Goal: Task Accomplishment & Management: Manage account settings

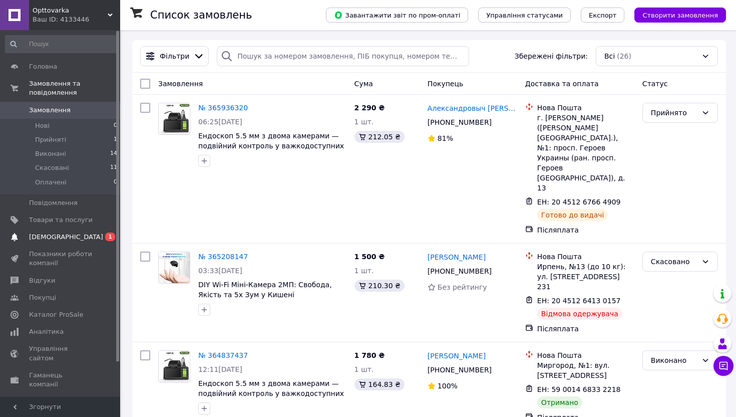
click at [39, 239] on span "[DEMOGRAPHIC_DATA]" at bounding box center [66, 236] width 74 height 9
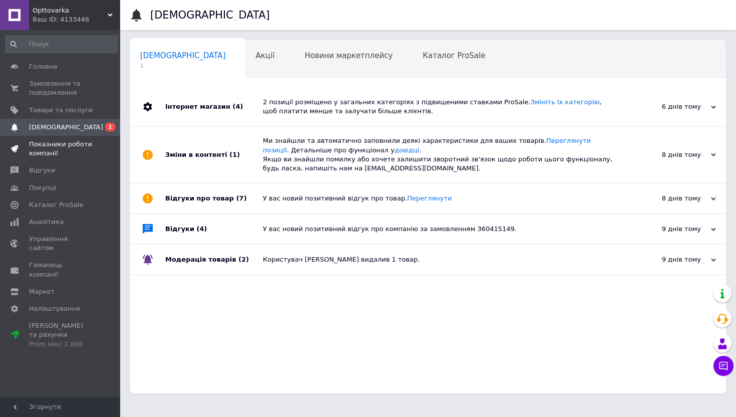
click at [41, 154] on span "Показники роботи компанії" at bounding box center [61, 149] width 64 height 18
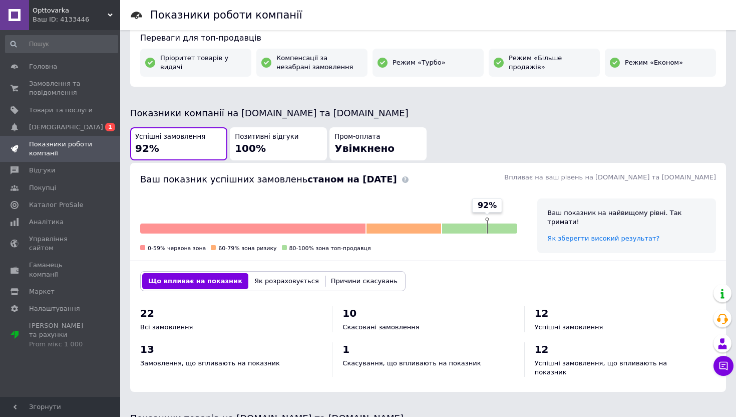
scroll to position [336, 0]
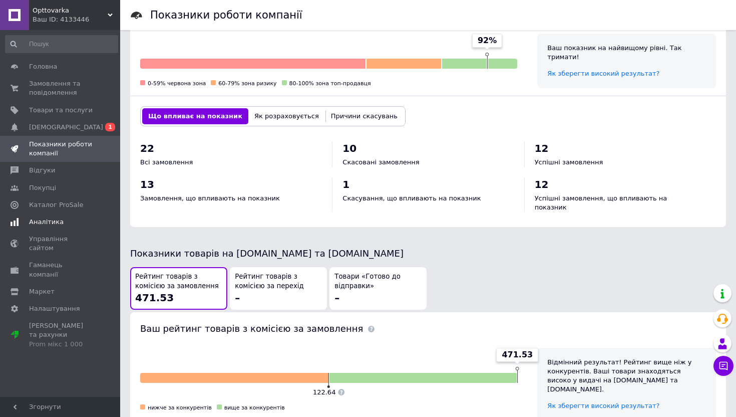
click at [43, 225] on span "Аналітика" at bounding box center [46, 221] width 35 height 9
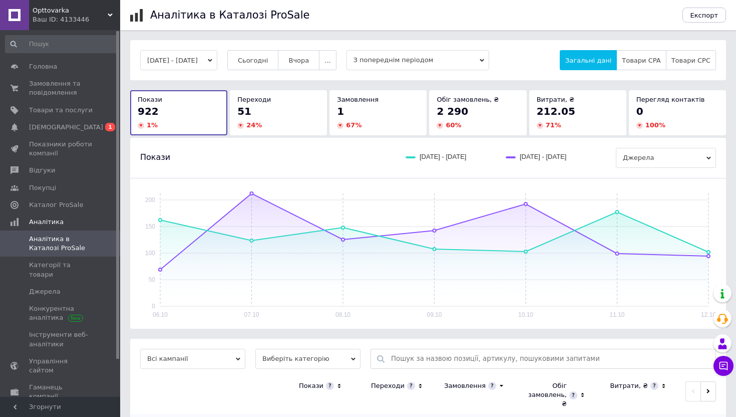
click at [212, 59] on icon "button" at bounding box center [210, 60] width 5 height 5
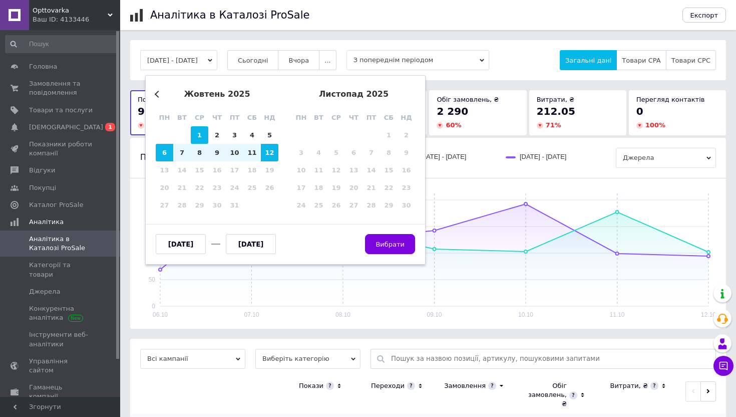
click at [199, 131] on div "1" at bounding box center [200, 135] width 18 height 18
type input "[DATE]"
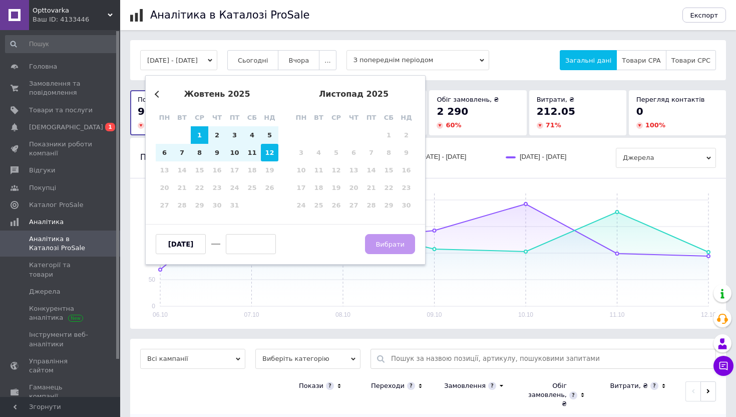
click at [269, 150] on div "12" at bounding box center [270, 153] width 18 height 18
type input "[DATE]"
click at [392, 249] on button "Вибрати" at bounding box center [390, 244] width 50 height 20
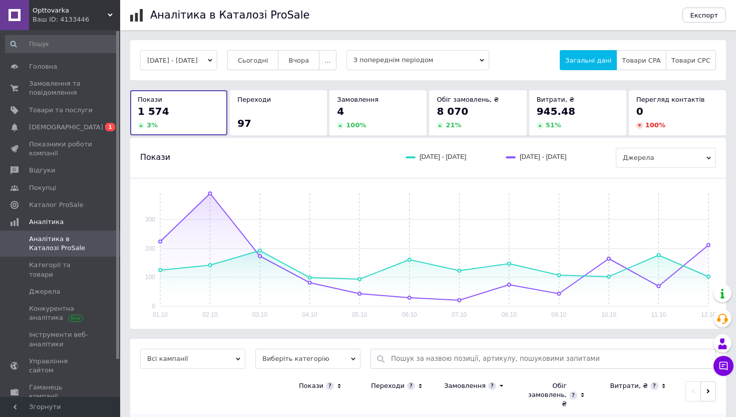
click at [398, 61] on span "З попереднім періодом" at bounding box center [418, 60] width 143 height 20
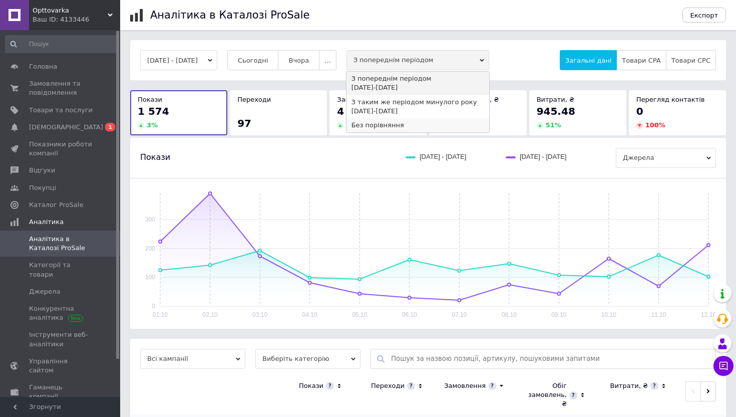
click at [407, 122] on div "Без порівняння" at bounding box center [418, 125] width 133 height 9
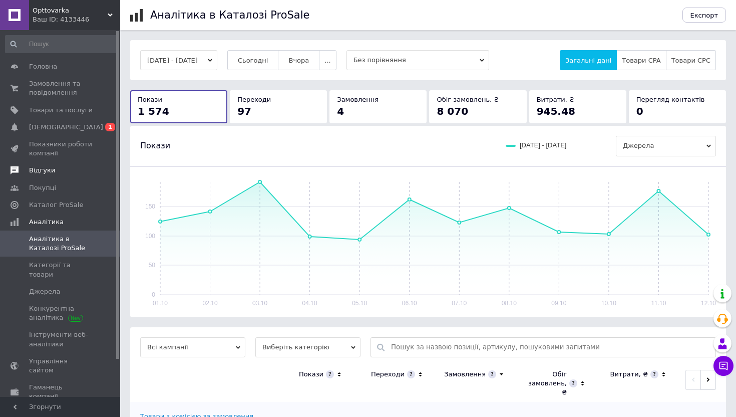
click at [37, 169] on span "Відгуки" at bounding box center [42, 170] width 26 height 9
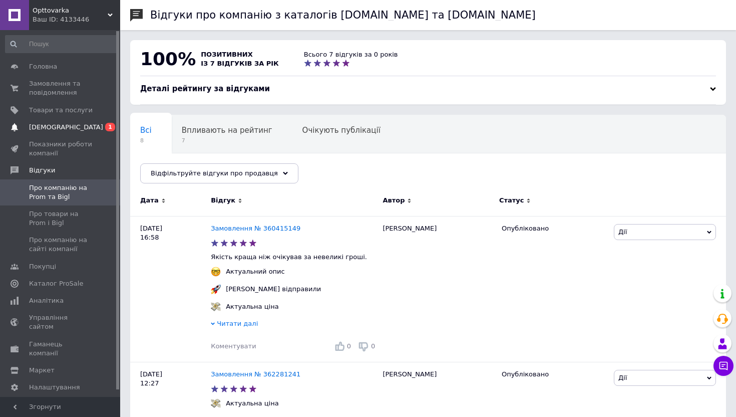
click at [63, 125] on span "[DEMOGRAPHIC_DATA]" at bounding box center [66, 127] width 74 height 9
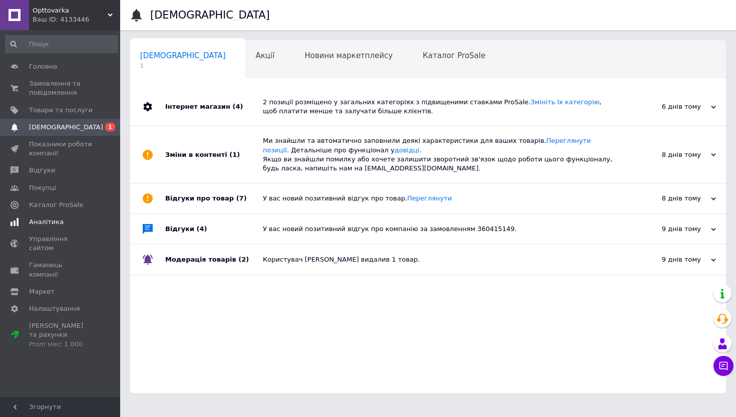
click at [41, 220] on span "Аналітика" at bounding box center [46, 221] width 35 height 9
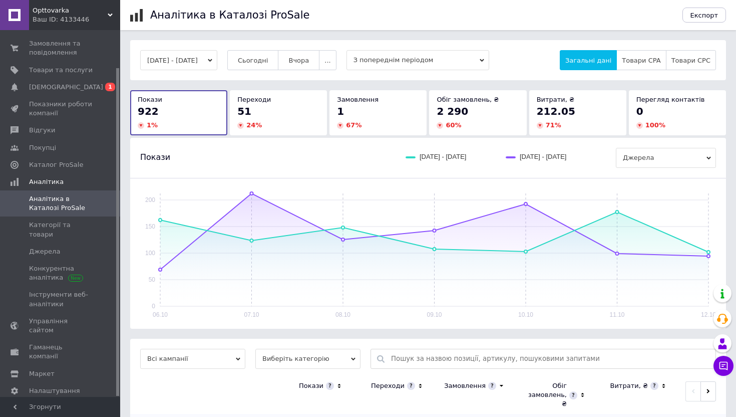
scroll to position [42, 0]
click at [36, 315] on span "Управління сайтом" at bounding box center [61, 324] width 64 height 18
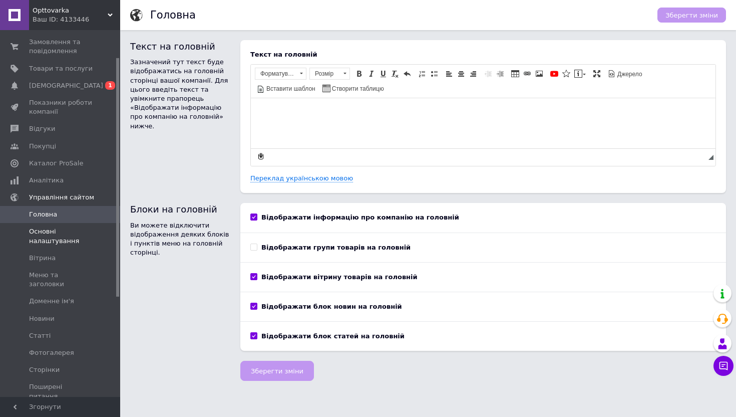
click at [38, 241] on span "Основні налаштування" at bounding box center [61, 236] width 64 height 18
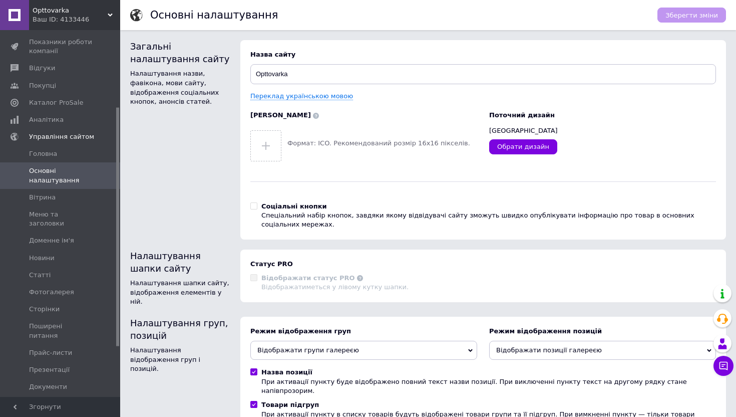
scroll to position [194, 0]
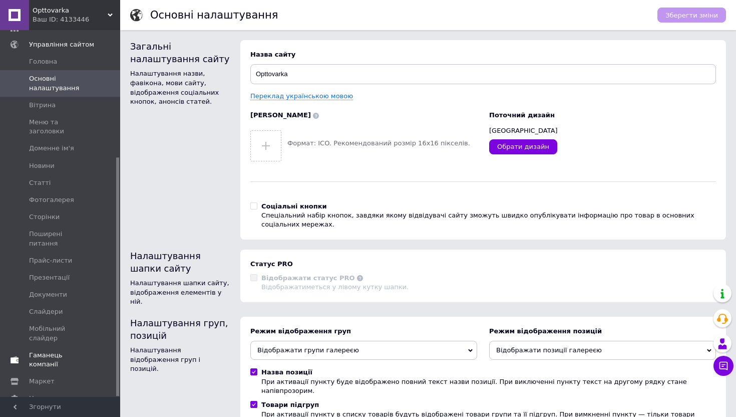
click at [46, 351] on span "Гаманець компанії" at bounding box center [61, 360] width 64 height 18
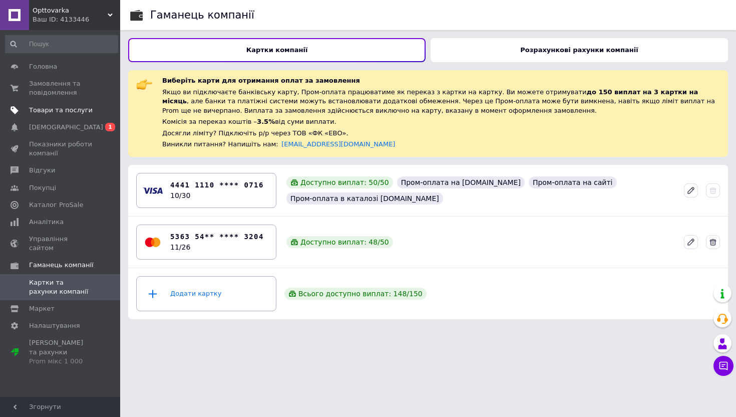
click at [45, 111] on span "Товари та послуги" at bounding box center [61, 110] width 64 height 9
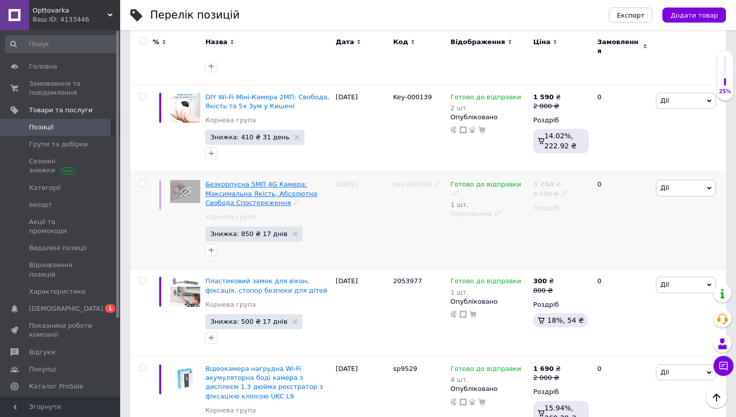
scroll to position [422, 0]
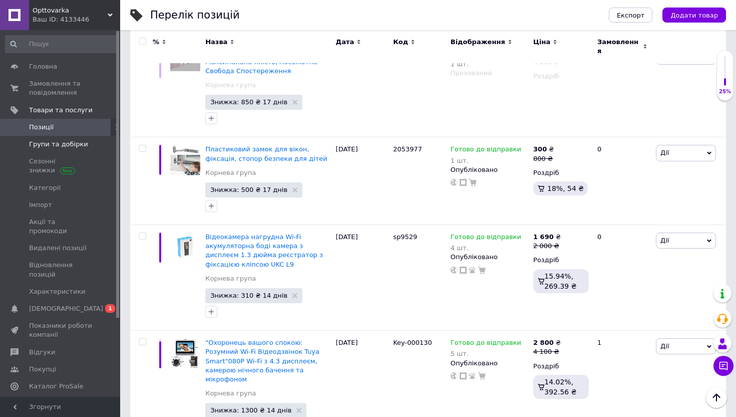
click at [77, 145] on span "Групи та добірки" at bounding box center [58, 144] width 59 height 9
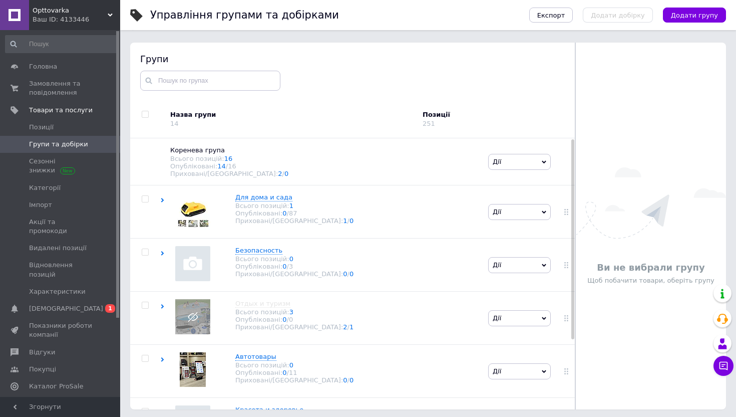
scroll to position [57, 0]
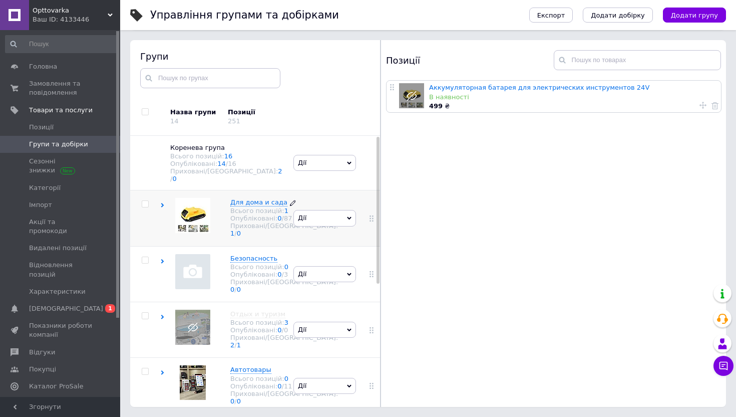
click at [227, 214] on div "Для дома и сада Всього позицій: 1 Опубліковані: 0 / 87 Приховані/Видалені: 1 / 0" at bounding box center [279, 218] width 118 height 40
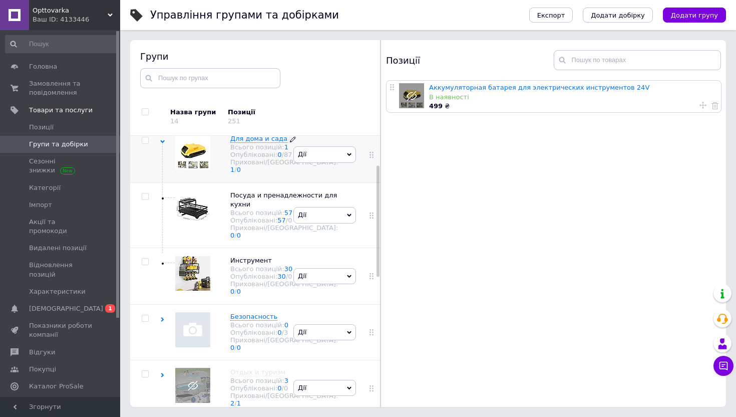
scroll to position [82, 0]
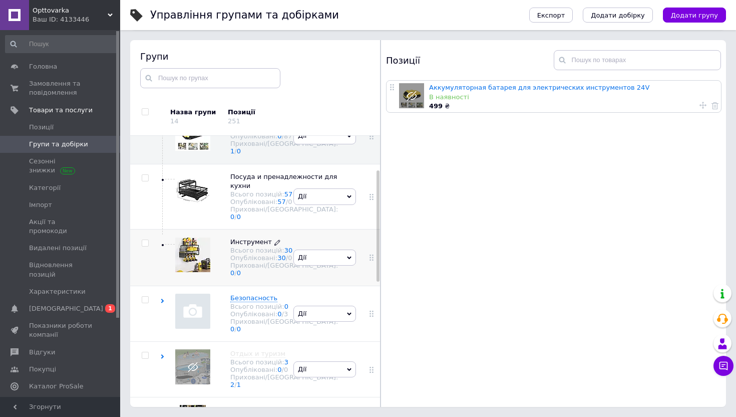
click at [286, 261] on span "/ 0" at bounding box center [289, 258] width 7 height 8
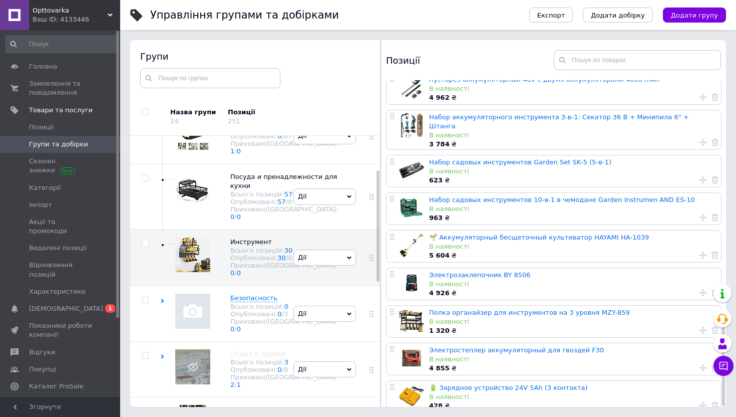
scroll to position [845, 0]
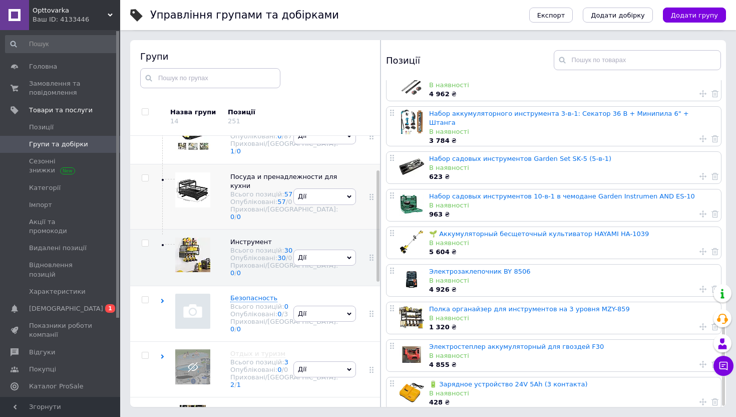
click at [310, 204] on span "Дії" at bounding box center [325, 196] width 63 height 16
click at [310, 232] on li "Приховати групу" at bounding box center [325, 220] width 62 height 23
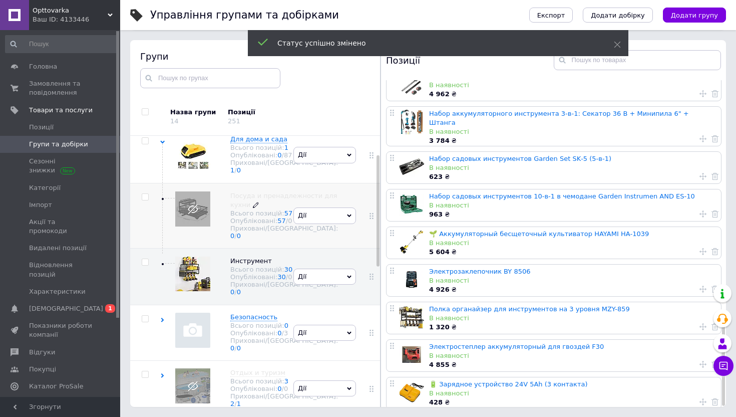
scroll to position [37, 0]
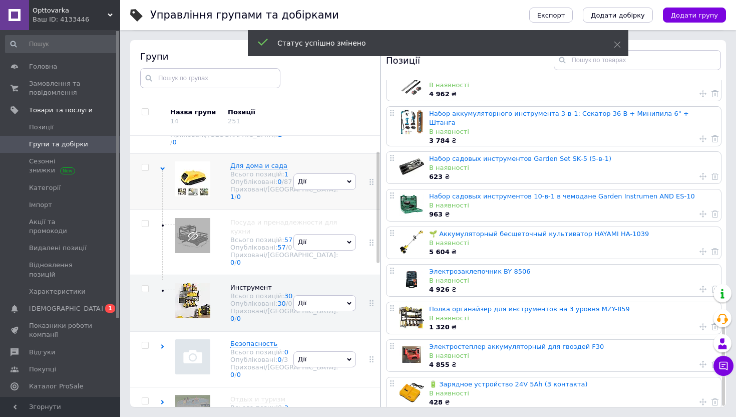
click at [314, 188] on span "Дії" at bounding box center [325, 181] width 63 height 16
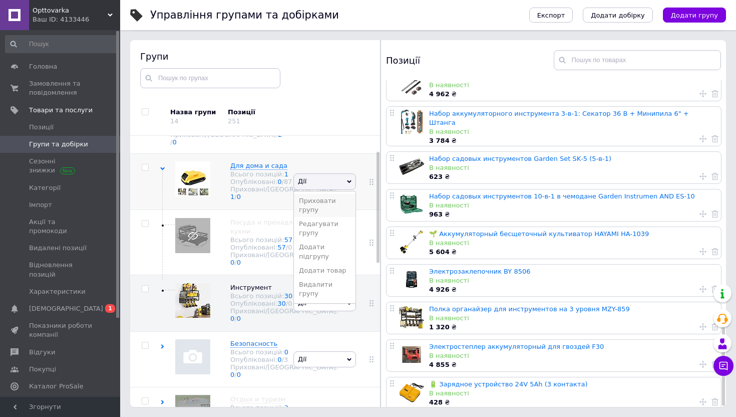
click at [314, 200] on li "Приховати групу" at bounding box center [325, 205] width 62 height 23
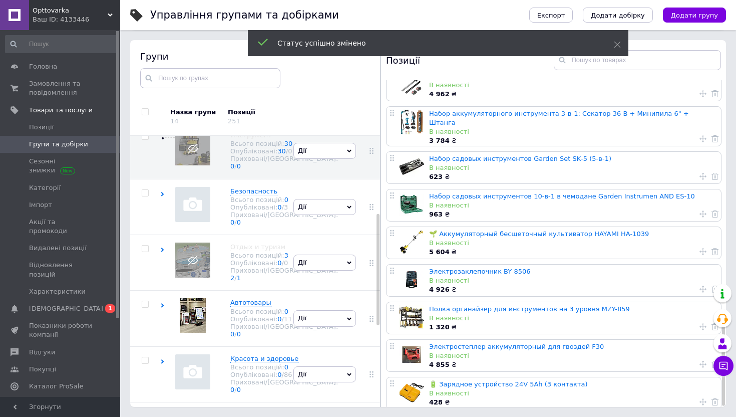
scroll to position [190, 0]
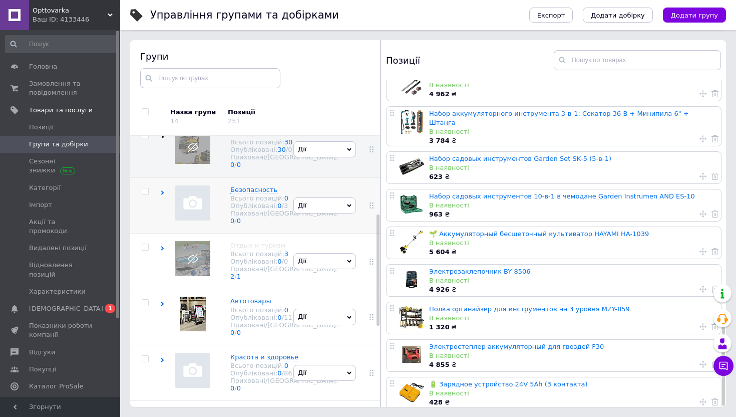
click at [162, 195] on use at bounding box center [162, 192] width 3 height 5
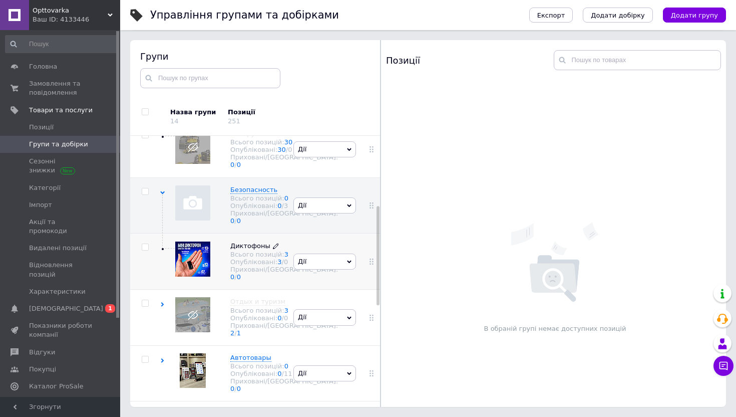
click at [245, 258] on div "Всього позицій: 3" at bounding box center [284, 254] width 108 height 8
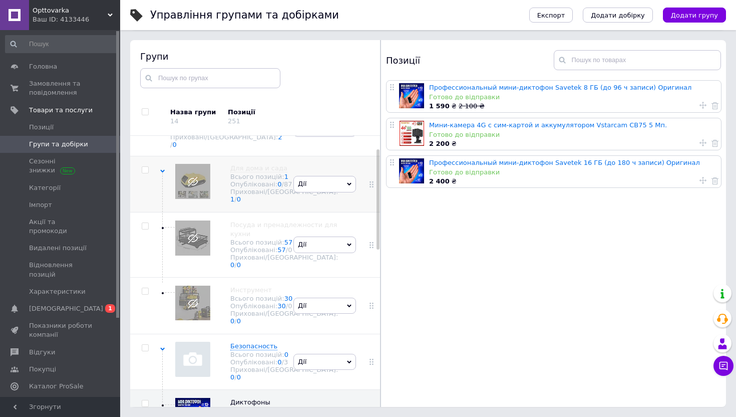
scroll to position [38, 0]
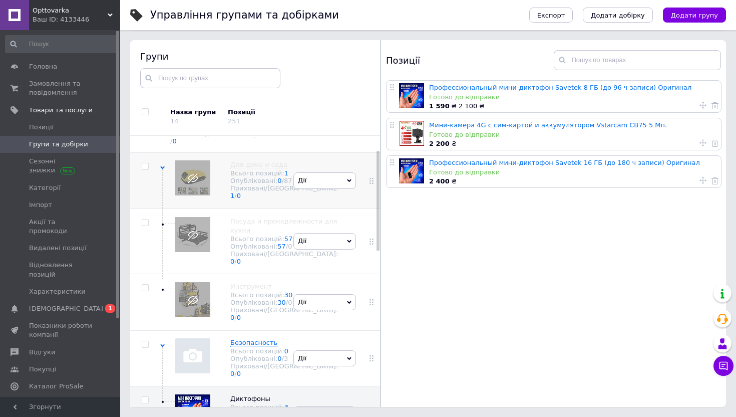
click at [161, 165] on icon at bounding box center [162, 167] width 5 height 5
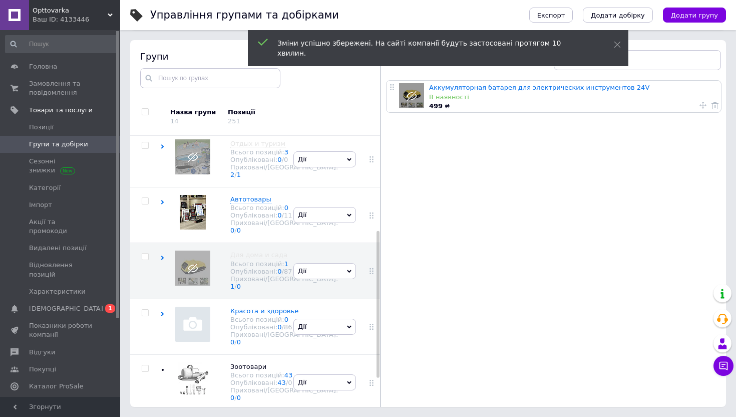
scroll to position [226, 0]
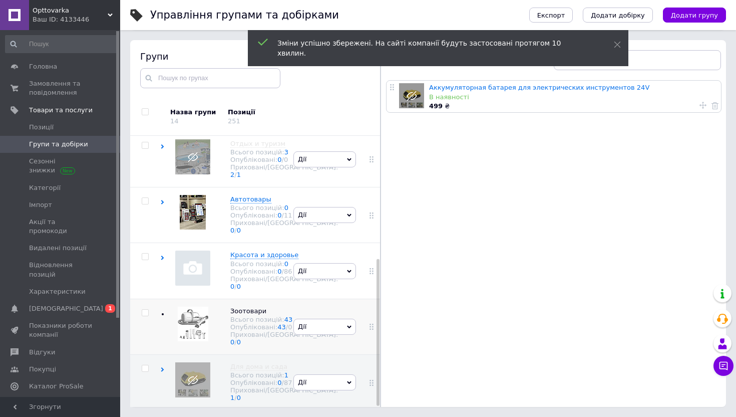
click at [318, 319] on span "Дії" at bounding box center [325, 327] width 63 height 16
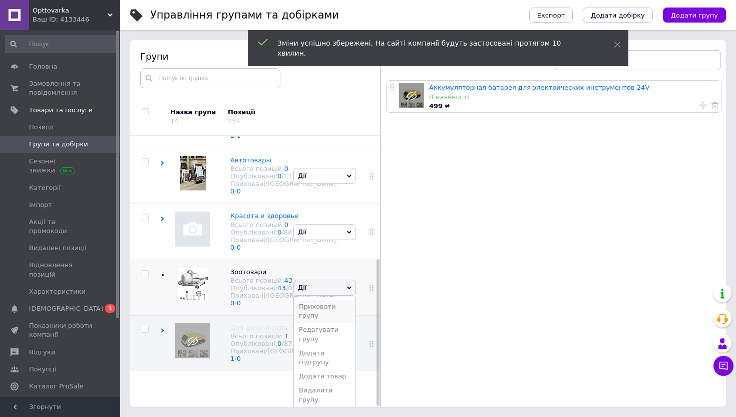
click at [314, 311] on li "Приховати групу" at bounding box center [325, 311] width 62 height 23
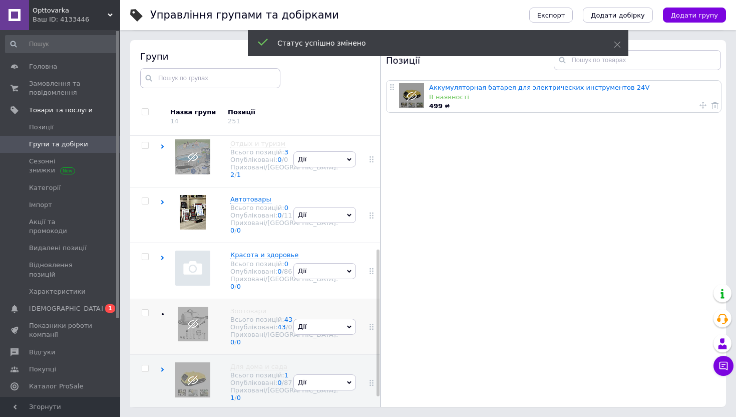
scroll to position [205, 0]
click at [164, 255] on icon at bounding box center [162, 257] width 5 height 5
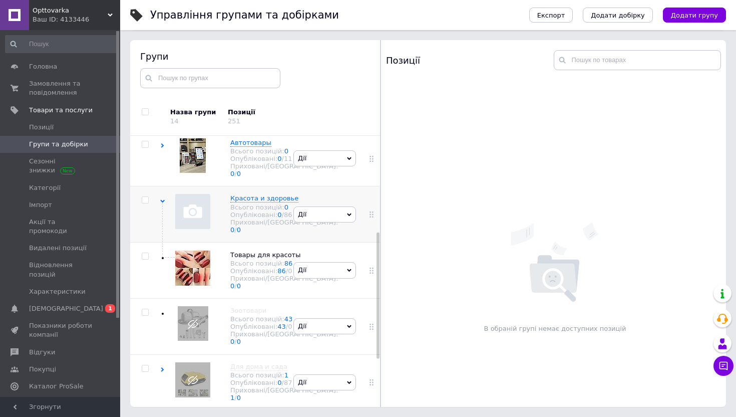
click at [309, 222] on span "Дії" at bounding box center [325, 214] width 63 height 16
click at [309, 249] on li "Приховати групу" at bounding box center [325, 237] width 62 height 23
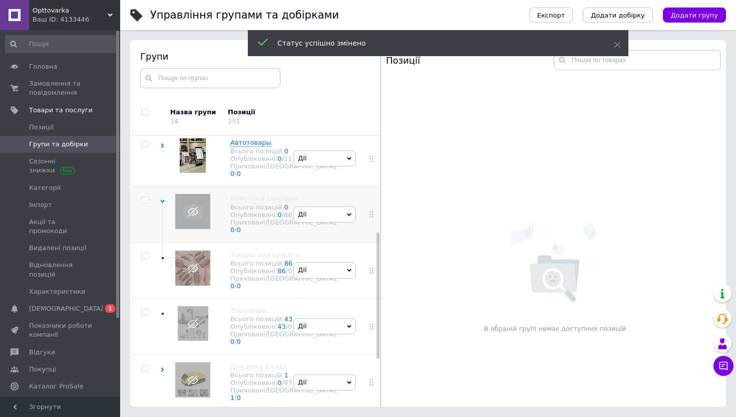
click at [164, 203] on icon at bounding box center [162, 201] width 5 height 5
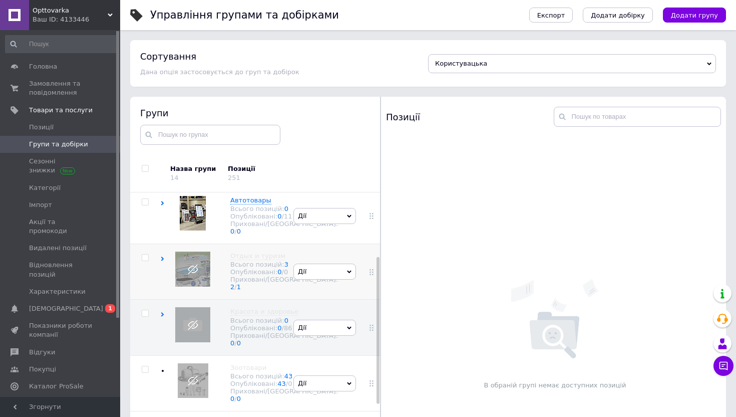
scroll to position [70, 0]
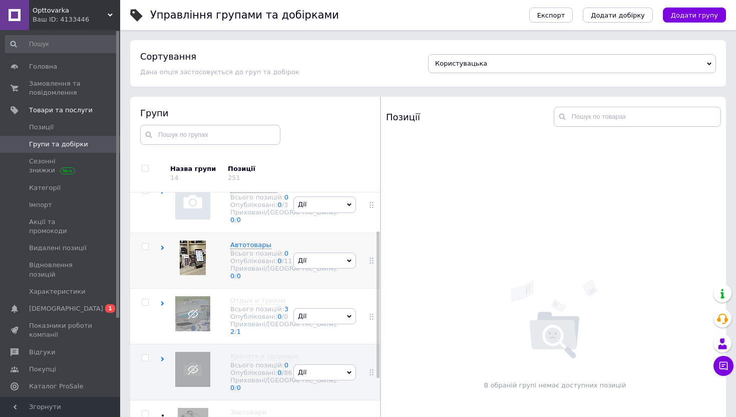
click at [164, 250] on icon at bounding box center [162, 247] width 5 height 5
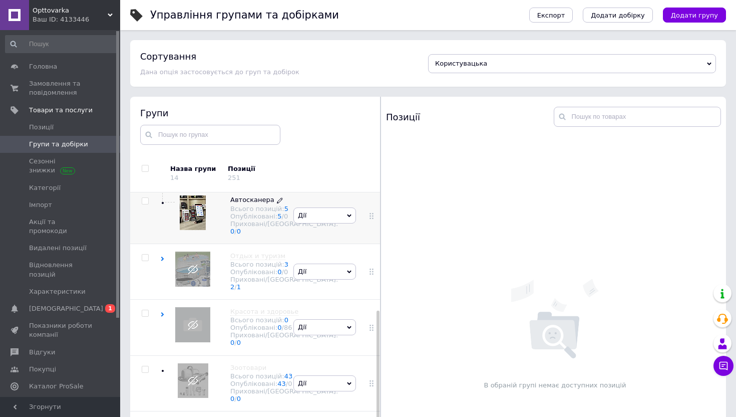
scroll to position [296, 0]
click at [309, 270] on span "Дії" at bounding box center [325, 271] width 63 height 16
click at [312, 313] on li "Редагувати групу" at bounding box center [325, 318] width 62 height 23
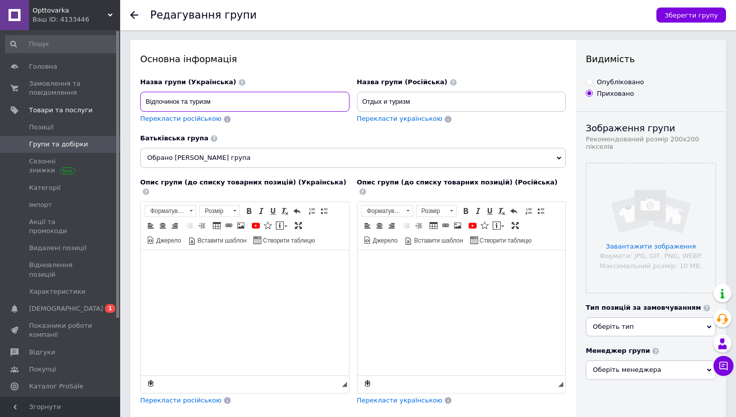
click at [147, 101] on input "Відпочинок та туризм" at bounding box center [244, 102] width 209 height 20
type input "-Відпочинок та туризм"
click at [363, 99] on input "Отдых и туризм" at bounding box center [461, 102] width 209 height 20
type input "----Отдых и туризм"
click at [149, 101] on input "-Відпочинок та туризм" at bounding box center [244, 102] width 209 height 20
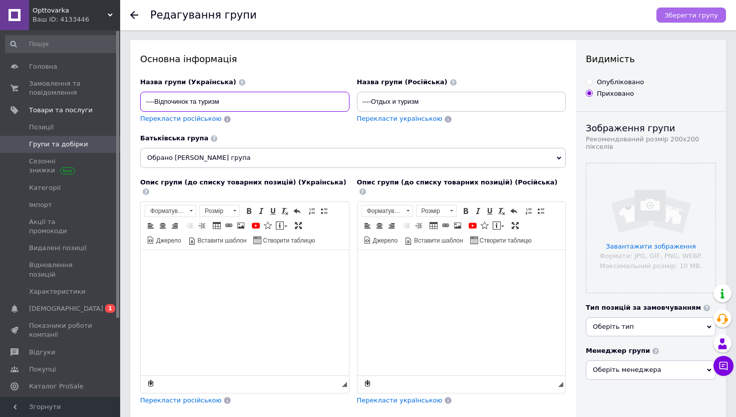
type input "----Відпочинок та туризм"
click at [679, 16] on span "Зберегти групу" at bounding box center [692, 16] width 54 height 8
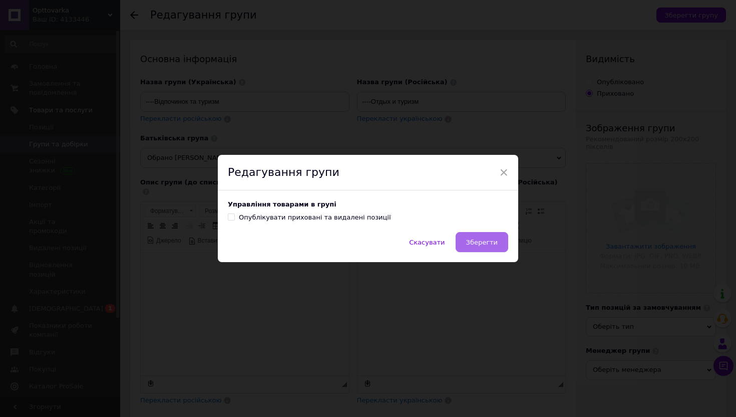
click at [477, 244] on span "Зберегти" at bounding box center [482, 242] width 32 height 8
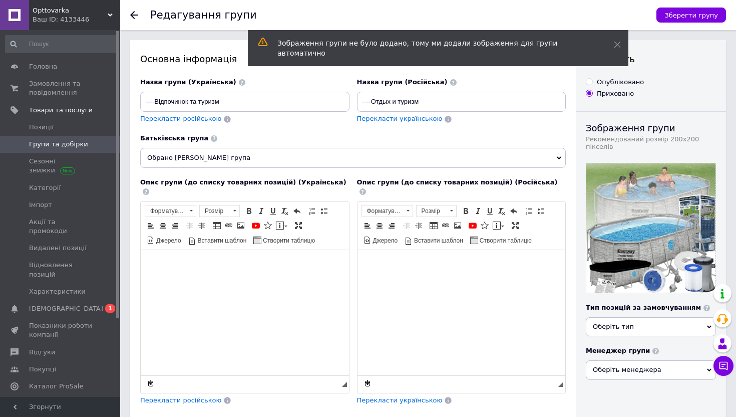
click at [131, 14] on icon at bounding box center [134, 15] width 8 height 8
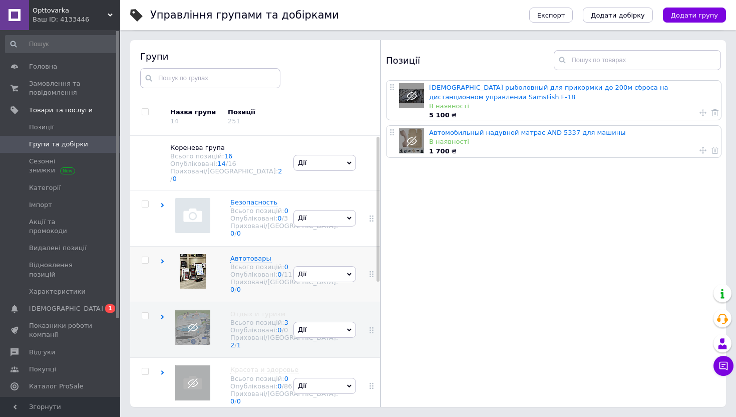
click at [163, 263] on icon at bounding box center [162, 261] width 5 height 5
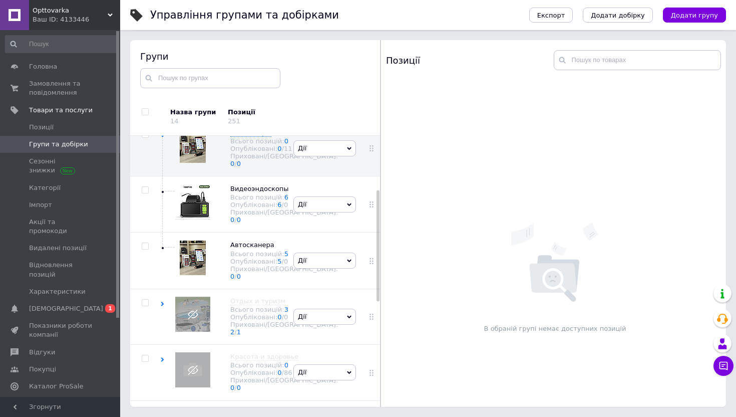
scroll to position [130, 0]
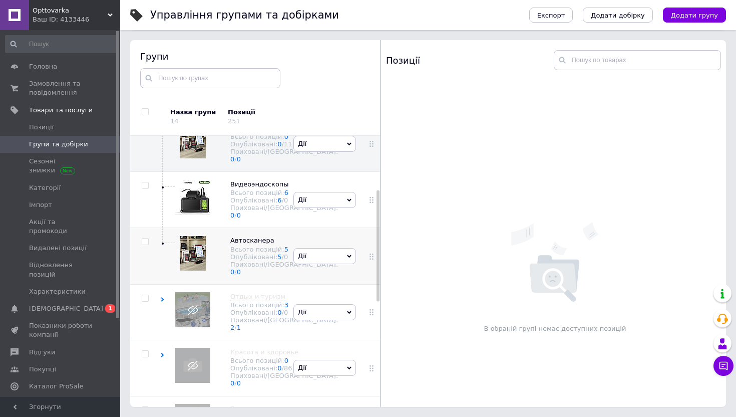
click at [306, 264] on span "Дії" at bounding box center [325, 256] width 63 height 16
click at [311, 315] on li "Редагувати групу" at bounding box center [325, 303] width 62 height 23
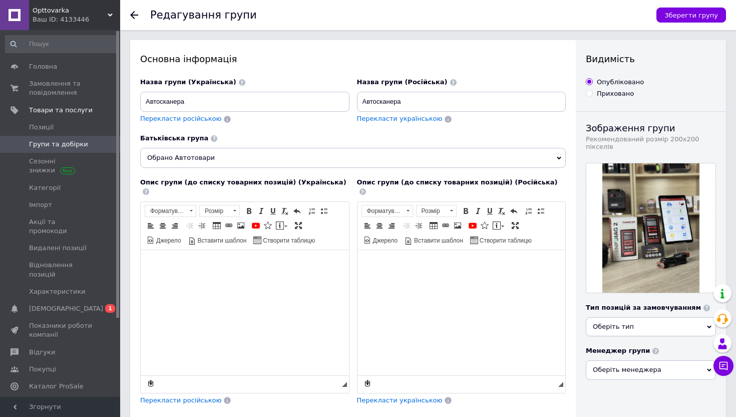
click at [265, 161] on span "Обрано Автотовари" at bounding box center [353, 158] width 426 height 20
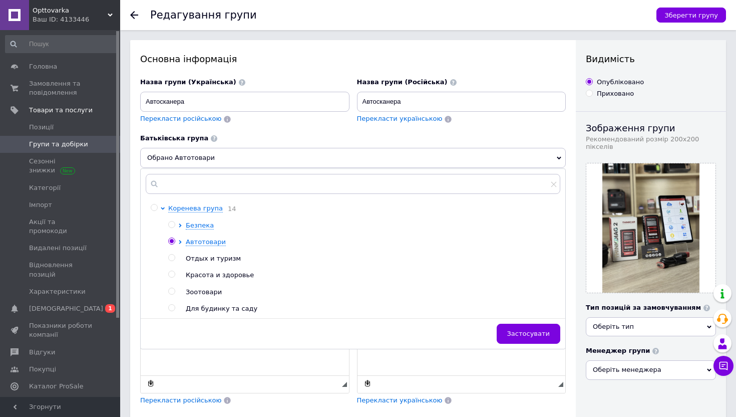
click at [155, 207] on input "radio" at bounding box center [154, 207] width 7 height 7
radio input "false"
click at [152, 207] on input "radio" at bounding box center [154, 207] width 7 height 7
click at [527, 333] on span "Застосувати" at bounding box center [528, 334] width 43 height 8
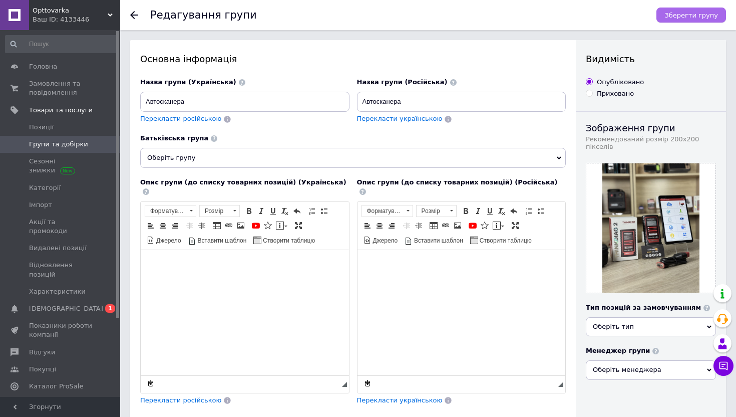
click at [708, 13] on span "Зберегти групу" at bounding box center [692, 16] width 54 height 8
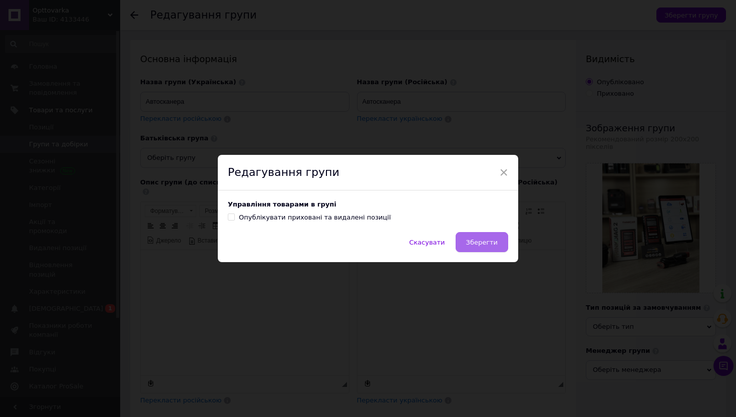
click at [483, 237] on button "Зберегти" at bounding box center [482, 242] width 53 height 20
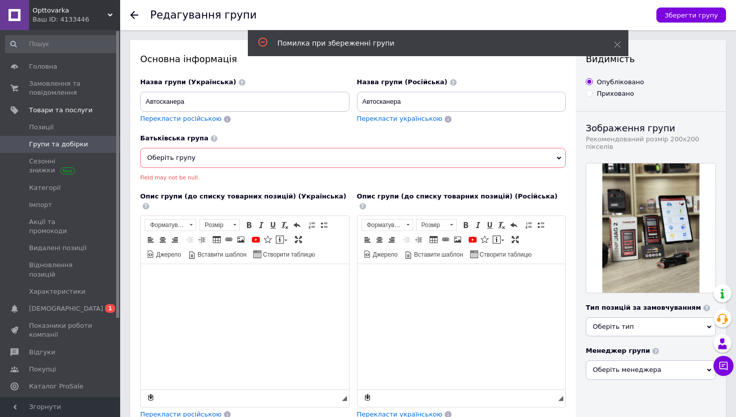
click at [233, 163] on span "Оберіть групу" at bounding box center [353, 158] width 426 height 20
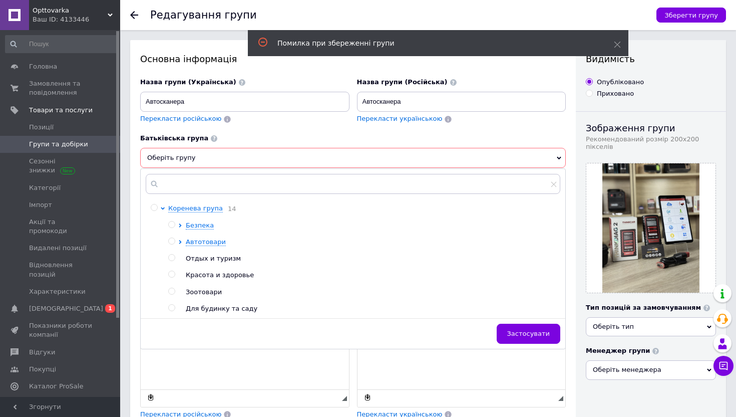
click at [153, 210] on input "radio" at bounding box center [154, 207] width 7 height 7
click at [320, 294] on html at bounding box center [245, 278] width 208 height 31
click at [134, 14] on icon at bounding box center [134, 15] width 8 height 8
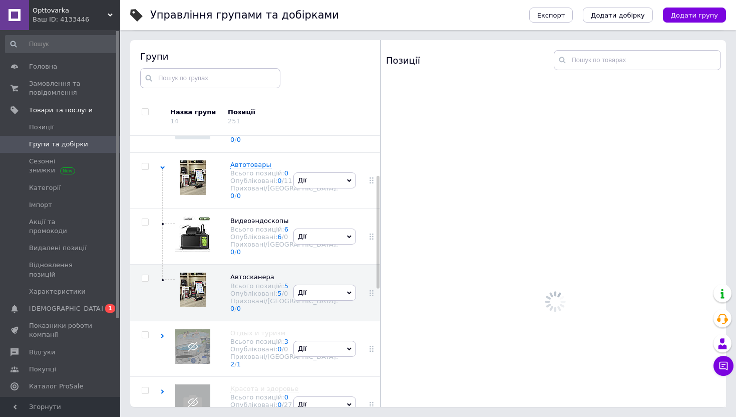
scroll to position [97, 0]
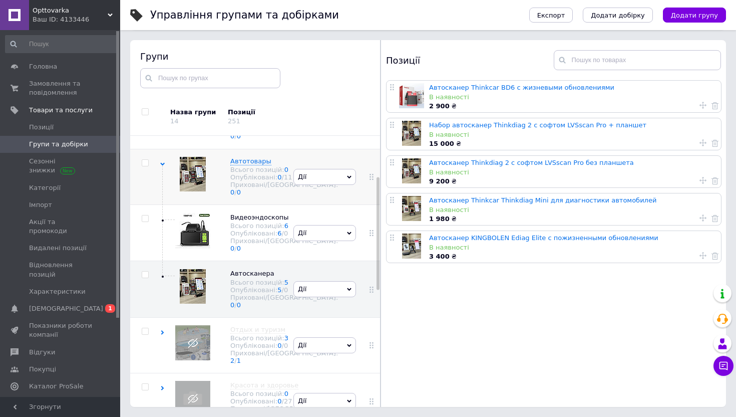
click at [316, 185] on span "Дії" at bounding box center [325, 177] width 63 height 16
click at [313, 232] on li "Редагувати групу" at bounding box center [325, 223] width 62 height 23
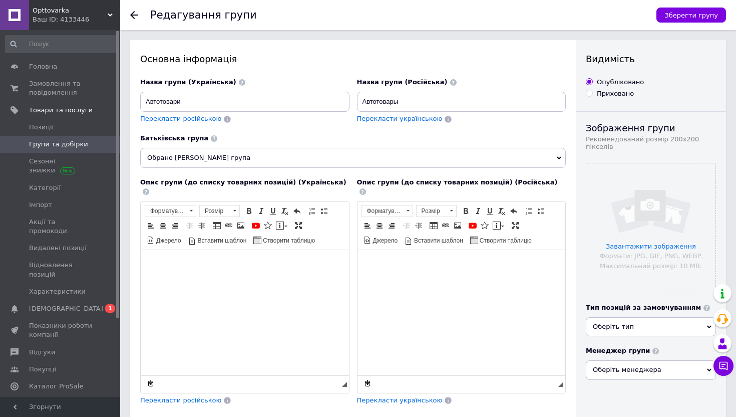
click at [300, 157] on span "Обрано [PERSON_NAME] група" at bounding box center [353, 158] width 426 height 20
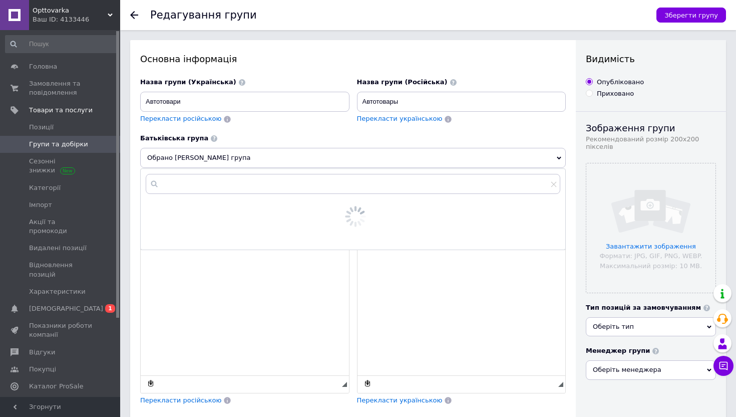
click at [298, 129] on div "Назва групи (Українська) Автотовари Перекласти російською" at bounding box center [245, 106] width 217 height 64
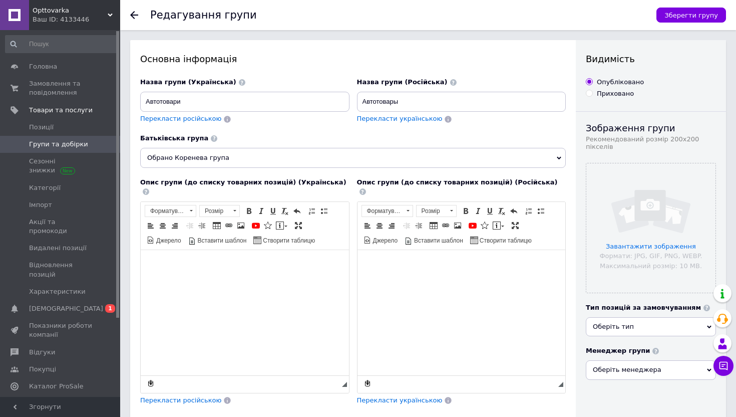
click at [133, 15] on use at bounding box center [134, 15] width 8 height 8
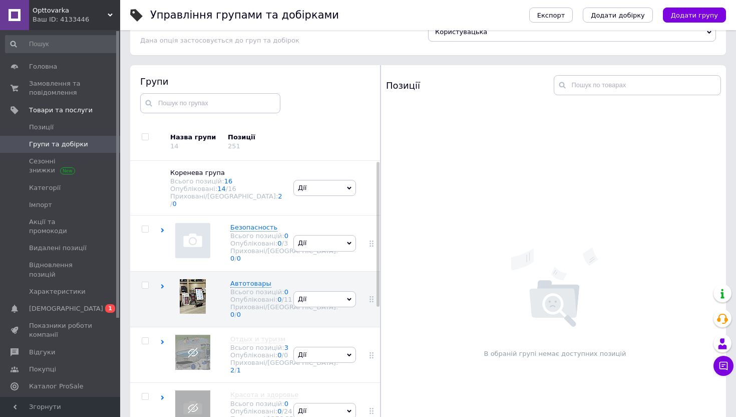
scroll to position [30, 0]
click at [163, 290] on use at bounding box center [162, 287] width 3 height 5
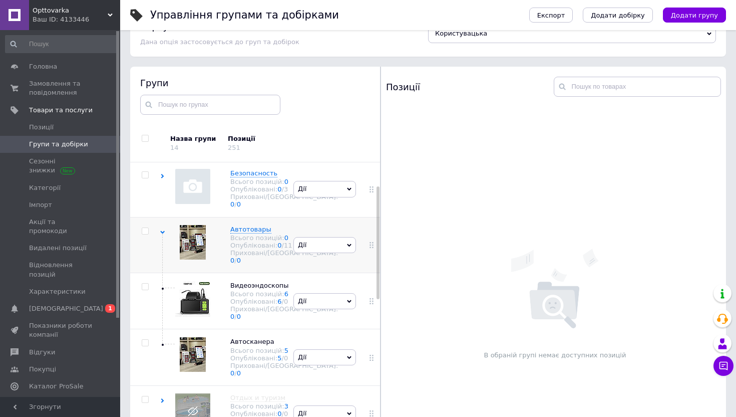
scroll to position [69, 0]
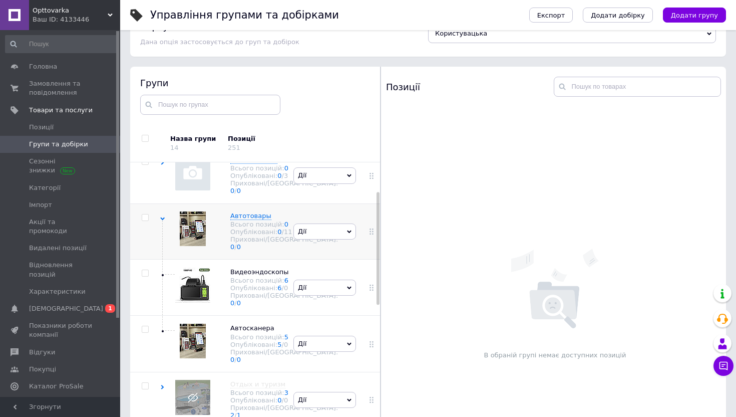
click at [328, 239] on span "Дії" at bounding box center [325, 231] width 63 height 16
click at [239, 235] on div "Опубліковані: 0 / 11" at bounding box center [284, 232] width 108 height 8
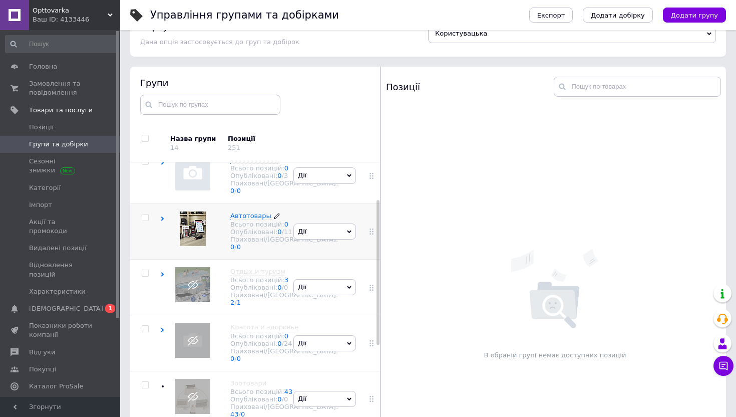
click at [239, 235] on div "Опубліковані: 0 / 11" at bounding box center [284, 232] width 108 height 8
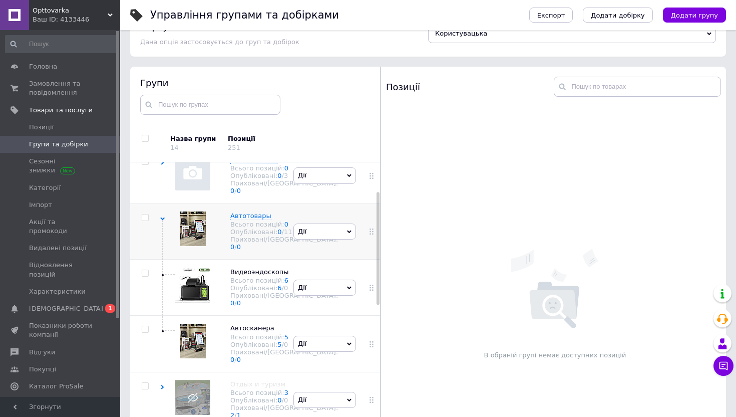
click at [315, 239] on span "Дії" at bounding box center [325, 231] width 63 height 16
click at [311, 349] on li "Видалити групу" at bounding box center [325, 338] width 62 height 23
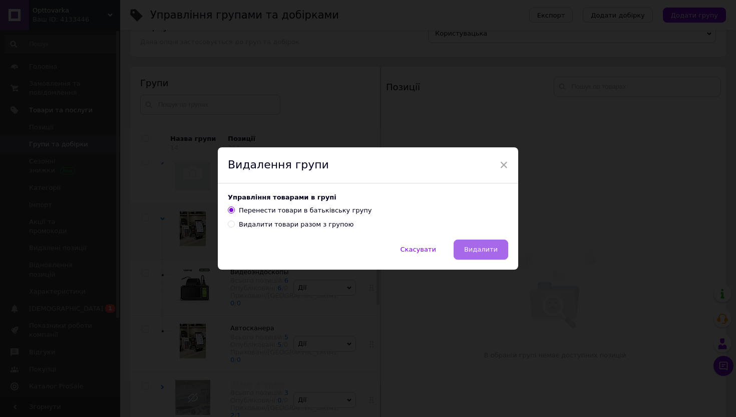
click at [481, 248] on span "Видалити" at bounding box center [481, 249] width 34 height 8
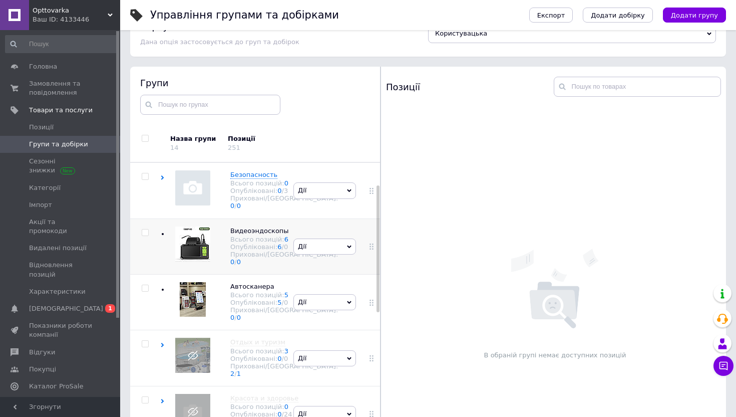
scroll to position [56, 0]
click at [241, 297] on div "Всього позицій: 5" at bounding box center [284, 294] width 108 height 8
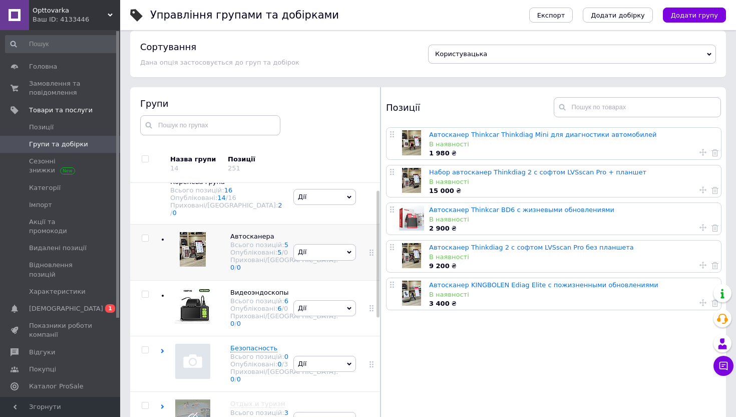
scroll to position [15, 0]
drag, startPoint x: 368, startPoint y: 328, endPoint x: 275, endPoint y: 16, distance: 326.1
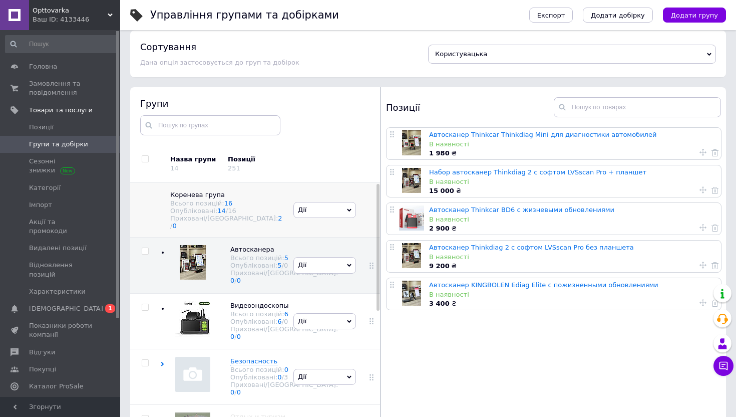
click at [307, 204] on span "Дії" at bounding box center [325, 210] width 63 height 16
click at [310, 222] on li "Додати підгрупу" at bounding box center [325, 233] width 62 height 23
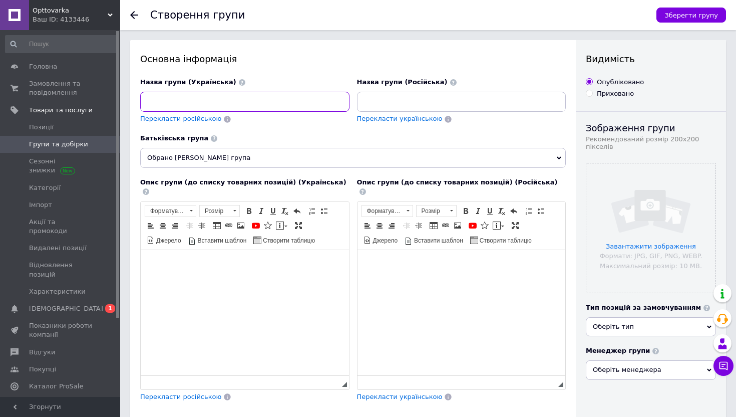
click at [249, 101] on input at bounding box center [244, 102] width 209 height 20
paste input "Товщіноміри"
type input "Товщіноміри"
click at [196, 118] on span "Перекласти російською" at bounding box center [180, 119] width 81 height 8
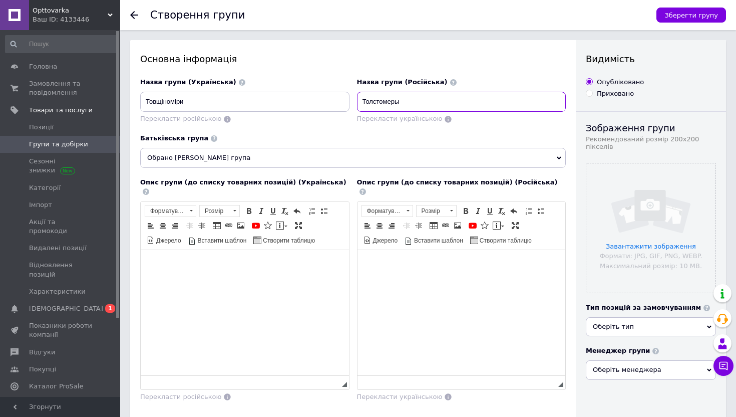
click at [406, 101] on input "Толстомеры" at bounding box center [461, 102] width 209 height 20
type input "Толщеномеры"
click at [338, 58] on div "Основна інформація" at bounding box center [353, 59] width 426 height 13
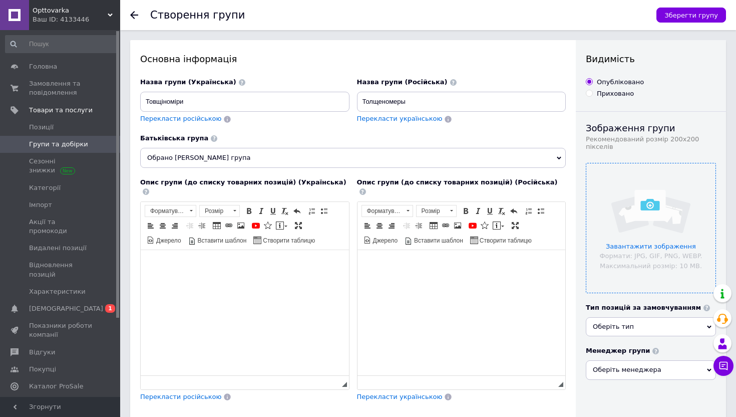
click at [633, 206] on input "file" at bounding box center [651, 227] width 129 height 129
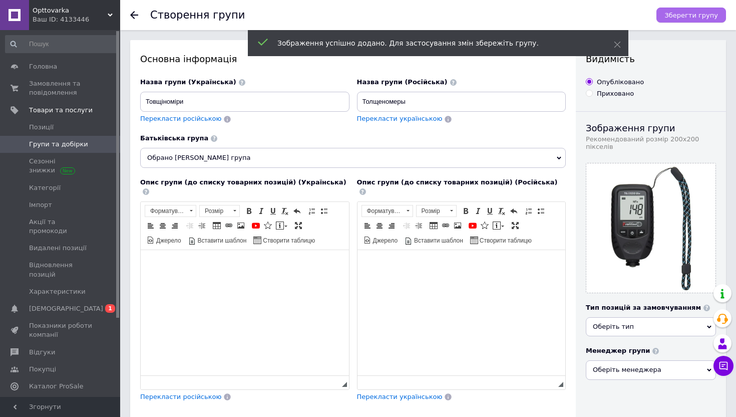
click at [678, 17] on span "Зберегти групу" at bounding box center [692, 16] width 54 height 8
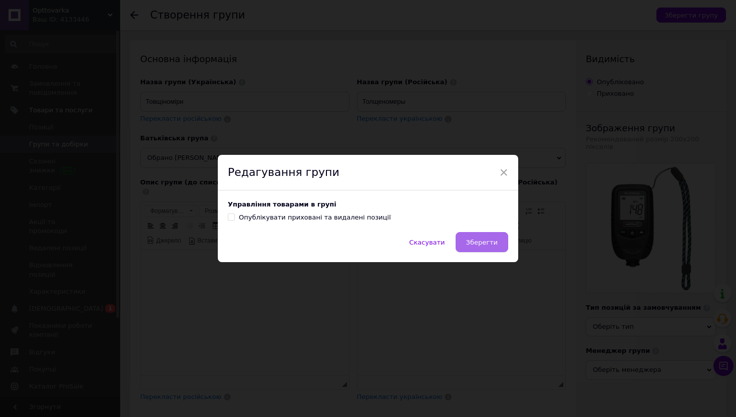
click at [489, 241] on span "Зберегти" at bounding box center [482, 242] width 32 height 8
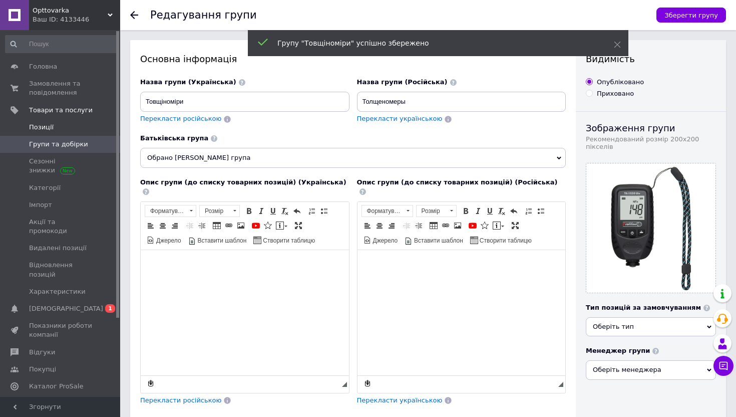
click at [44, 125] on span "Позиції" at bounding box center [41, 127] width 25 height 9
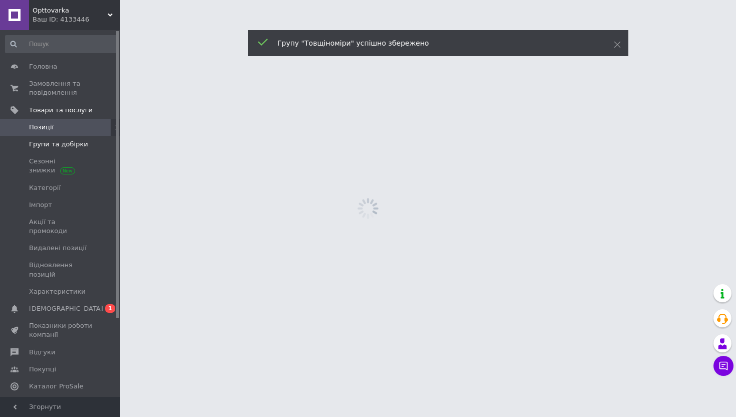
click at [41, 141] on span "Групи та добірки" at bounding box center [58, 144] width 59 height 9
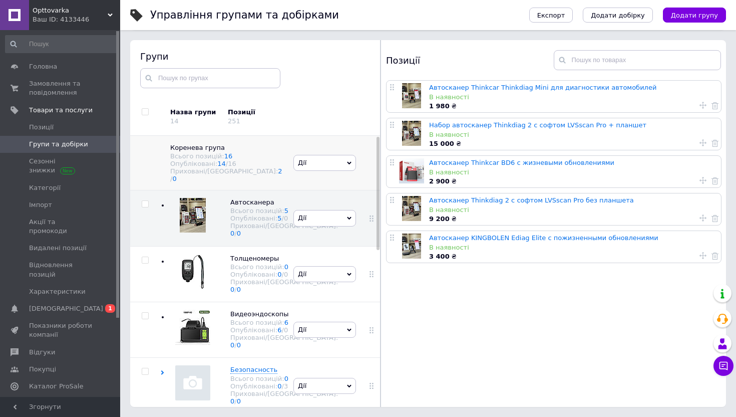
click at [300, 159] on span "Дії" at bounding box center [302, 163] width 9 height 8
click at [304, 176] on li "Додати підгрупу" at bounding box center [325, 186] width 62 height 23
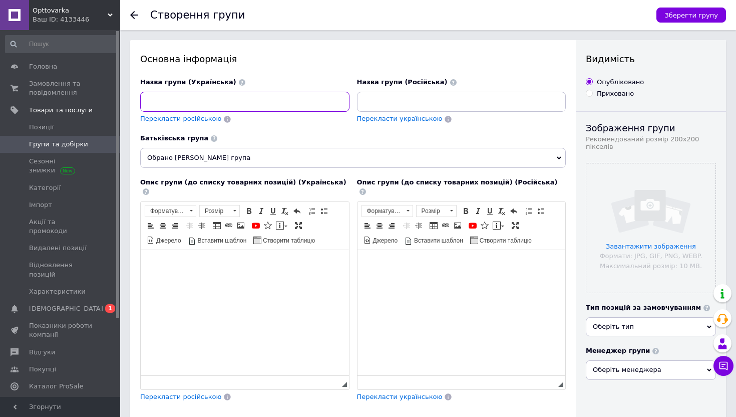
click at [175, 104] on input at bounding box center [244, 102] width 209 height 20
paste input "Бустери та акумуляторні пристрої"
type input "Бустери та акумуляторні пристрої"
click at [175, 116] on span "Перекласти російською" at bounding box center [180, 119] width 81 height 8
type input "Бустеры и аккумуляторные устройства"
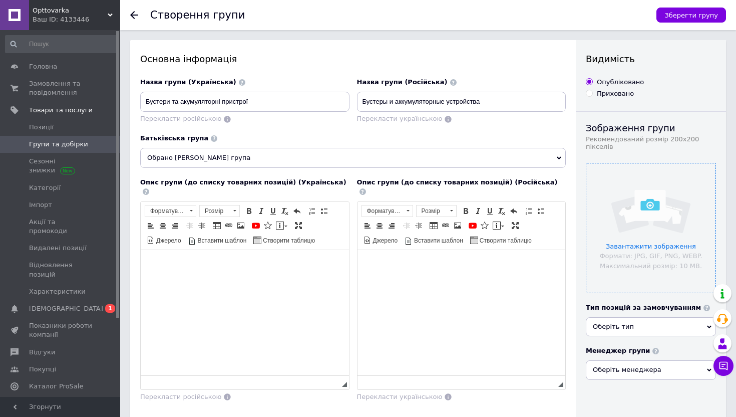
click at [634, 240] on input "file" at bounding box center [651, 227] width 129 height 129
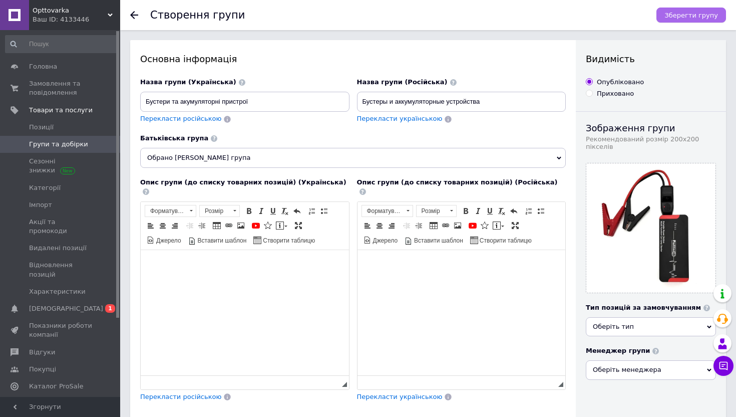
click at [671, 13] on span "Зберегти групу" at bounding box center [692, 16] width 54 height 8
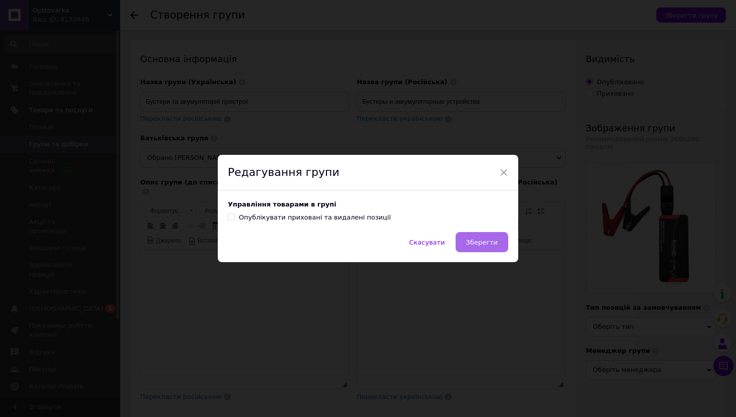
click at [469, 247] on button "Зберегти" at bounding box center [482, 242] width 53 height 20
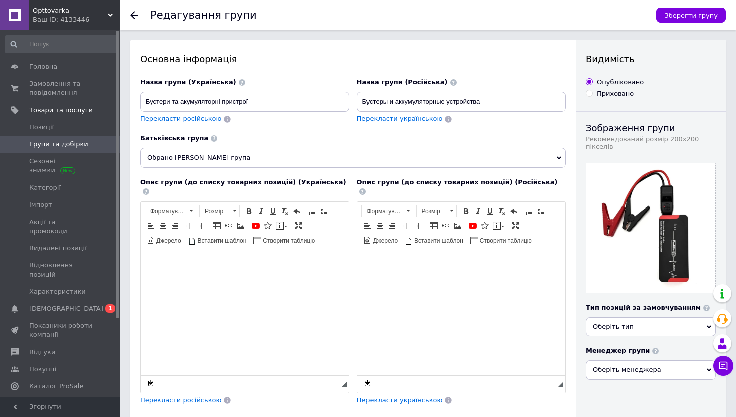
click at [45, 142] on span "Групи та добірки" at bounding box center [58, 144] width 59 height 9
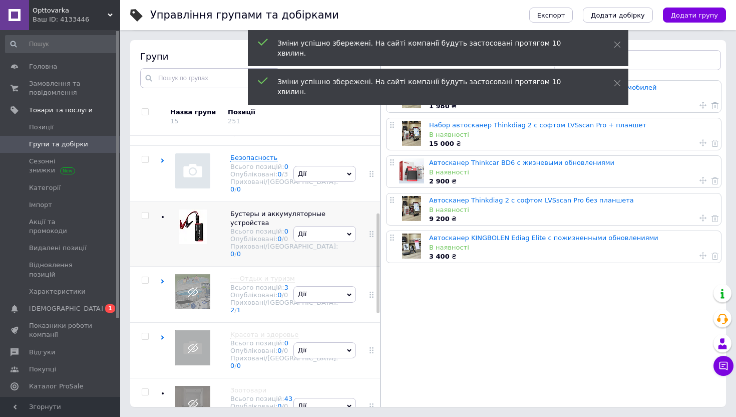
scroll to position [209, 0]
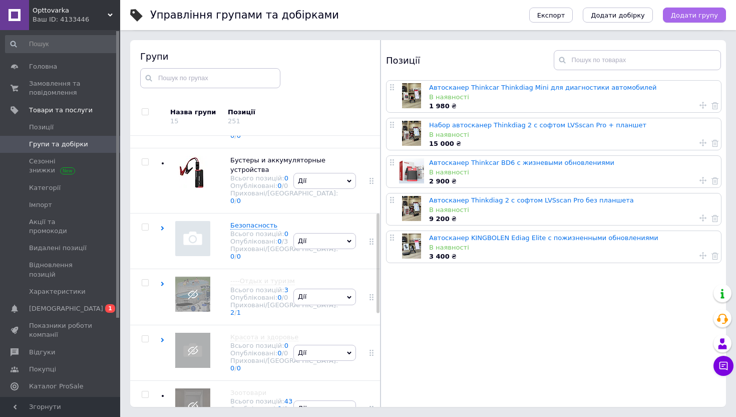
click at [699, 12] on span "Додати групу" at bounding box center [694, 16] width 47 height 8
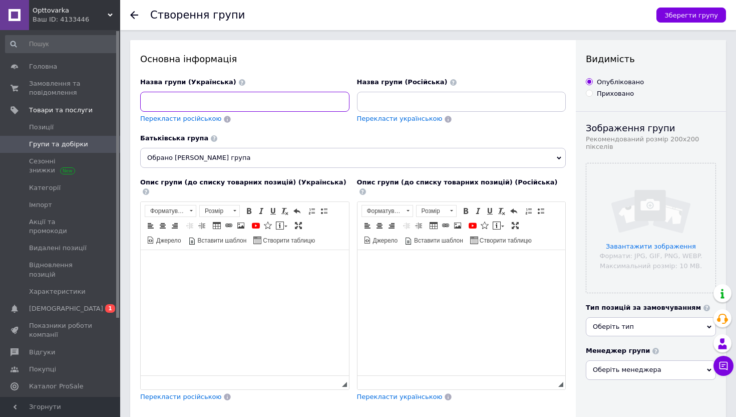
click at [211, 104] on input at bounding box center [244, 102] width 209 height 20
paste input "Автохімія"
type input "Автохімія-Догляд за авто"
click at [192, 118] on span "Перекласти російською" at bounding box center [180, 119] width 81 height 8
type input "Автохимия-Уход за авто"
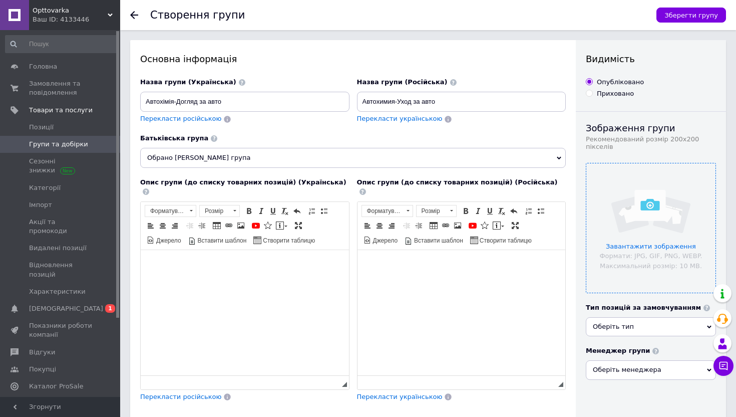
click at [643, 224] on input "file" at bounding box center [651, 227] width 129 height 129
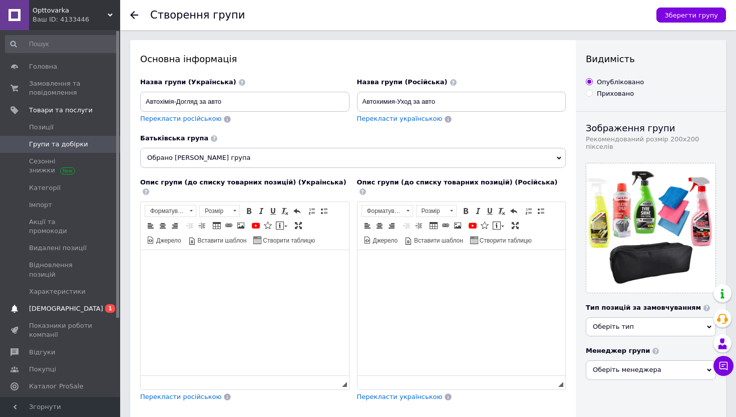
click at [45, 304] on span "[DEMOGRAPHIC_DATA]" at bounding box center [66, 308] width 74 height 9
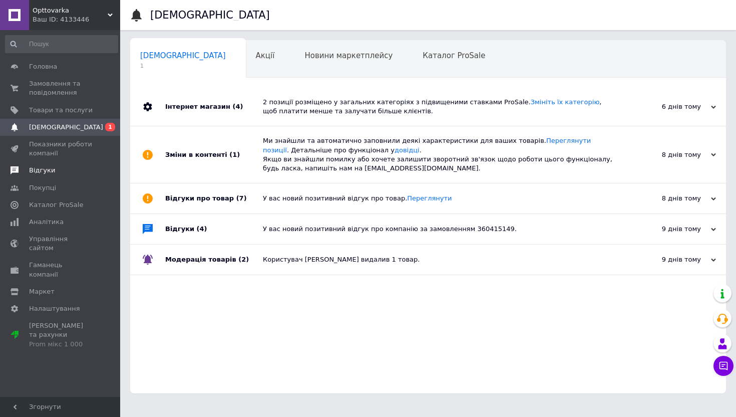
click at [48, 171] on span "Відгуки" at bounding box center [42, 170] width 26 height 9
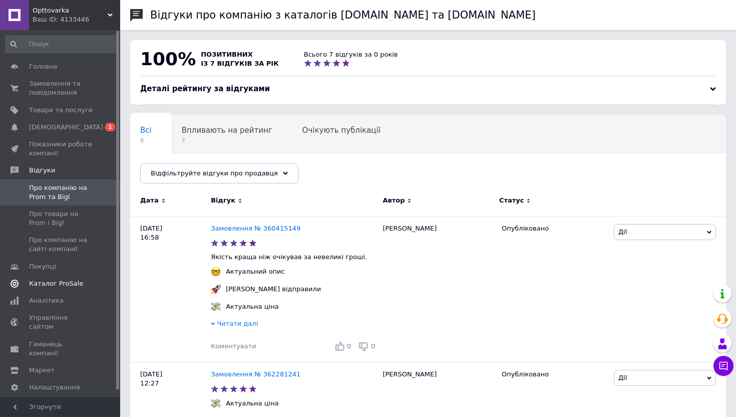
click at [40, 282] on span "Каталог ProSale" at bounding box center [56, 283] width 54 height 9
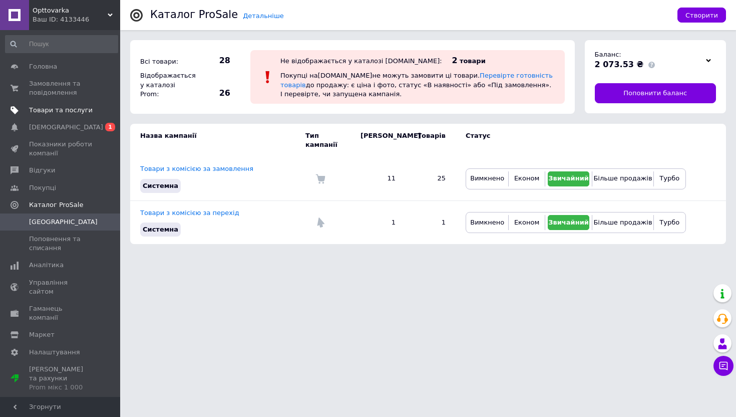
click at [46, 110] on span "Товари та послуги" at bounding box center [61, 110] width 64 height 9
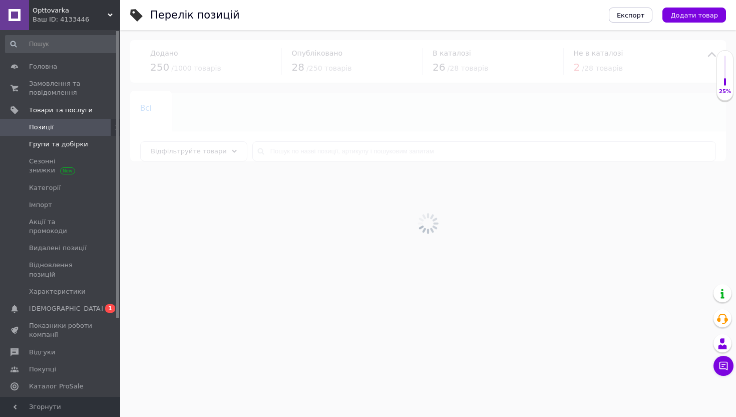
click at [61, 147] on span "Групи та добірки" at bounding box center [58, 144] width 59 height 9
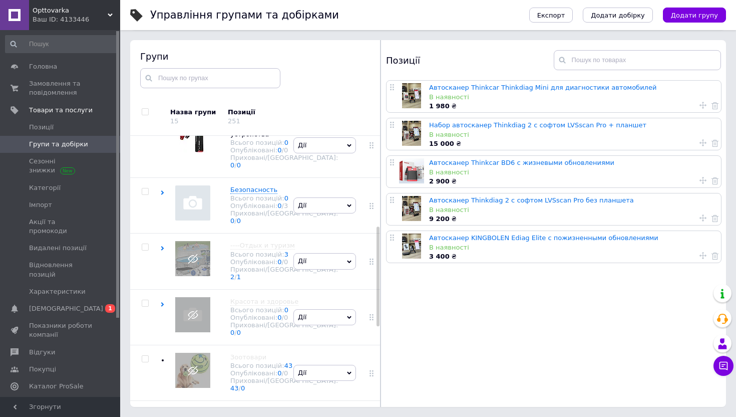
scroll to position [246, 0]
click at [721, 14] on button "Додати групу" at bounding box center [694, 15] width 63 height 15
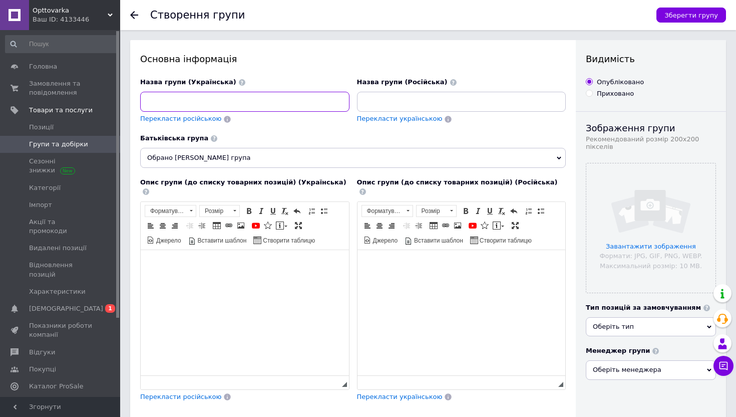
click at [216, 103] on input at bounding box center [244, 102] width 209 height 20
type input "Інструмент"
click at [365, 104] on input at bounding box center [461, 102] width 209 height 20
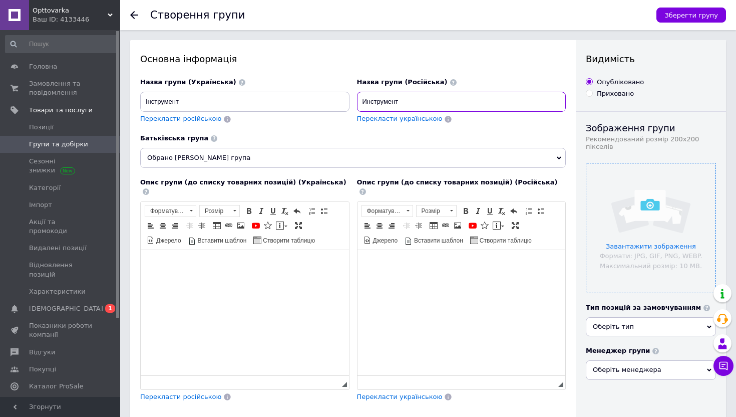
type input "Инструмент"
click at [634, 234] on input "file" at bounding box center [651, 227] width 129 height 129
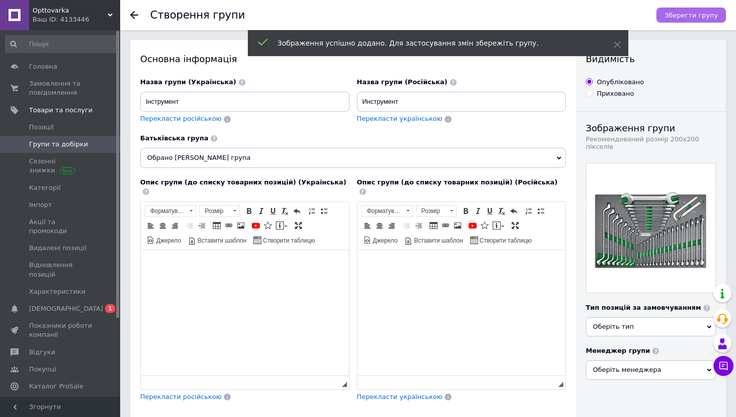
click at [694, 12] on span "Зберегти групу" at bounding box center [692, 16] width 54 height 8
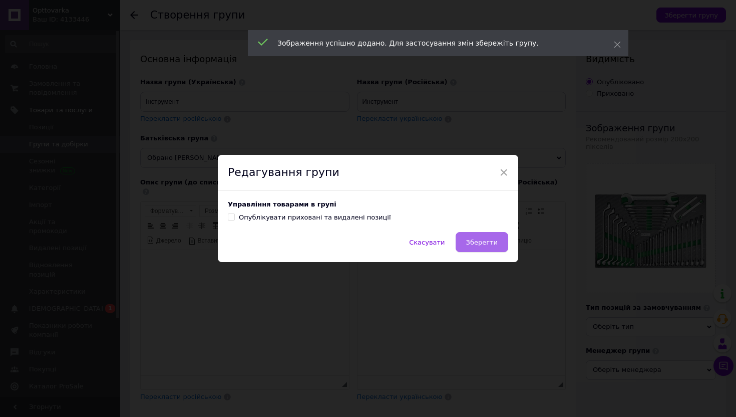
click at [479, 243] on span "Зберегти" at bounding box center [482, 242] width 32 height 8
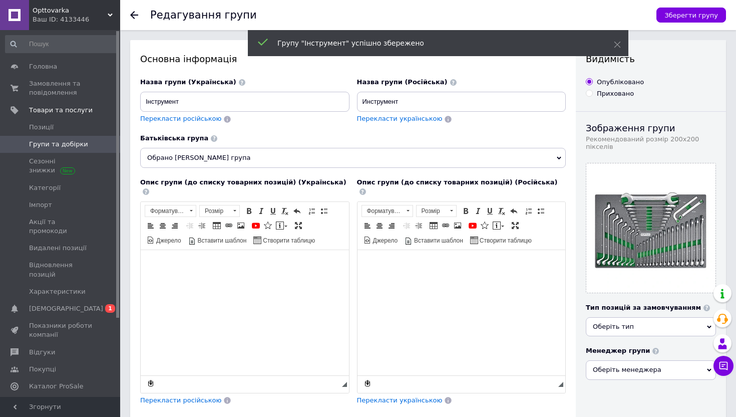
click at [135, 14] on icon at bounding box center [134, 15] width 8 height 8
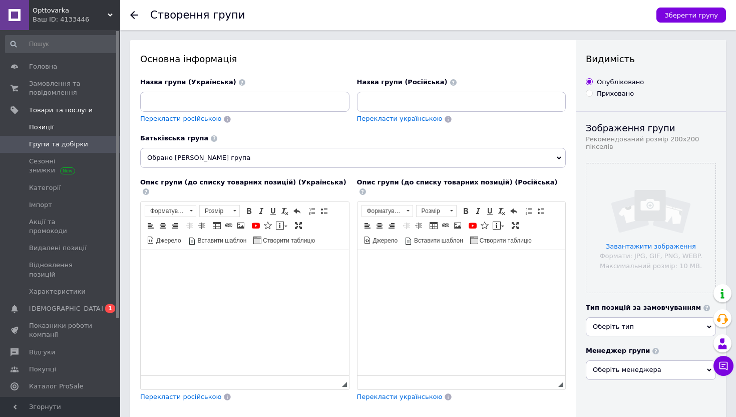
click at [47, 126] on span "Позиції" at bounding box center [41, 127] width 25 height 9
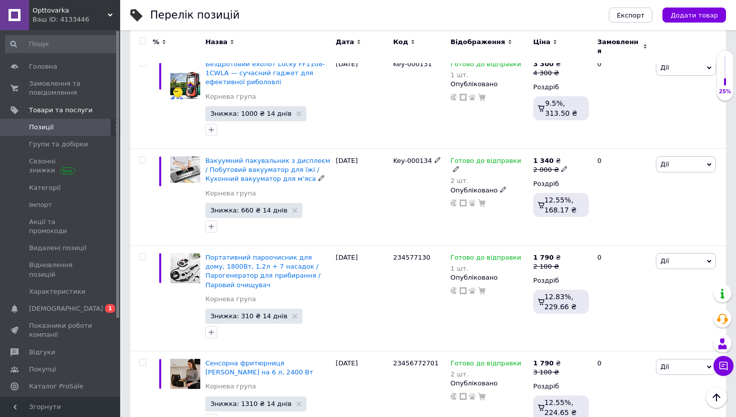
scroll to position [1193, 0]
click at [51, 144] on span "Групи та добірки" at bounding box center [58, 144] width 59 height 9
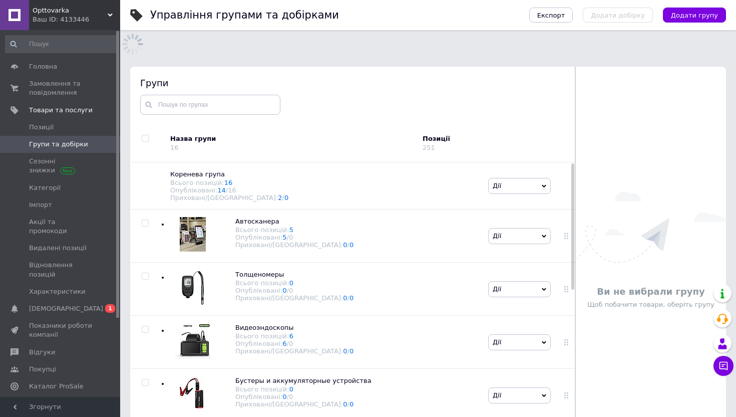
scroll to position [57, 0]
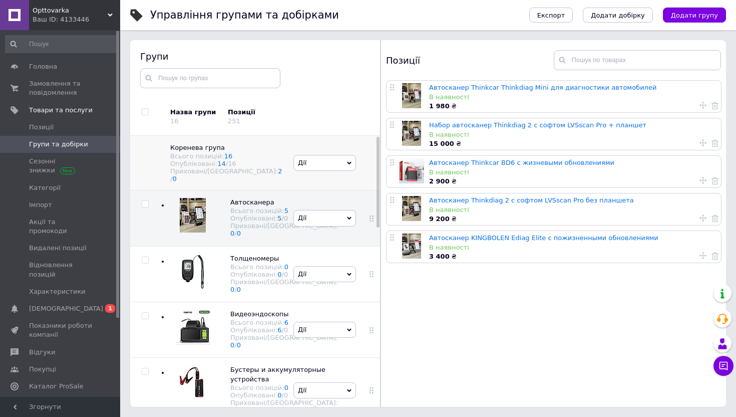
click at [192, 160] on div "Опубліковані: 14 / 16" at bounding box center [226, 164] width 113 height 8
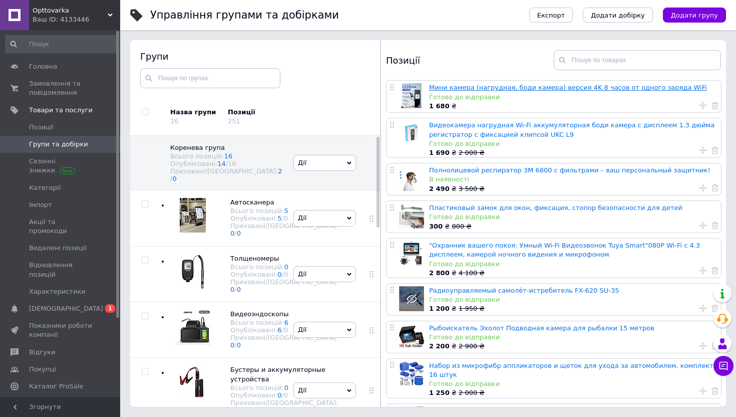
click at [487, 85] on link "Мини камера (нагрудная, боди камера) версия 4K 8 часов от одного заряда WiFi" at bounding box center [568, 88] width 278 height 8
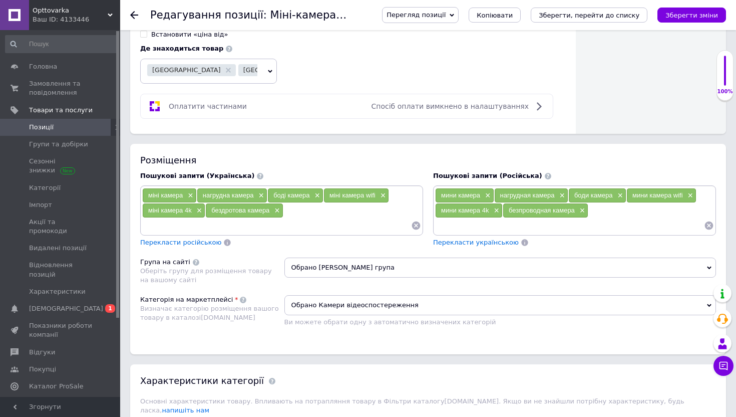
scroll to position [654, 0]
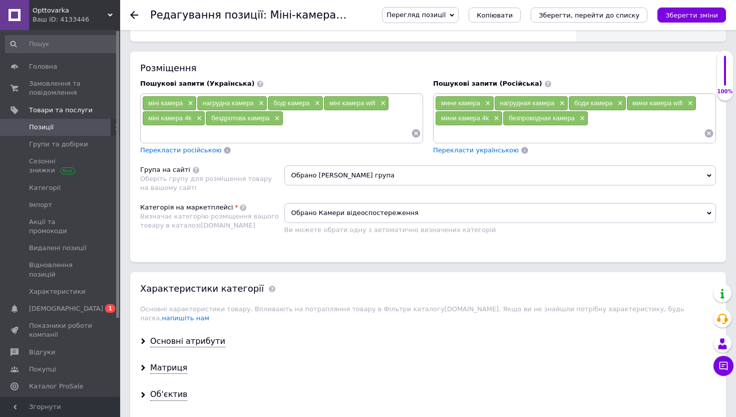
click at [355, 179] on span "Обрано [PERSON_NAME] група" at bounding box center [500, 175] width 432 height 20
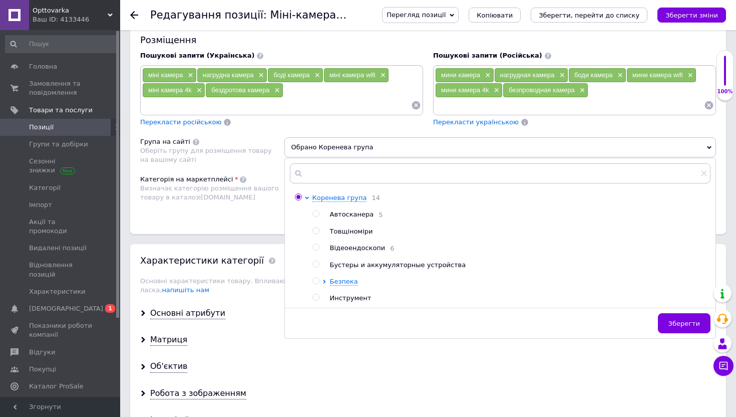
scroll to position [688, 0]
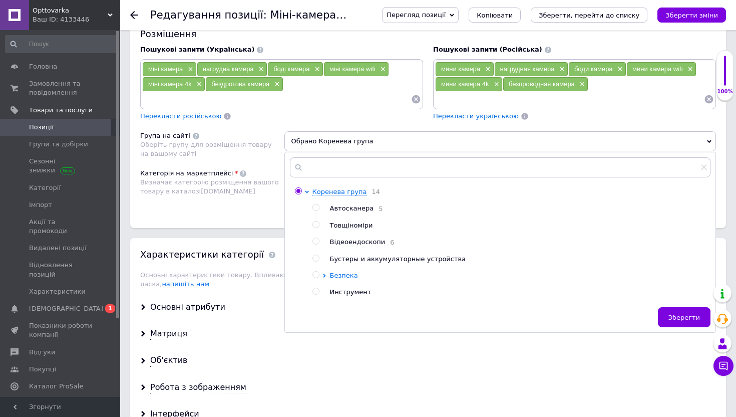
click at [326, 277] on icon at bounding box center [325, 275] width 4 height 4
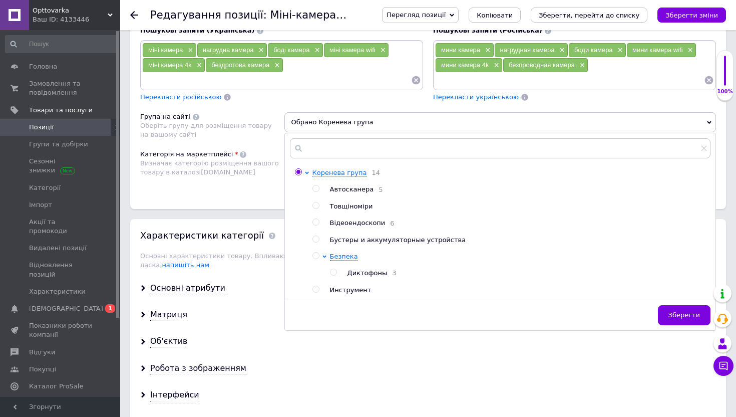
scroll to position [711, 0]
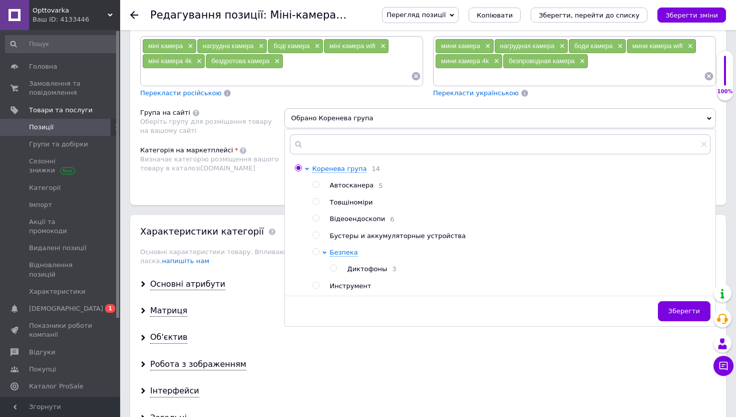
click at [367, 103] on div "Розміщення Пошукові запити (Українська) міні камера × нагрудна камера × боді ка…" at bounding box center [428, 99] width 596 height 210
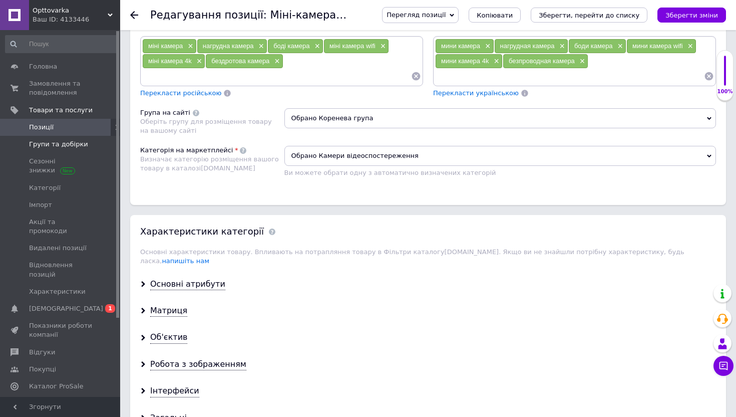
click at [57, 143] on span "Групи та добірки" at bounding box center [58, 144] width 59 height 9
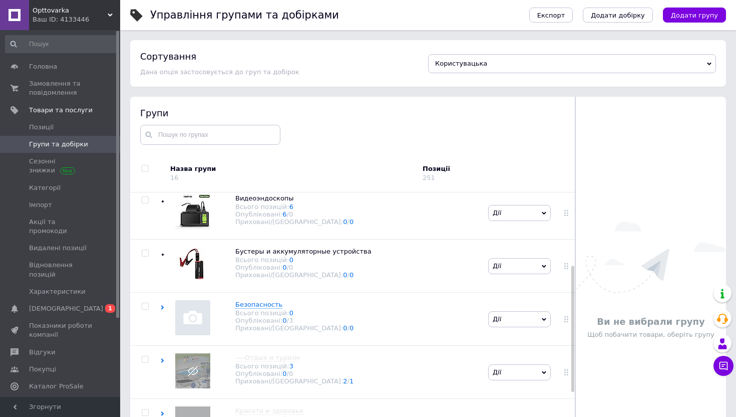
scroll to position [166, 0]
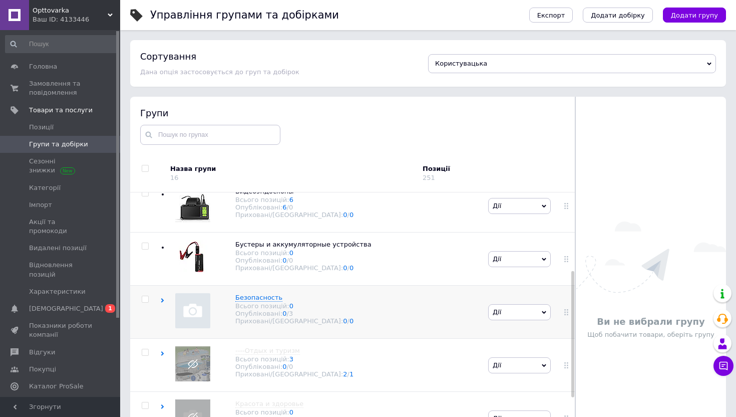
click at [163, 301] on icon at bounding box center [162, 300] width 5 height 5
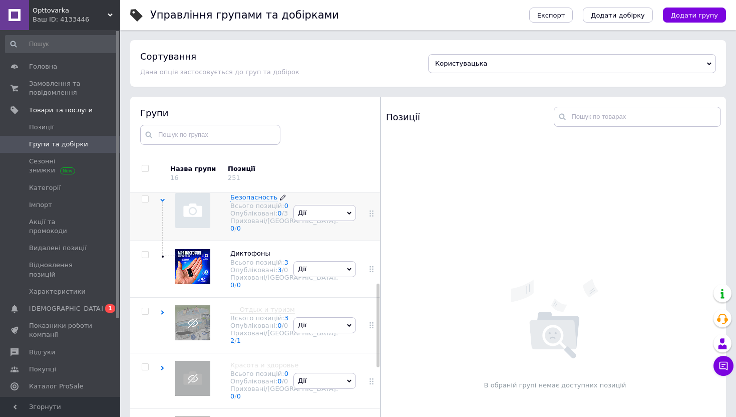
scroll to position [301, 0]
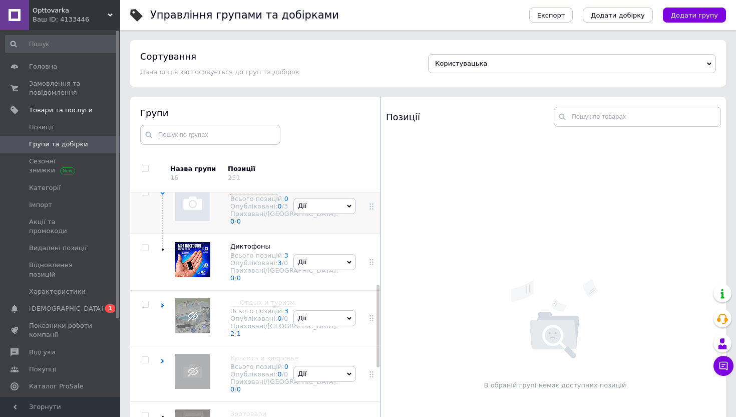
click at [308, 214] on span "Дії" at bounding box center [325, 206] width 63 height 16
click at [309, 287] on li "Додати підгрупу" at bounding box center [325, 275] width 62 height 23
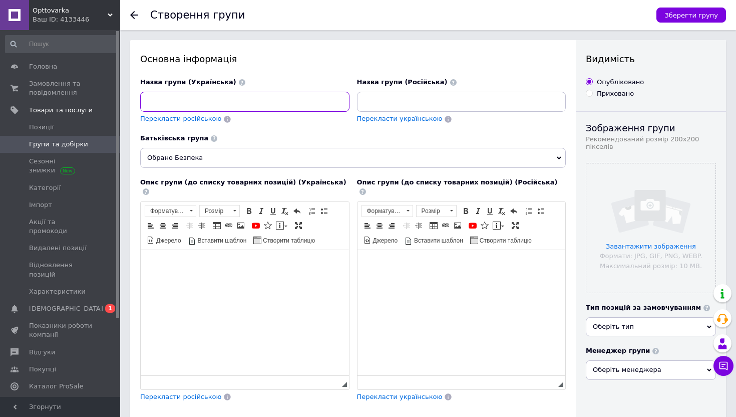
click at [245, 103] on input at bounding box center [244, 102] width 209 height 20
type input "Міні камери"
click at [439, 102] on input at bounding box center [461, 102] width 209 height 20
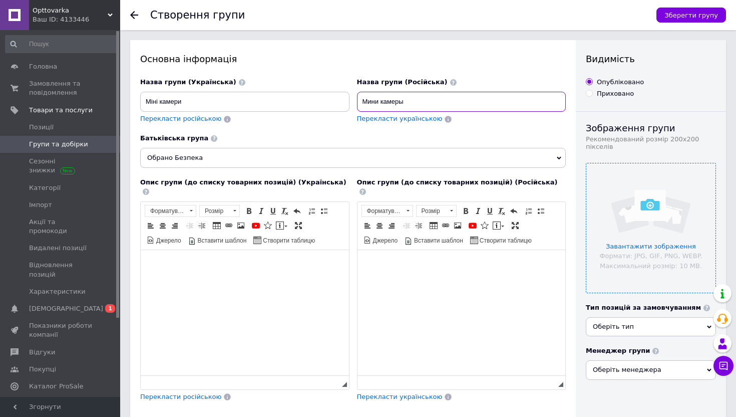
type input "Мини камеры"
click at [646, 204] on input "file" at bounding box center [651, 227] width 129 height 129
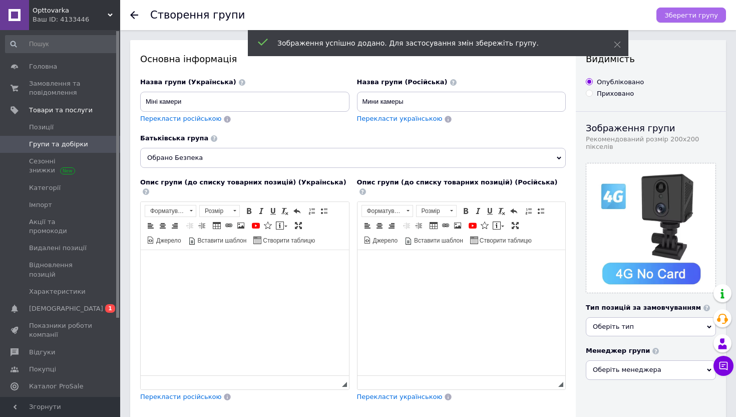
click at [692, 17] on span "Зберегти групу" at bounding box center [692, 16] width 54 height 8
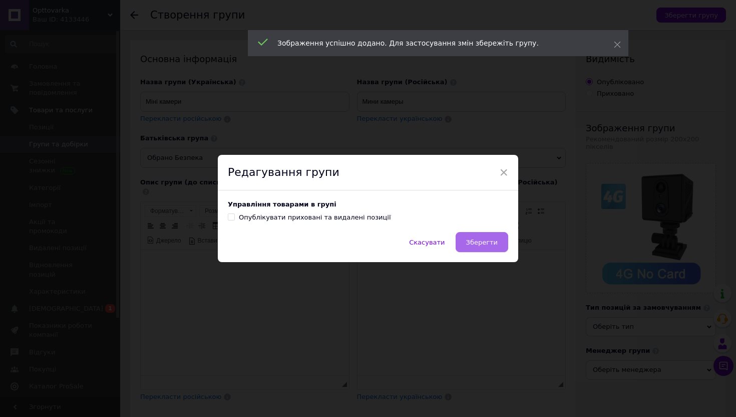
click at [476, 242] on span "Зберегти" at bounding box center [482, 242] width 32 height 8
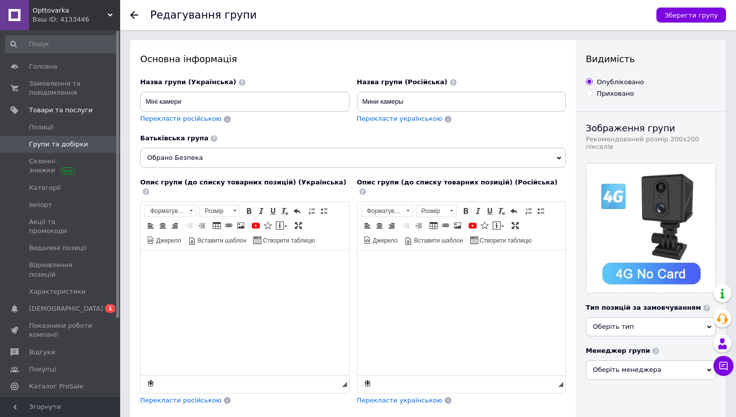
click at [136, 17] on icon at bounding box center [134, 15] width 8 height 8
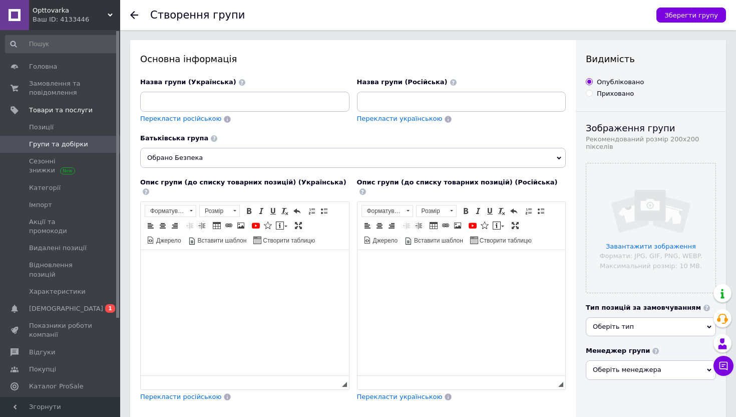
click at [132, 17] on icon at bounding box center [134, 15] width 8 height 8
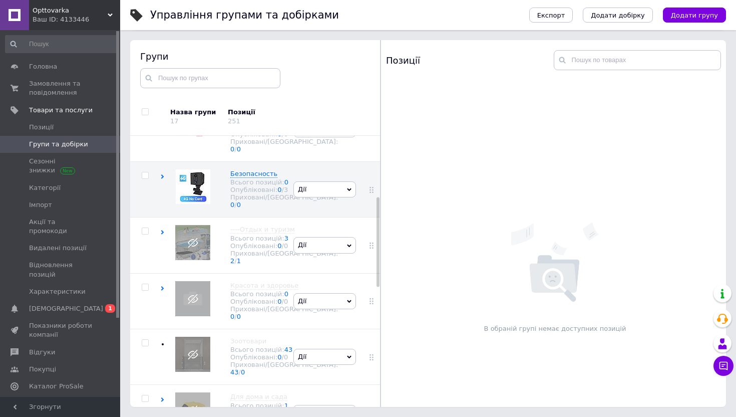
scroll to position [282, 0]
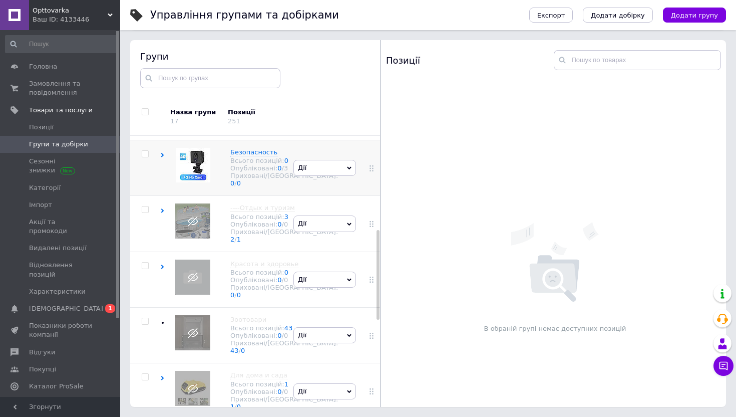
click at [162, 157] on use at bounding box center [162, 155] width 3 height 5
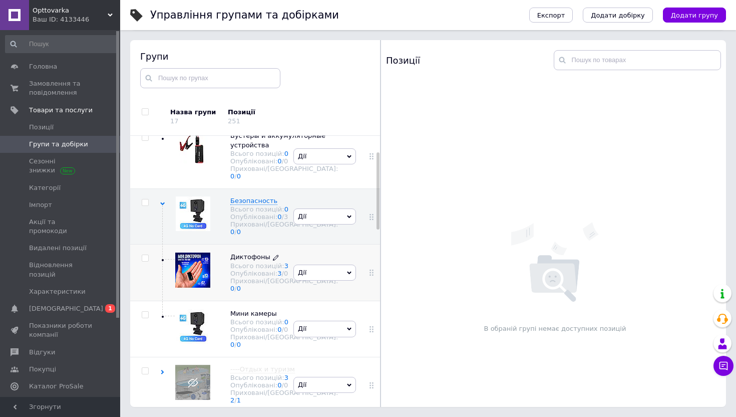
scroll to position [0, 0]
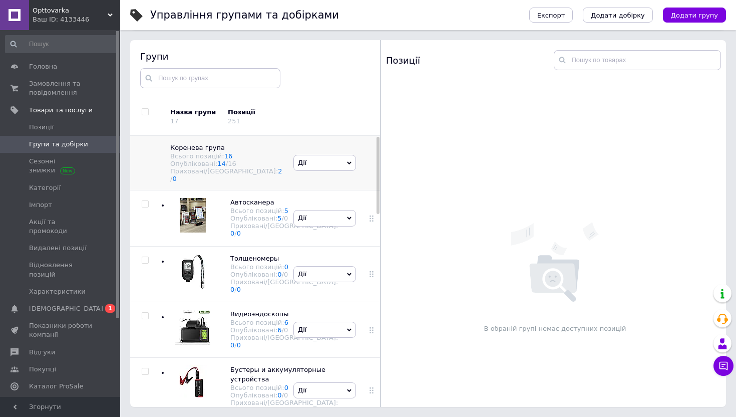
click at [205, 161] on div "Опубліковані: 14 / 16" at bounding box center [226, 164] width 113 height 8
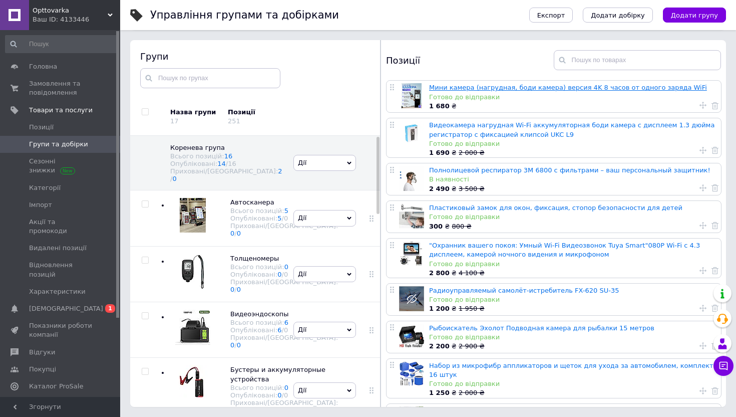
click at [455, 86] on link "Мини камера (нагрудная, боди камера) версия 4K 8 часов от одного заряда WiFi" at bounding box center [568, 88] width 278 height 8
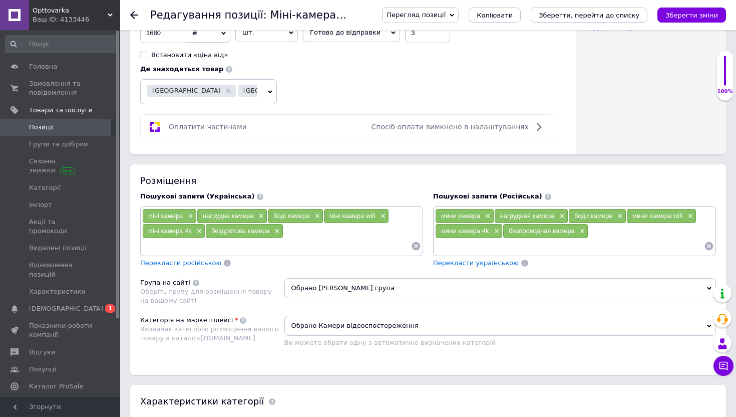
scroll to position [655, 0]
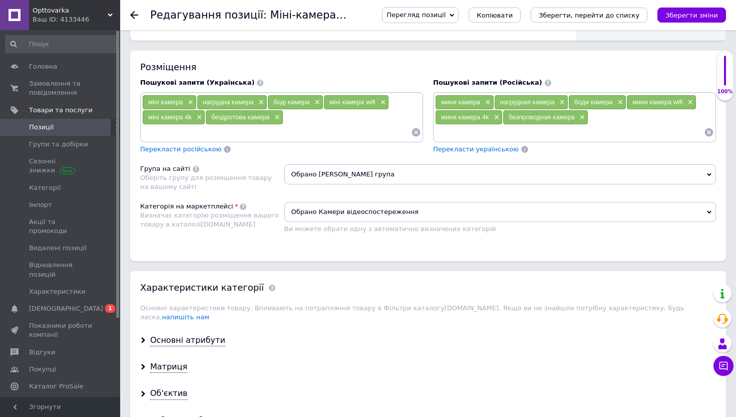
click at [342, 212] on span "Обрано Камери відеоспостереження" at bounding box center [500, 212] width 432 height 20
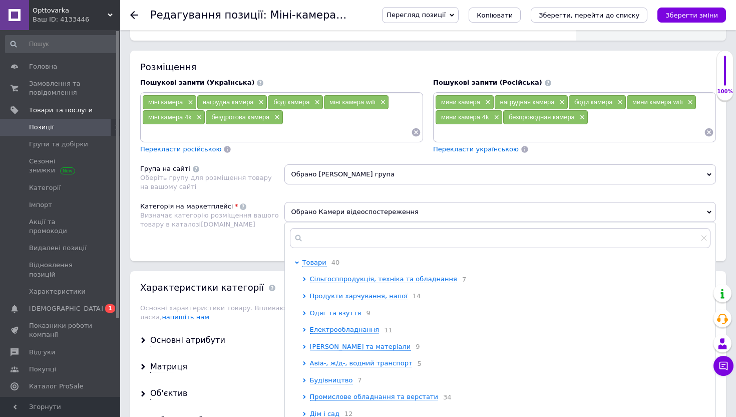
scroll to position [675, 0]
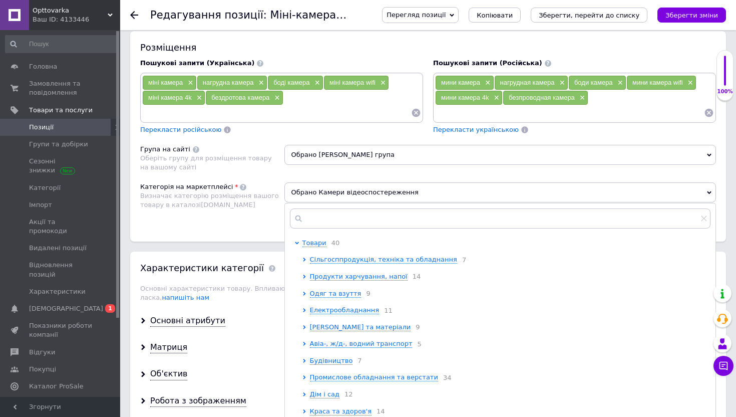
click at [276, 210] on div "Категорія на маркетплейсі Визначає категорію розміщення вашого товару в каталоз…" at bounding box center [212, 201] width 144 height 39
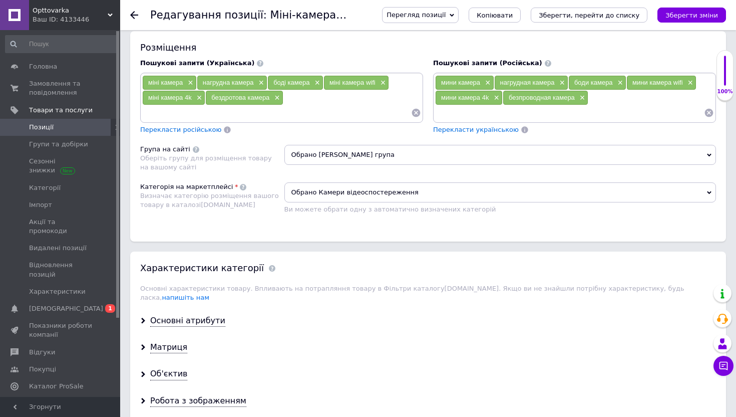
click at [317, 159] on span "Обрано [PERSON_NAME] група" at bounding box center [500, 155] width 432 height 20
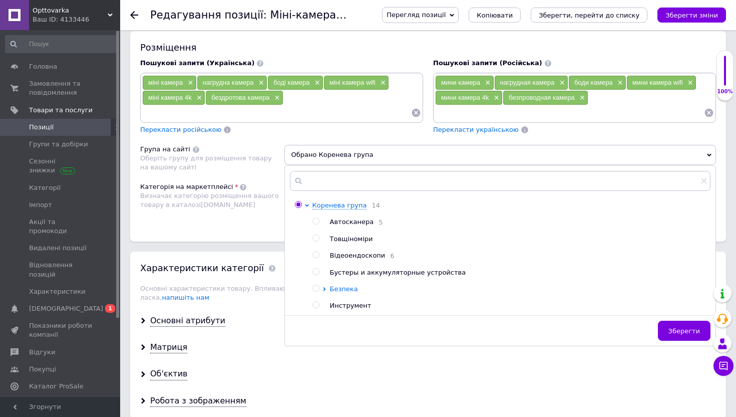
click at [325, 291] on icon at bounding box center [324, 289] width 3 height 4
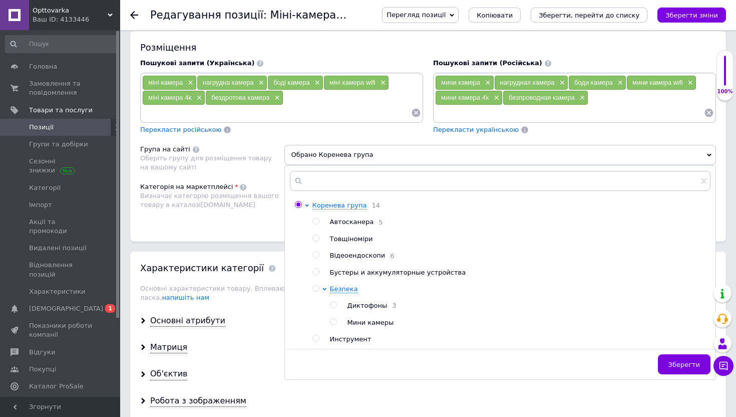
scroll to position [704, 0]
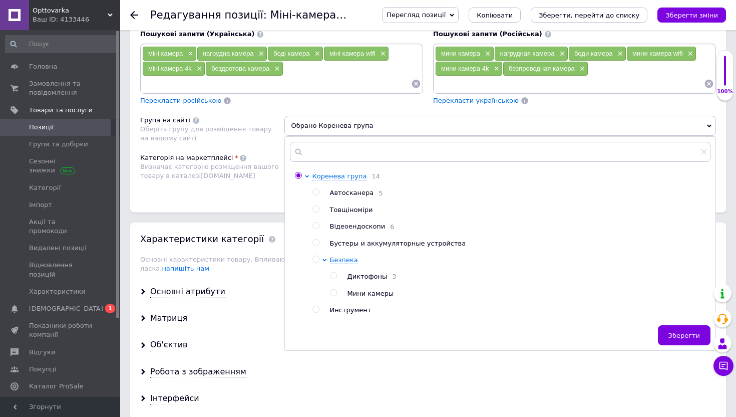
click at [334, 296] on input "radio" at bounding box center [333, 293] width 7 height 7
radio input "true"
radio input "false"
click at [682, 338] on span "Зберегти" at bounding box center [685, 336] width 32 height 8
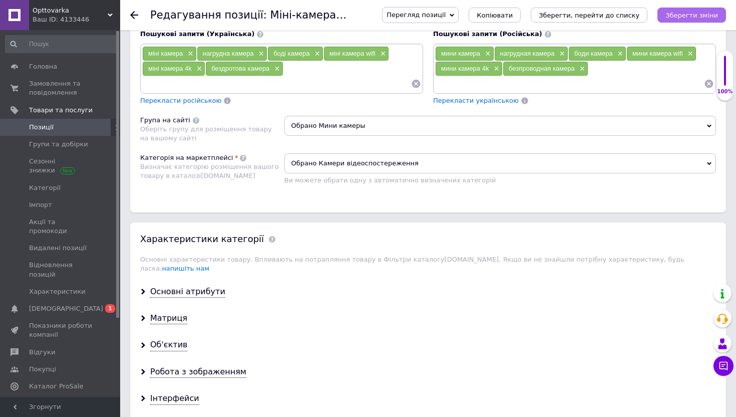
click at [674, 15] on icon "Зберегти зміни" at bounding box center [692, 16] width 53 height 8
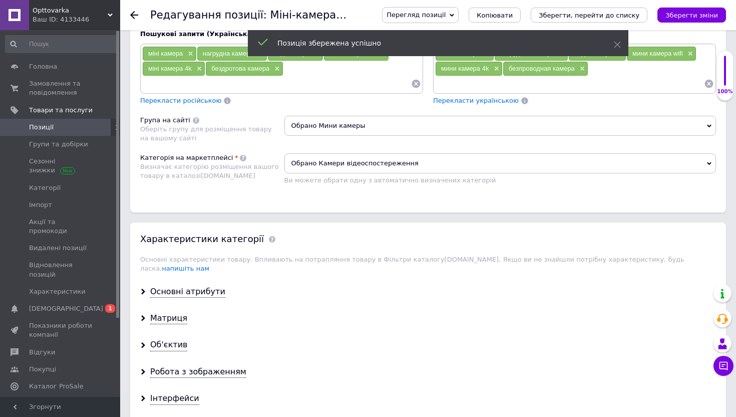
click at [133, 14] on icon at bounding box center [134, 15] width 8 height 8
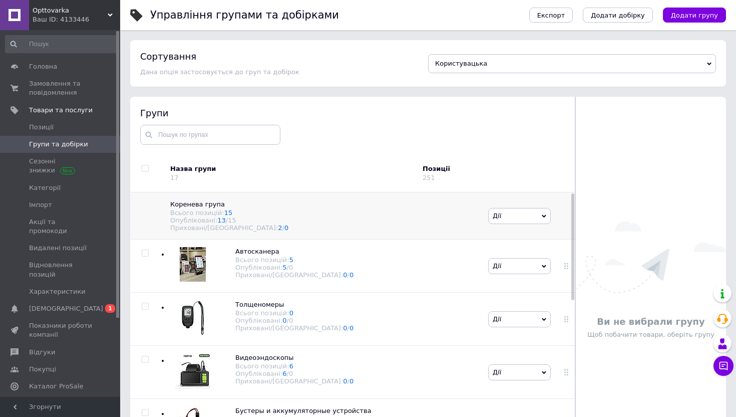
click at [208, 216] on div "Всього позицій: 15" at bounding box center [324, 213] width 308 height 8
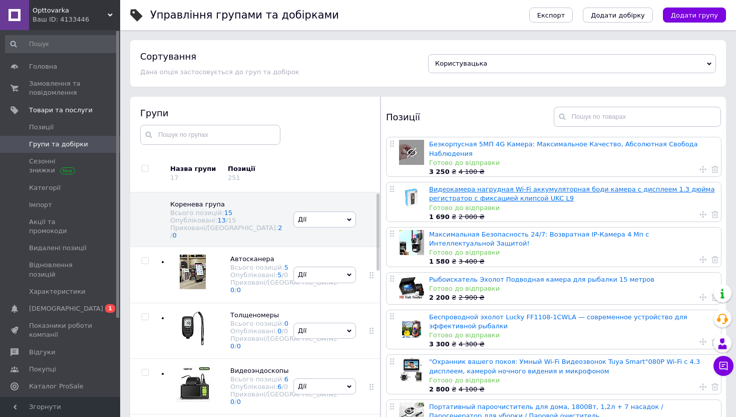
click at [482, 187] on link "Видеокамера нагрудная Wi-Fi аккумуляторная боди камера с дисплеем 1.3 дюйма рег…" at bounding box center [571, 193] width 285 height 17
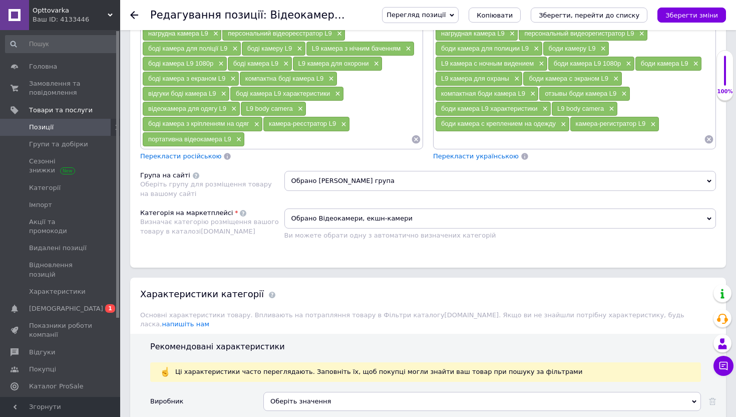
scroll to position [746, 0]
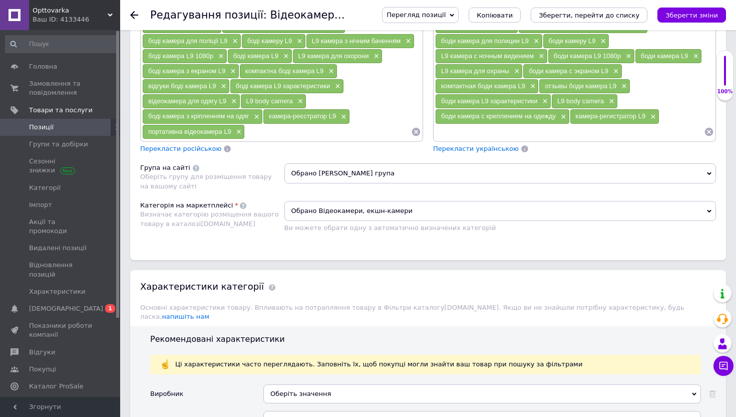
click at [342, 213] on span "Обрано Відеокамери, екшн-камери" at bounding box center [500, 211] width 432 height 20
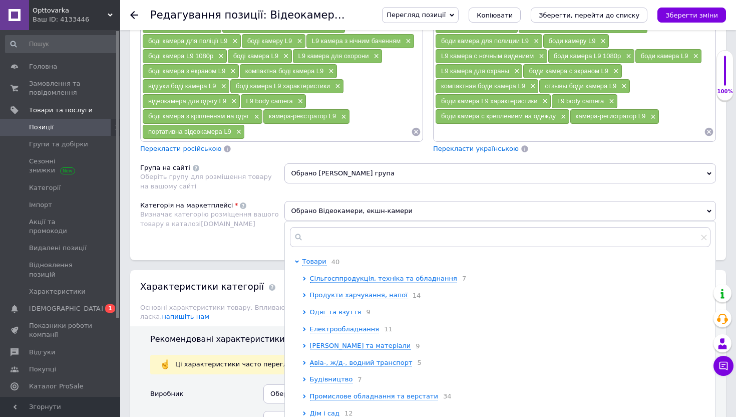
click at [293, 195] on div "Розміщення Пошукові запити (Українська) боді-камера L9 × L9 боді-камера з диспл…" at bounding box center [428, 109] width 596 height 301
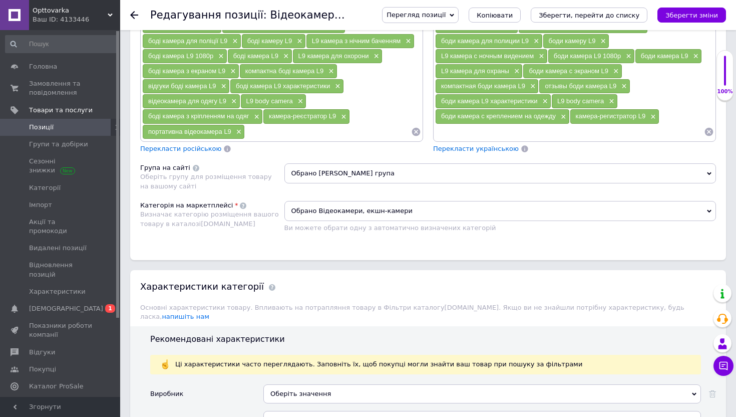
click at [318, 177] on span "Обрано [PERSON_NAME] група" at bounding box center [500, 173] width 432 height 20
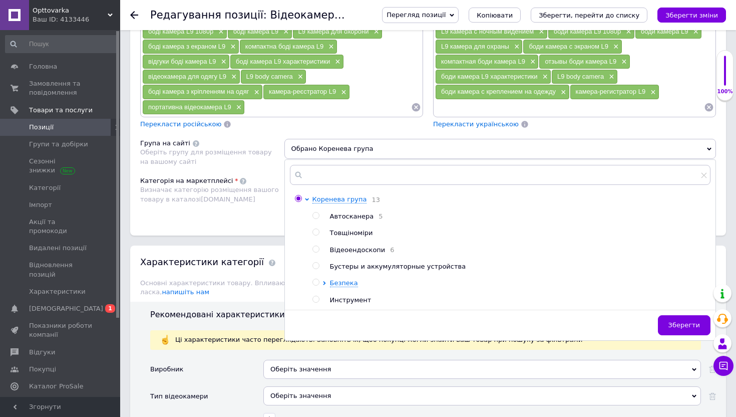
scroll to position [776, 0]
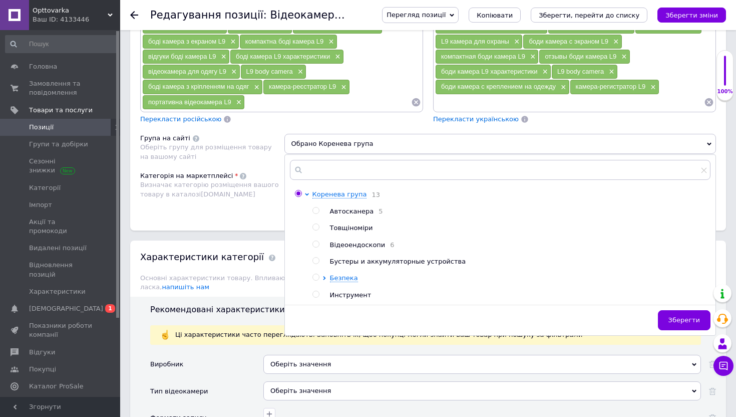
click at [327, 279] on div at bounding box center [327, 277] width 8 height 9
click at [325, 280] on icon at bounding box center [324, 278] width 3 height 4
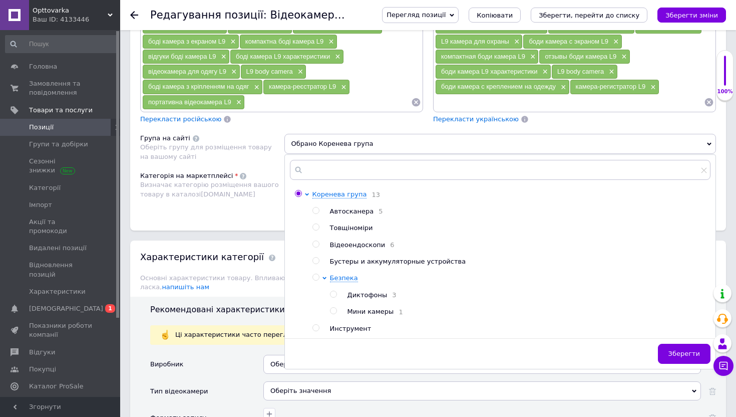
click at [332, 310] on label at bounding box center [333, 310] width 7 height 7
click at [332, 310] on input "radio" at bounding box center [333, 311] width 7 height 7
radio input "true"
radio input "false"
click at [677, 360] on button "Зберегти" at bounding box center [684, 354] width 53 height 20
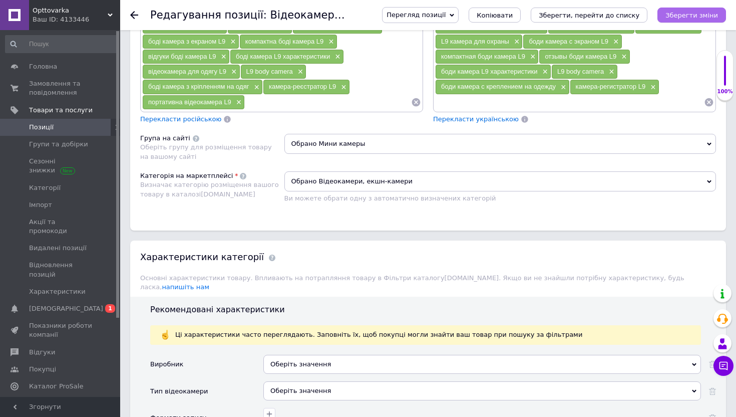
click at [687, 12] on icon "Зберегти зміни" at bounding box center [692, 16] width 53 height 8
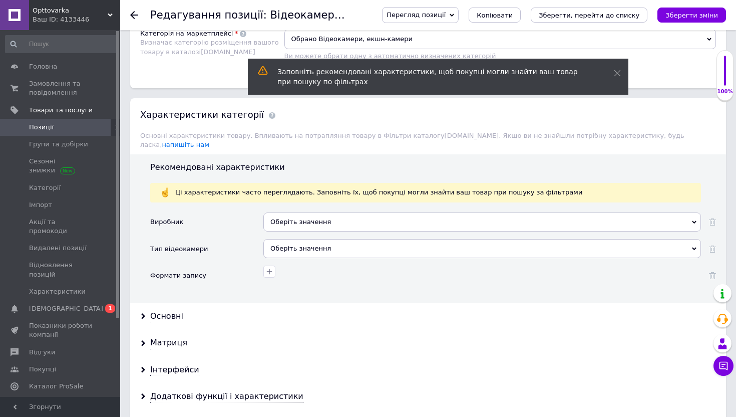
scroll to position [929, 0]
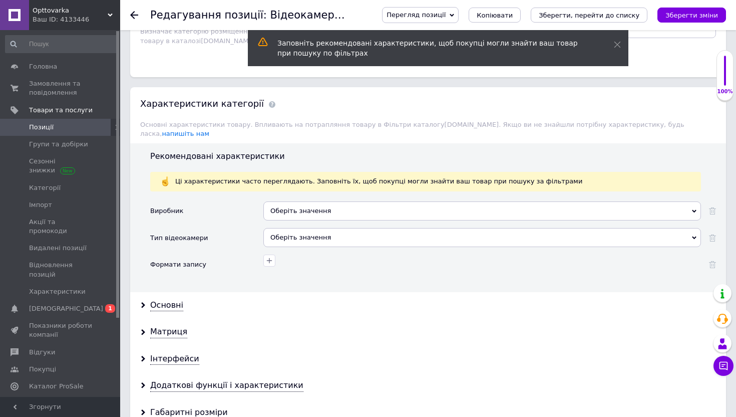
click at [132, 15] on use at bounding box center [134, 15] width 8 height 8
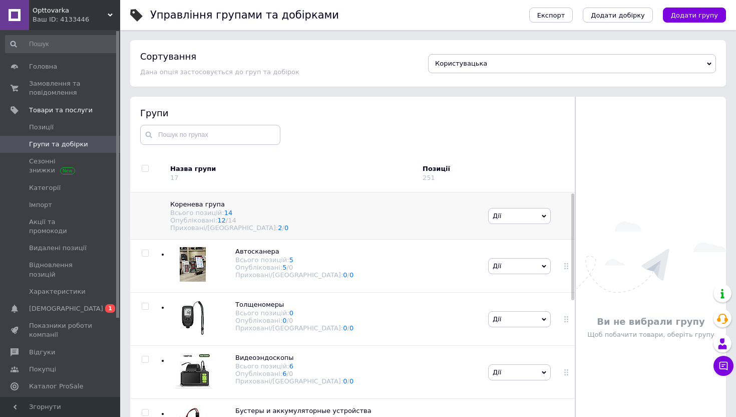
click at [201, 213] on div "Всього позицій: 14" at bounding box center [324, 213] width 308 height 8
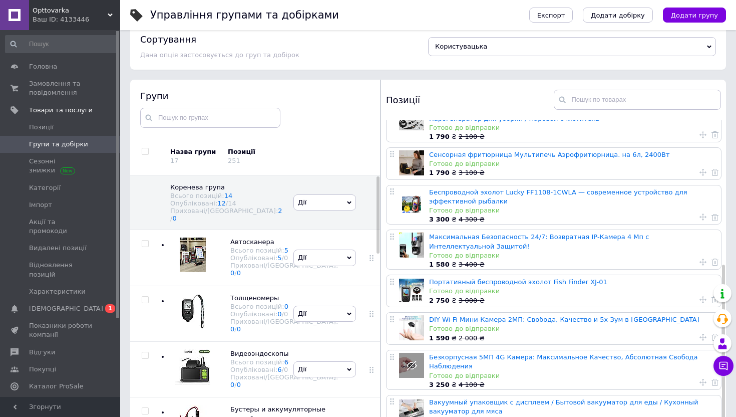
scroll to position [57, 0]
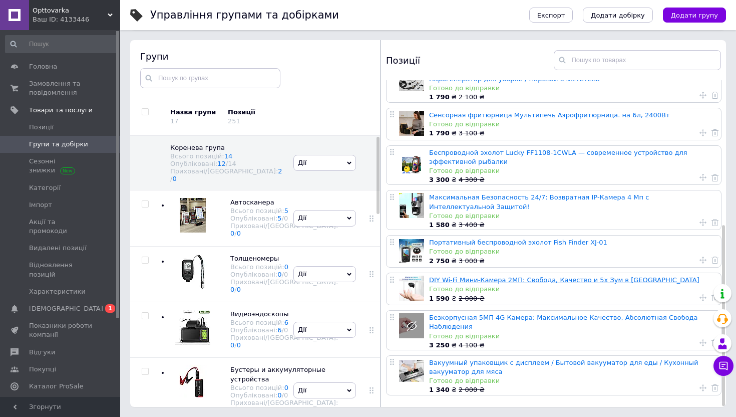
click at [443, 276] on link "DIY Wi-Fi Мини-Камера 2МП: Свобода, Качество и 5x Зум в [GEOGRAPHIC_DATA]" at bounding box center [564, 280] width 270 height 8
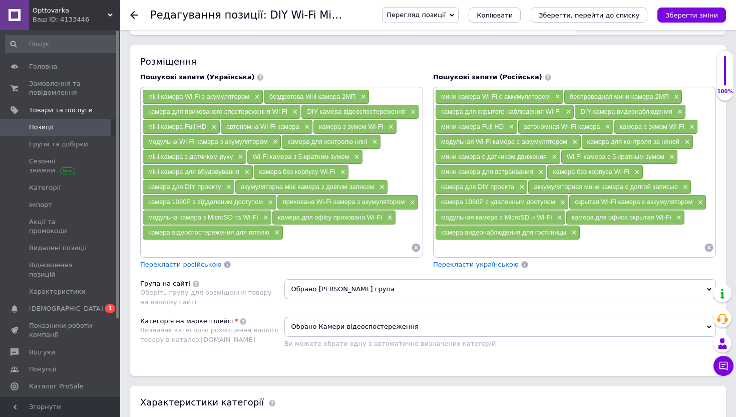
scroll to position [825, 0]
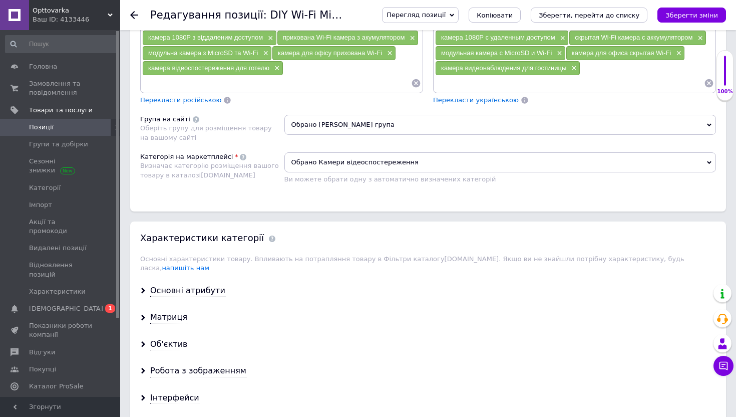
click at [320, 129] on span "Обрано [PERSON_NAME] група" at bounding box center [500, 125] width 432 height 20
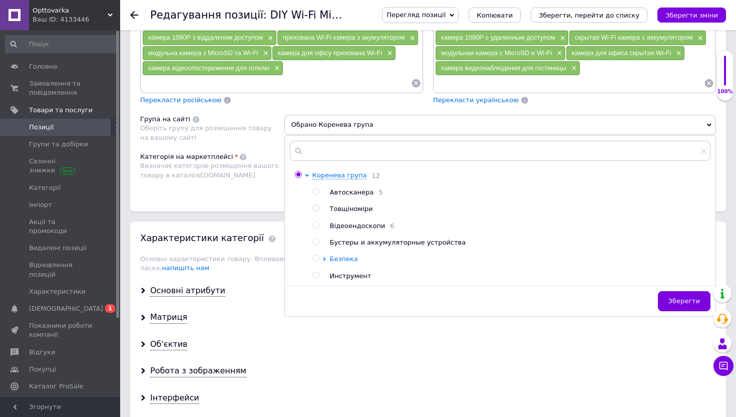
click at [325, 260] on icon at bounding box center [325, 259] width 4 height 4
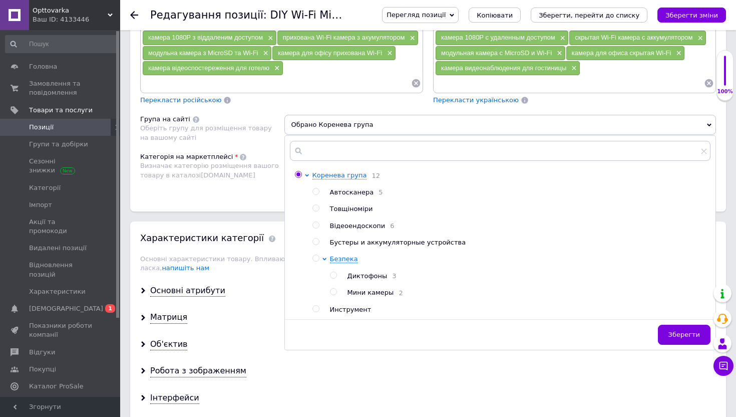
click at [334, 295] on input "radio" at bounding box center [333, 291] width 7 height 7
radio input "true"
radio input "false"
click at [681, 342] on button "Зберегти" at bounding box center [684, 335] width 53 height 20
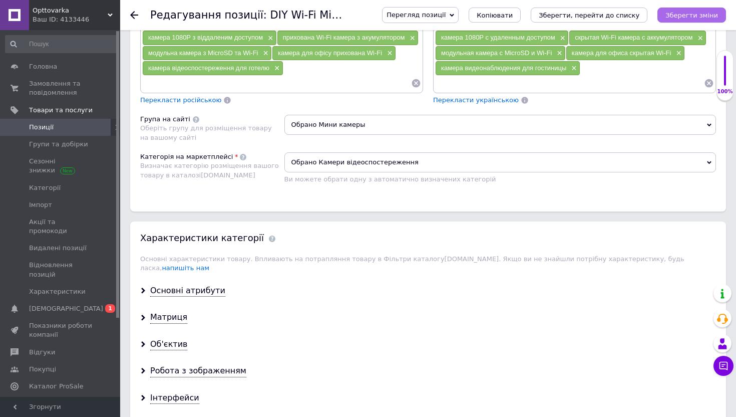
click at [682, 16] on icon "Зберегти зміни" at bounding box center [692, 16] width 53 height 8
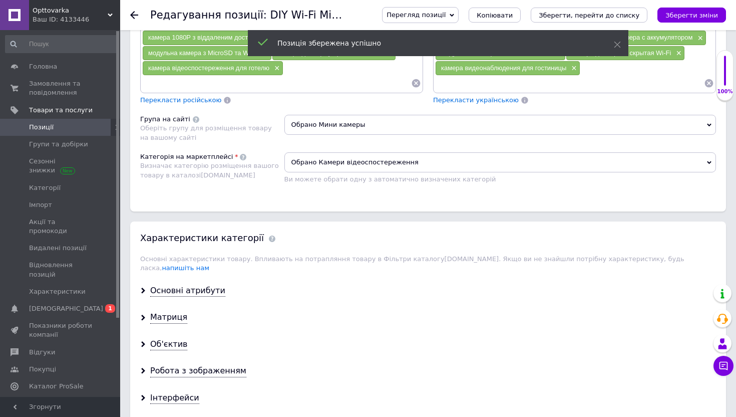
click at [134, 12] on use at bounding box center [134, 15] width 8 height 8
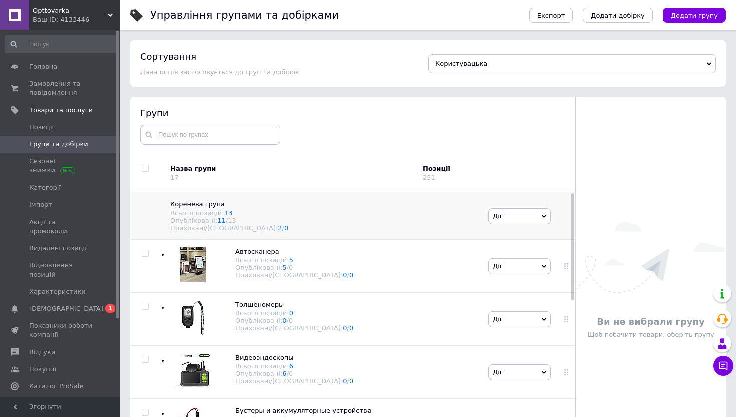
click at [205, 216] on div "Опубліковані: 11 / 13" at bounding box center [324, 220] width 308 height 8
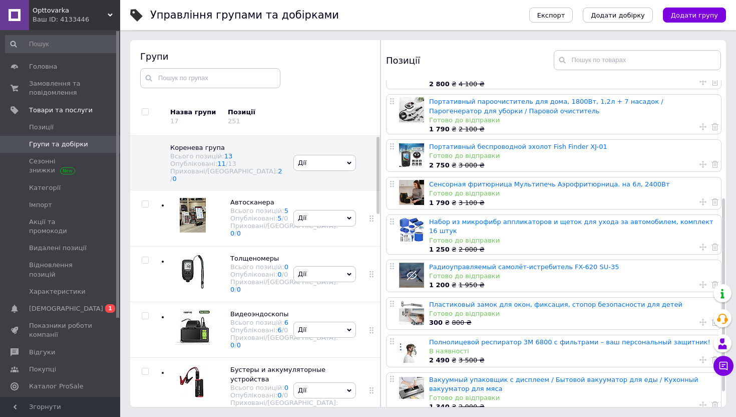
scroll to position [188, 0]
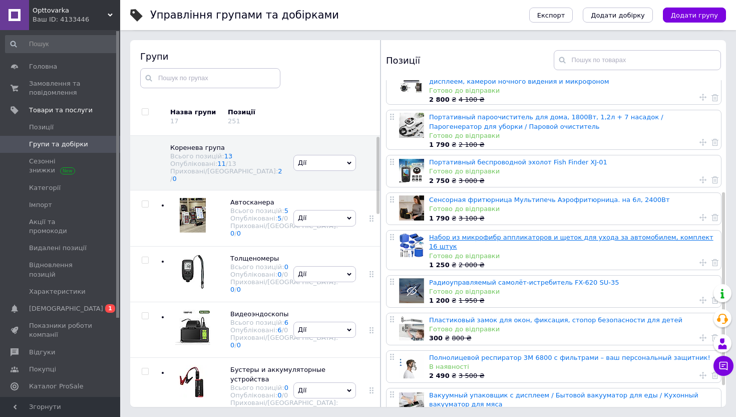
click at [497, 236] on link "Набор из микрофибр аппликаторов и щеток для ухода за автомобилем, комплект 16 ш…" at bounding box center [571, 241] width 284 height 17
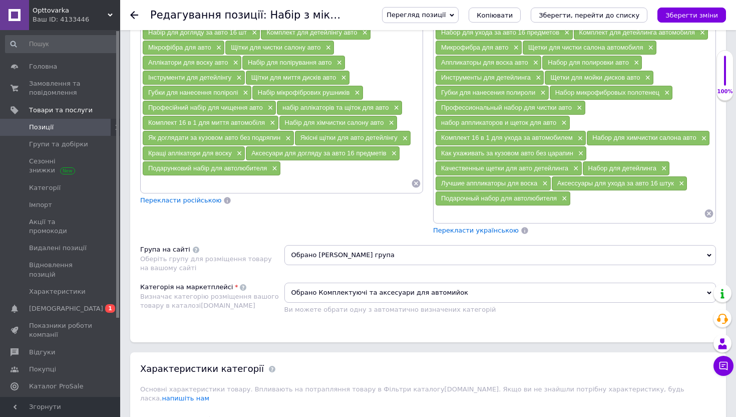
scroll to position [738, 0]
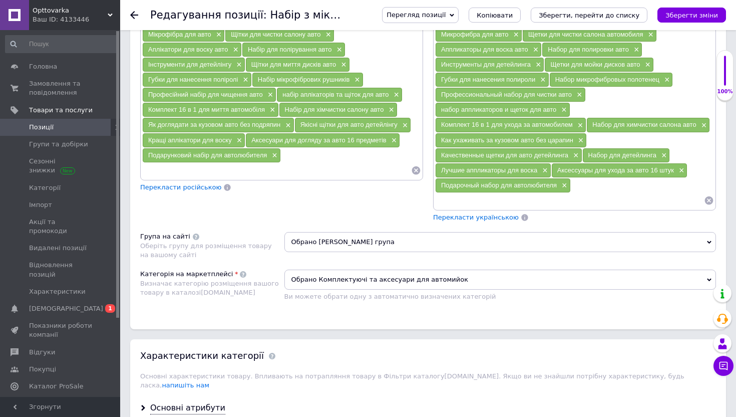
click at [351, 242] on span "Обрано [PERSON_NAME] група" at bounding box center [500, 242] width 432 height 20
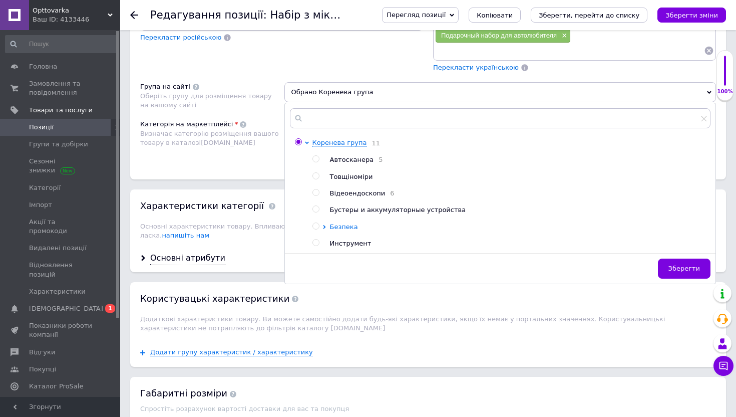
scroll to position [890, 0]
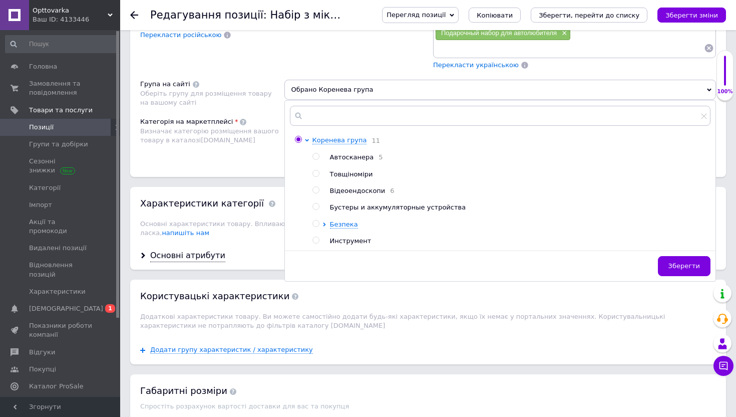
click at [253, 139] on div "Визначає категорію розміщення вашого товару в каталозі [DOMAIN_NAME]" at bounding box center [209, 136] width 139 height 18
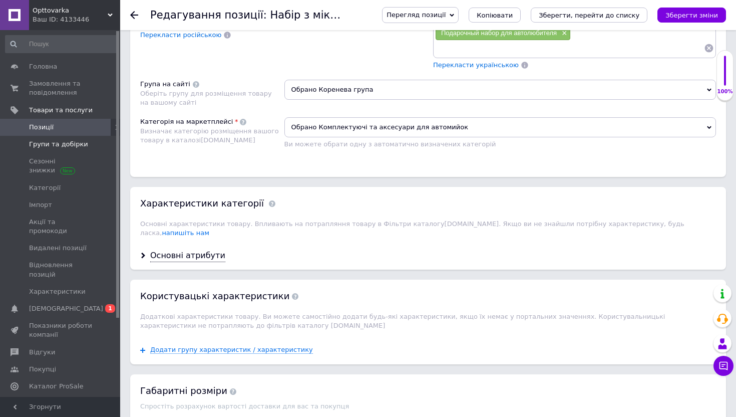
click at [45, 147] on span "Групи та добірки" at bounding box center [58, 144] width 59 height 9
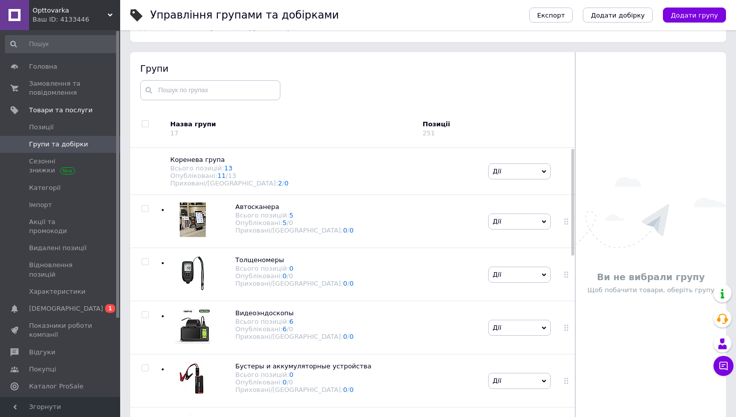
click at [51, 146] on span "Групи та добірки" at bounding box center [58, 144] width 59 height 9
click at [57, 304] on span "[DEMOGRAPHIC_DATA]" at bounding box center [66, 308] width 74 height 9
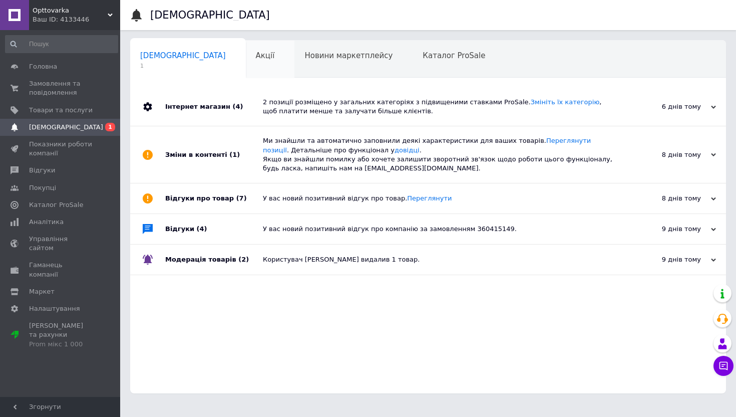
click at [256, 57] on span "Акції" at bounding box center [265, 55] width 19 height 9
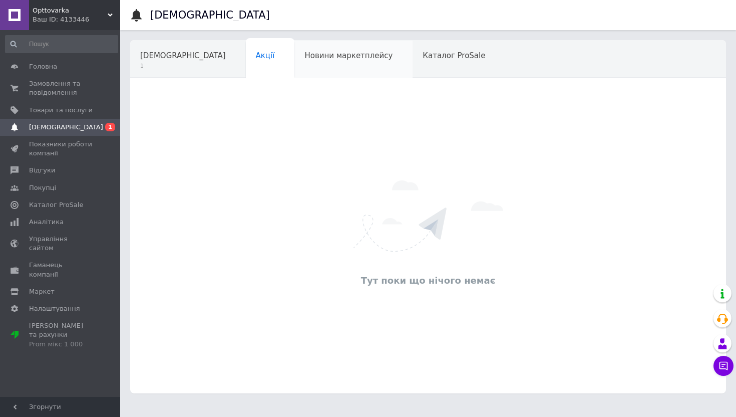
click at [322, 62] on div "Новини маркетплейсу" at bounding box center [354, 60] width 118 height 38
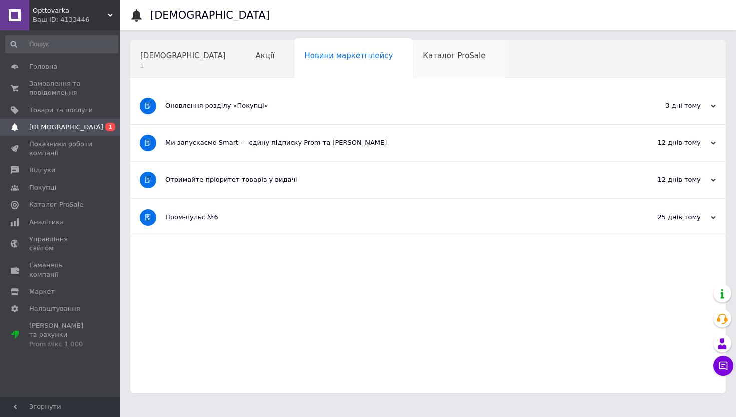
click at [421, 63] on div "Каталог ProSale" at bounding box center [459, 60] width 93 height 38
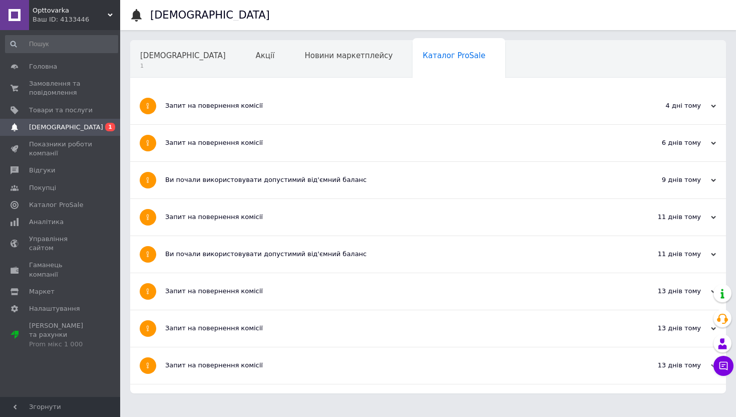
click at [220, 89] on span "Навчання та заходи" at bounding box center [180, 93] width 80 height 9
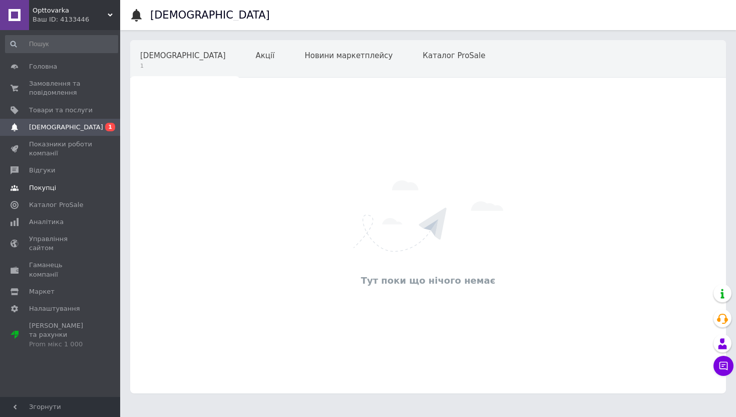
click at [40, 183] on span "Покупці" at bounding box center [42, 187] width 27 height 9
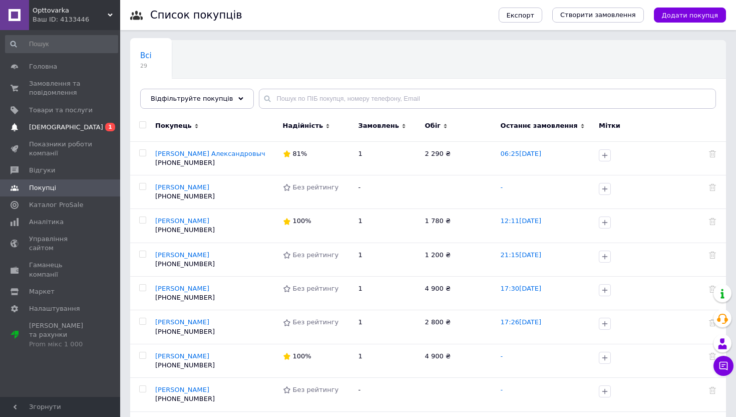
click at [44, 131] on span "[DEMOGRAPHIC_DATA]" at bounding box center [66, 127] width 74 height 9
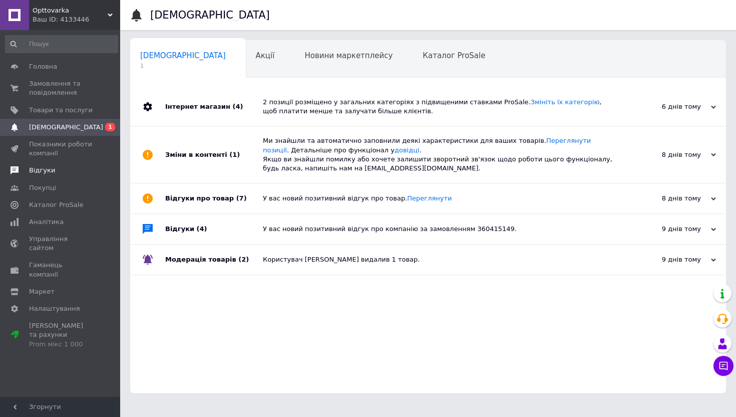
click at [48, 167] on span "Відгуки" at bounding box center [42, 170] width 26 height 9
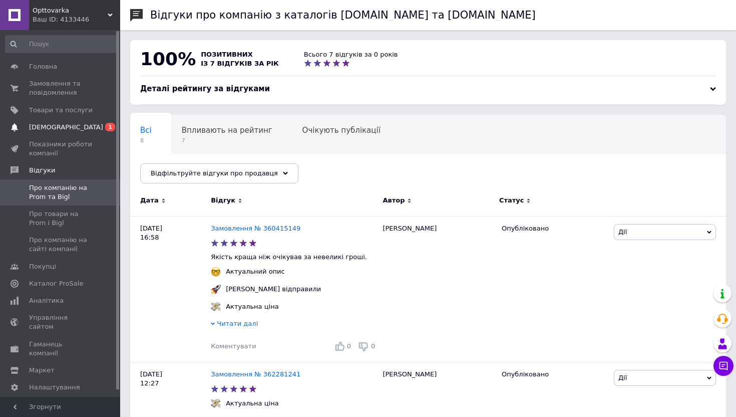
click at [42, 128] on span "[DEMOGRAPHIC_DATA]" at bounding box center [66, 127] width 74 height 9
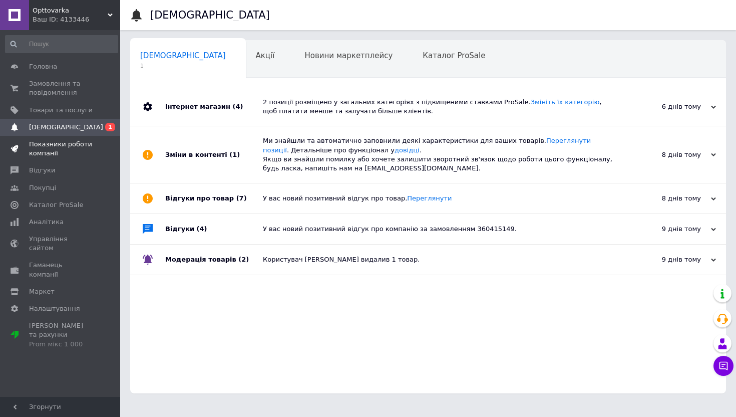
click at [45, 146] on span "Показники роботи компанії" at bounding box center [61, 149] width 64 height 18
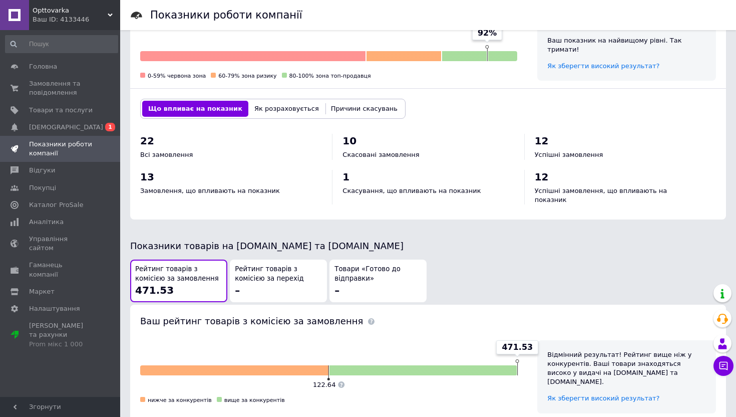
scroll to position [470, 0]
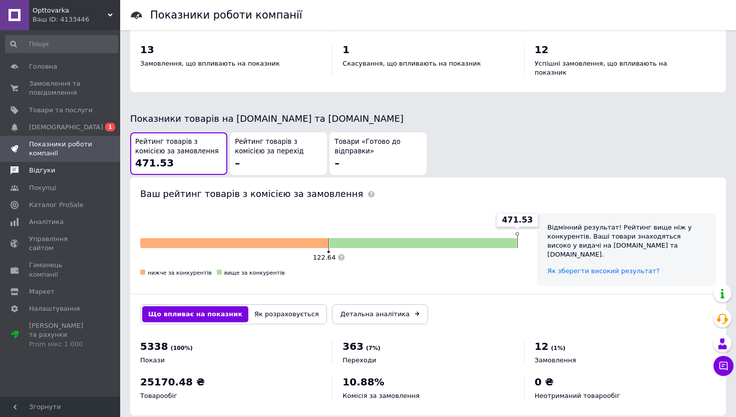
click at [50, 172] on span "Відгуки" at bounding box center [42, 170] width 26 height 9
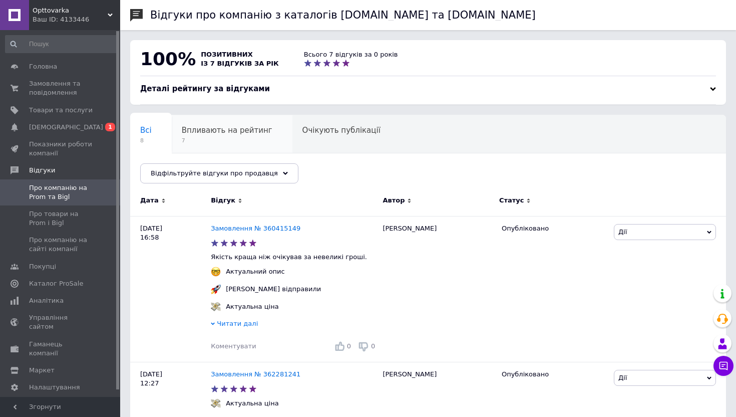
scroll to position [153, 0]
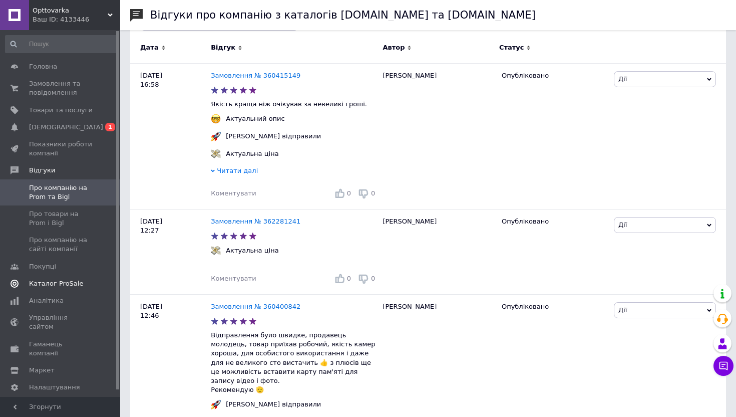
click at [68, 280] on span "Каталог ProSale" at bounding box center [56, 283] width 54 height 9
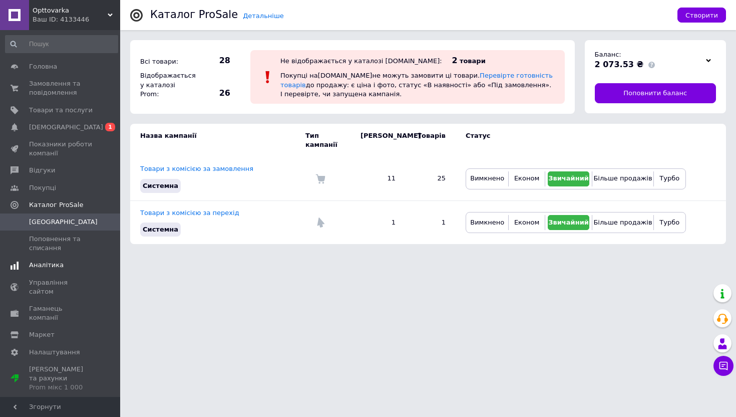
click at [39, 261] on span "Аналітика" at bounding box center [46, 264] width 35 height 9
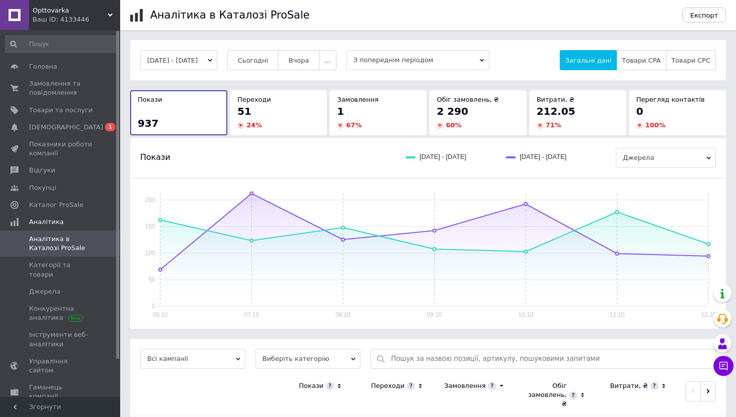
scroll to position [96, 0]
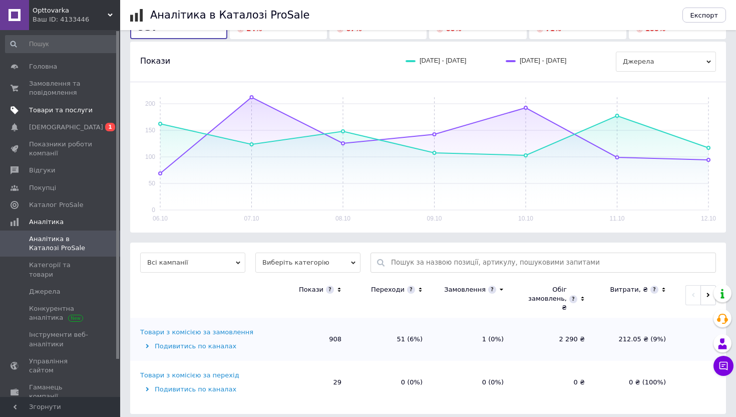
click at [70, 110] on span "Товари та послуги" at bounding box center [61, 110] width 64 height 9
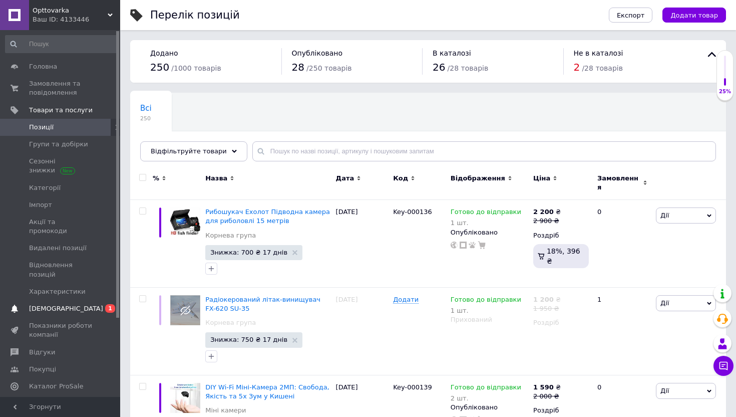
click at [60, 304] on span "[DEMOGRAPHIC_DATA]" at bounding box center [66, 308] width 74 height 9
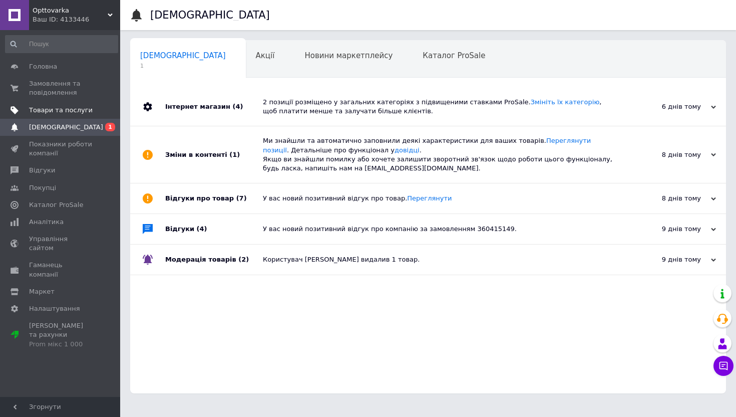
click at [54, 108] on span "Товари та послуги" at bounding box center [61, 110] width 64 height 9
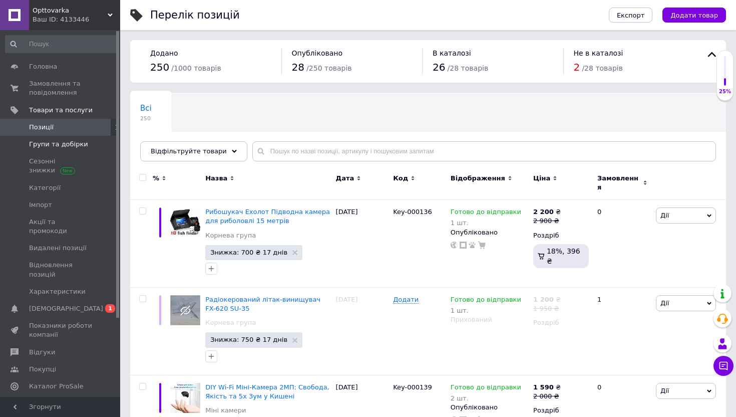
click at [61, 144] on span "Групи та добірки" at bounding box center [58, 144] width 59 height 9
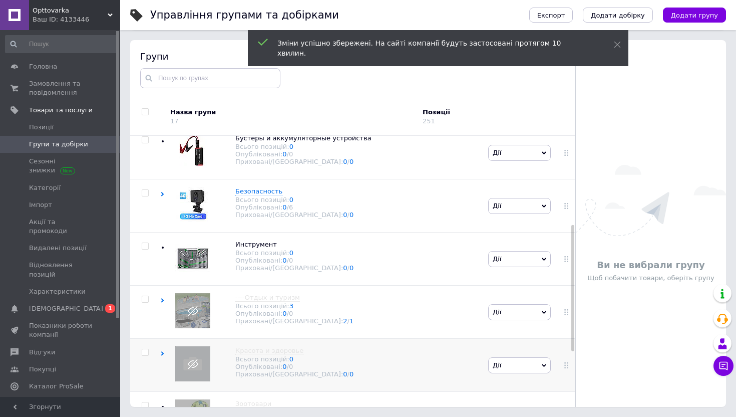
scroll to position [160, 0]
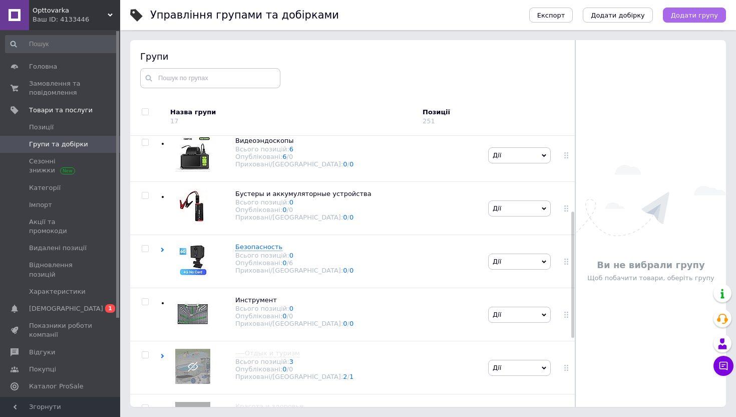
click at [679, 13] on span "Додати групу" at bounding box center [694, 16] width 47 height 8
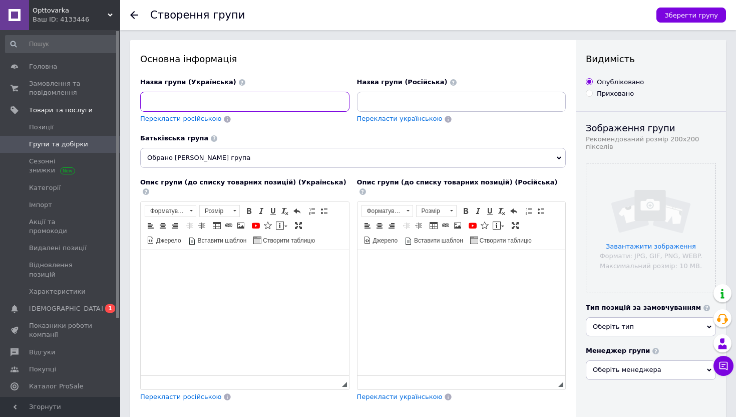
click at [195, 98] on input at bounding box center [244, 102] width 209 height 20
type input "Автохімія-Детейлінг"
click at [195, 119] on span "Перекласти російською" at bounding box center [180, 119] width 81 height 8
type input "Автохимия-Детейлинг"
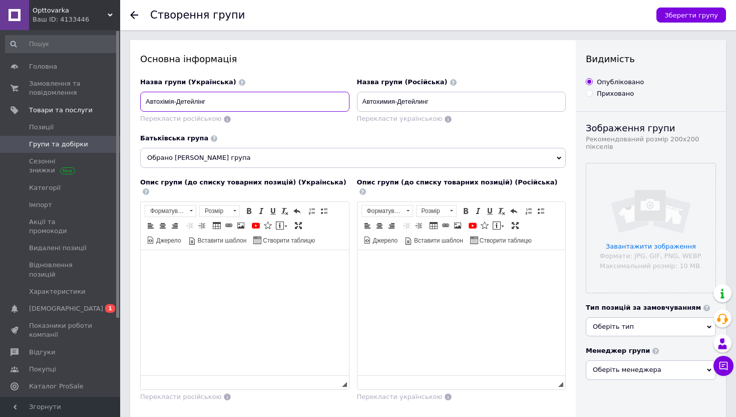
click at [226, 102] on input "Автохімія-Детейлінг" at bounding box center [244, 102] width 209 height 20
drag, startPoint x: 442, startPoint y: 101, endPoint x: 311, endPoint y: 101, distance: 131.7
click at [311, 101] on div "Назва групи (Українська) Автохімія-Детейлінг Перекласти російською Назва групи …" at bounding box center [353, 106] width 433 height 64
click at [239, 104] on input "Автохімія-Детейлінг" at bounding box center [244, 102] width 209 height 20
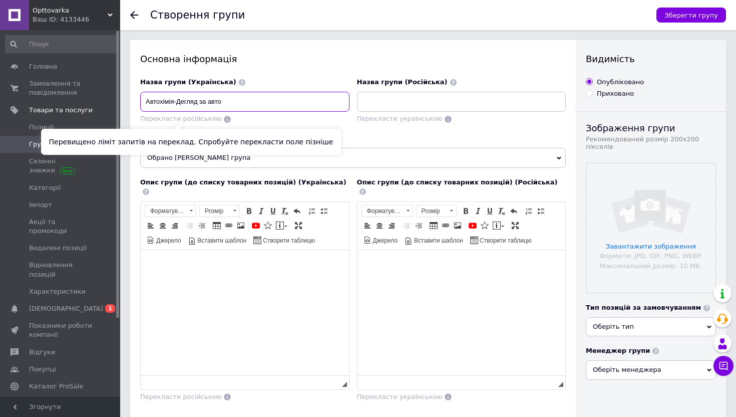
type input "Автохімія-Дегляд за авто"
click at [180, 119] on span "Перекласти російською" at bounding box center [180, 119] width 81 height 8
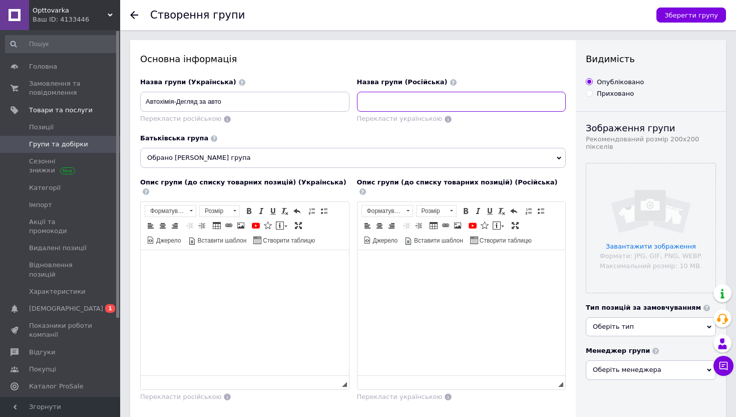
click at [378, 106] on input at bounding box center [461, 102] width 209 height 20
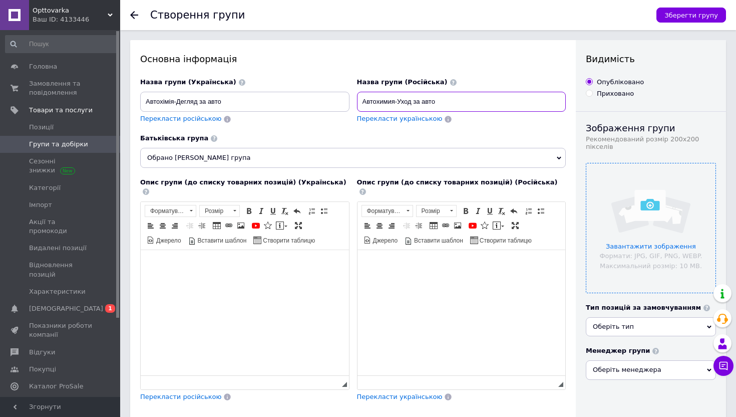
type input "Автохимия-Уход за авто"
click at [645, 241] on input "file" at bounding box center [651, 227] width 129 height 129
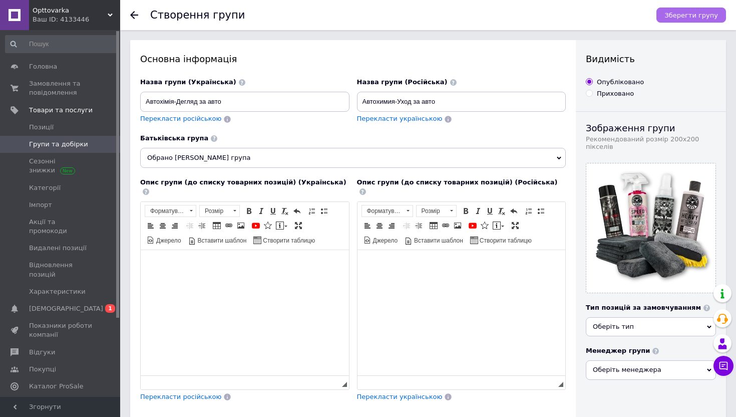
click at [709, 16] on span "Зберегти групу" at bounding box center [692, 16] width 54 height 8
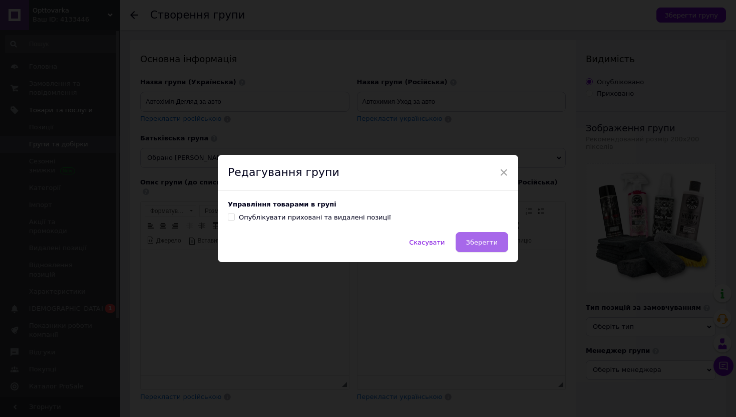
click at [484, 246] on button "Зберегти" at bounding box center [482, 242] width 53 height 20
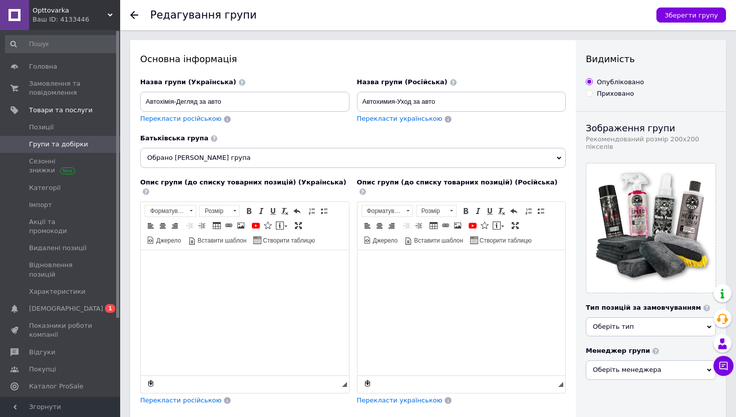
click at [133, 13] on use at bounding box center [134, 15] width 8 height 8
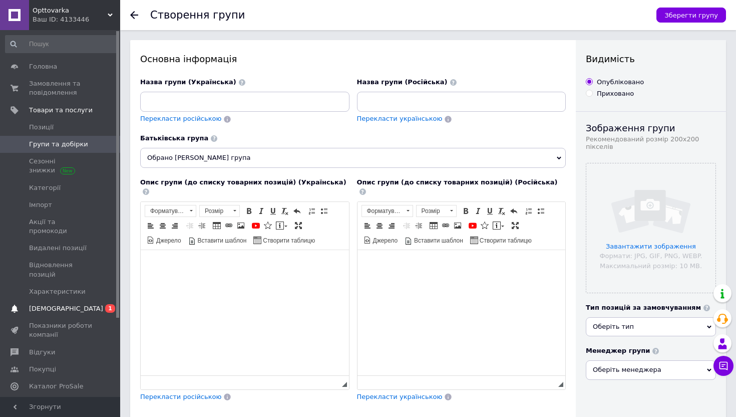
click at [45, 304] on span "[DEMOGRAPHIC_DATA]" at bounding box center [66, 308] width 74 height 9
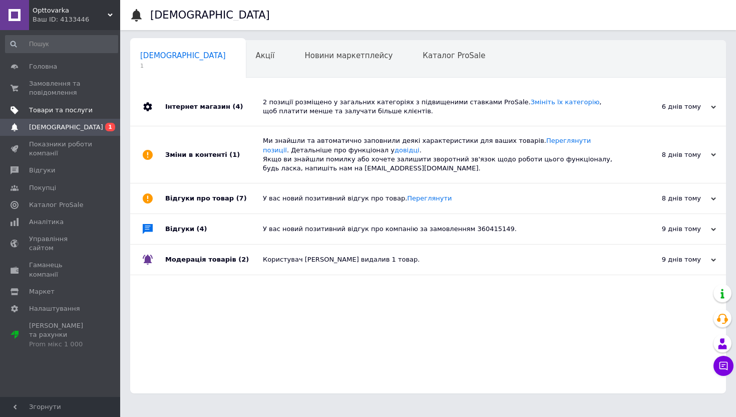
click at [46, 112] on span "Товари та послуги" at bounding box center [61, 110] width 64 height 9
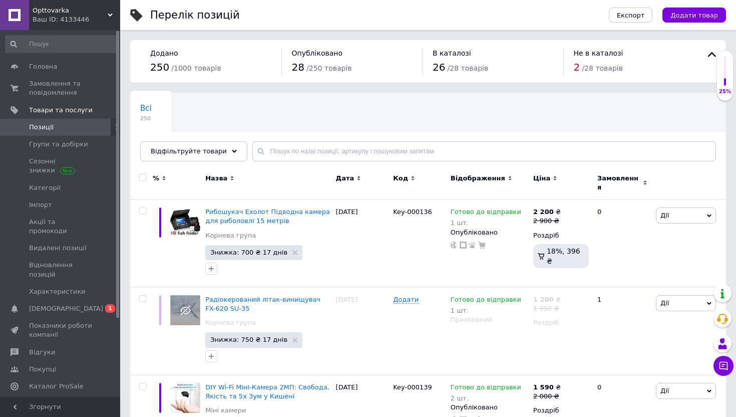
scroll to position [146, 0]
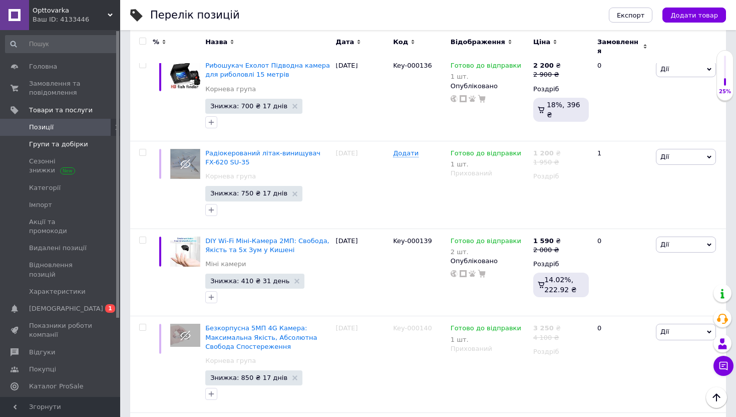
click at [41, 142] on span "Групи та добірки" at bounding box center [58, 144] width 59 height 9
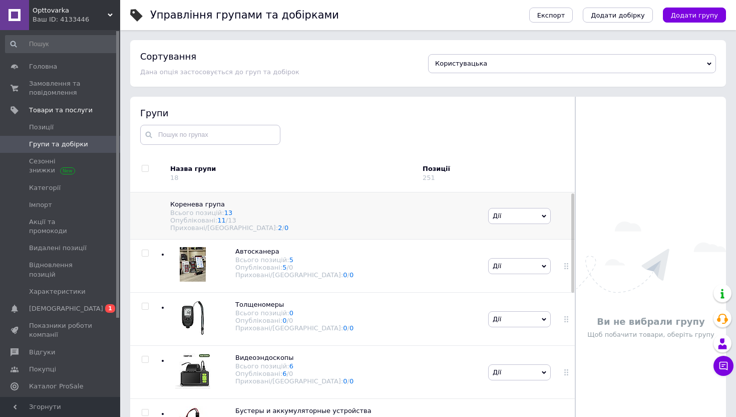
click at [194, 217] on div "Опубліковані: 11 / 13" at bounding box center [324, 220] width 308 height 8
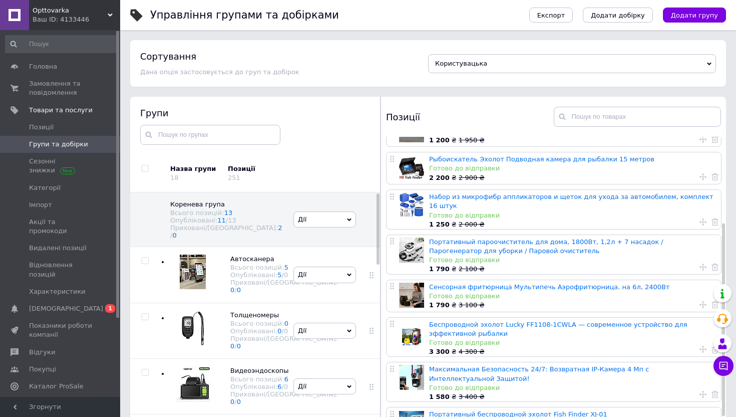
scroll to position [145, 0]
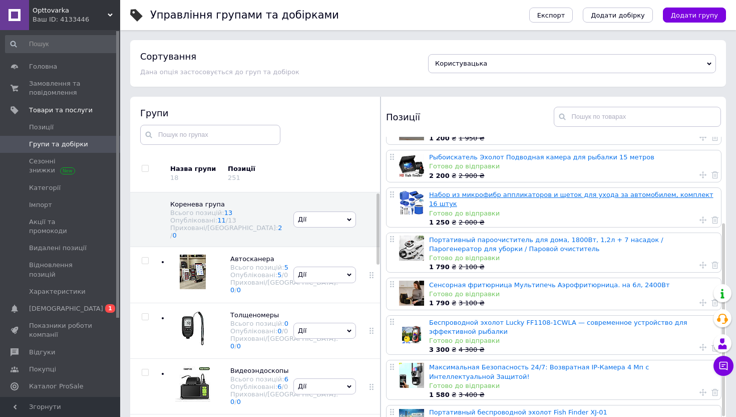
click at [527, 192] on link "Набор из микрофибр аппликаторов и щеток для ухода за автомобилем, комплект 16 ш…" at bounding box center [571, 199] width 284 height 17
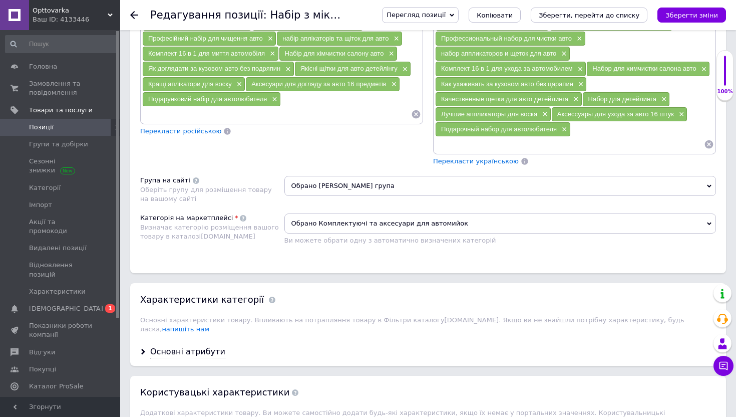
scroll to position [816, 0]
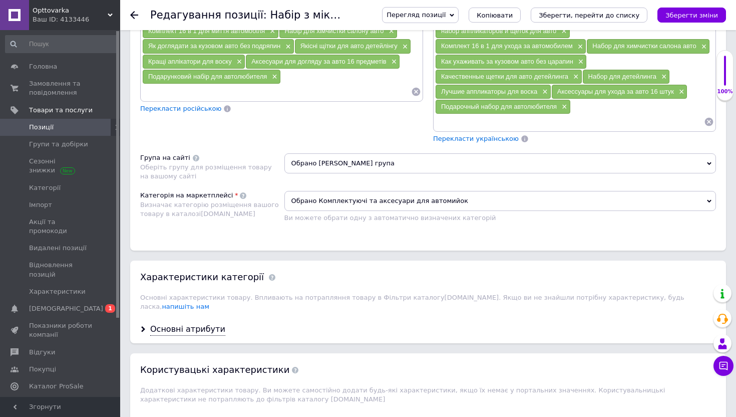
click at [322, 208] on span "Обрано Комплектуючі та аксесуари для автомийок" at bounding box center [500, 201] width 432 height 20
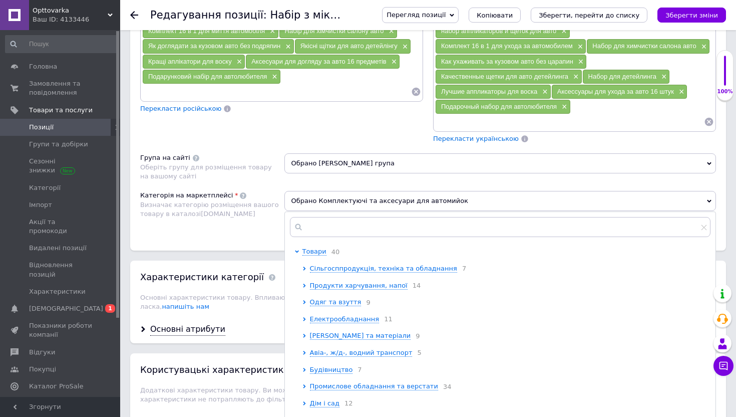
click at [261, 173] on div "Оберіть групу для розміщення товару на вашому сайті" at bounding box center [209, 172] width 139 height 18
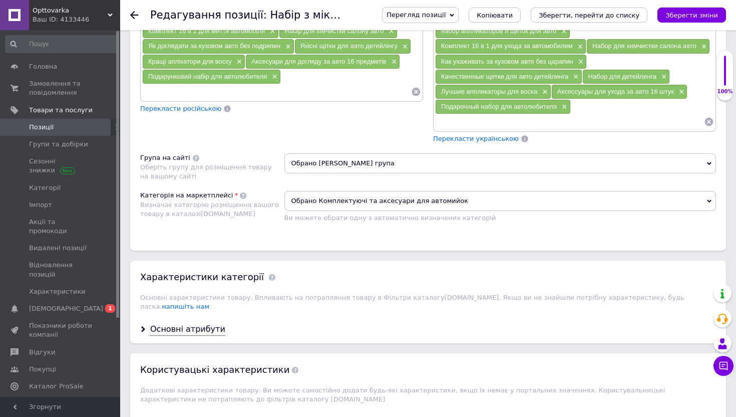
click at [301, 164] on span "Обрано [PERSON_NAME] група" at bounding box center [500, 163] width 432 height 20
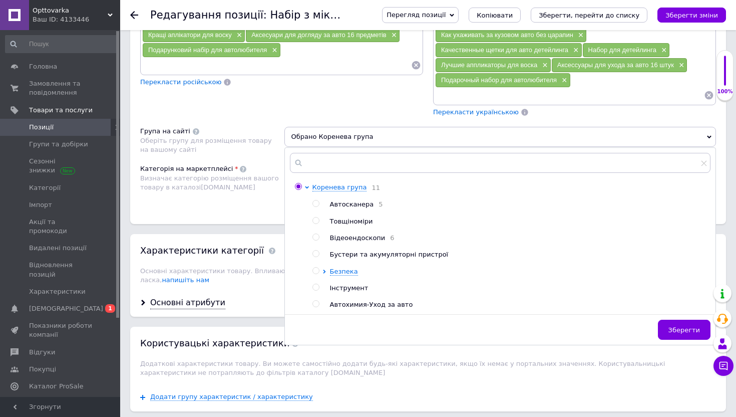
scroll to position [847, 0]
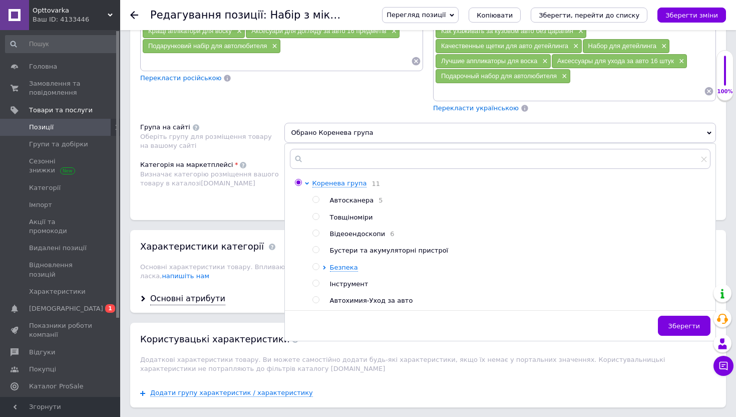
click at [317, 302] on input "radio" at bounding box center [316, 300] width 7 height 7
radio input "true"
radio input "false"
click at [674, 322] on button "Зберегти" at bounding box center [684, 326] width 53 height 20
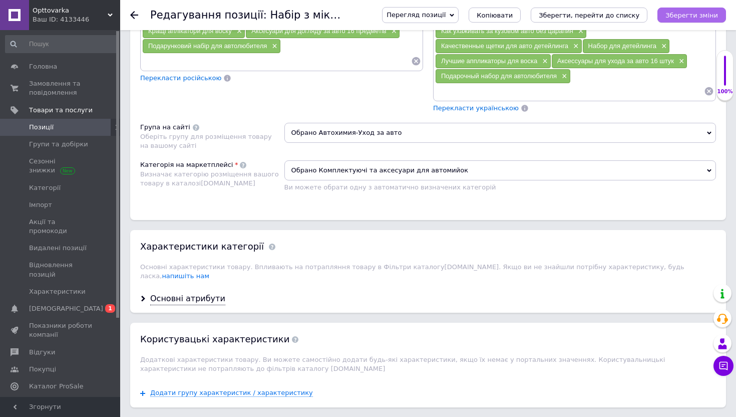
click at [681, 17] on icon "Зберегти зміни" at bounding box center [692, 16] width 53 height 8
click at [135, 14] on icon at bounding box center [134, 15] width 8 height 8
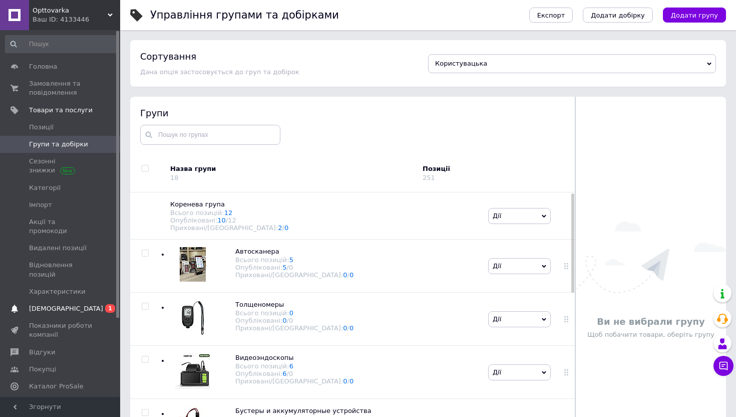
click at [58, 304] on span "[DEMOGRAPHIC_DATA]" at bounding box center [66, 308] width 74 height 9
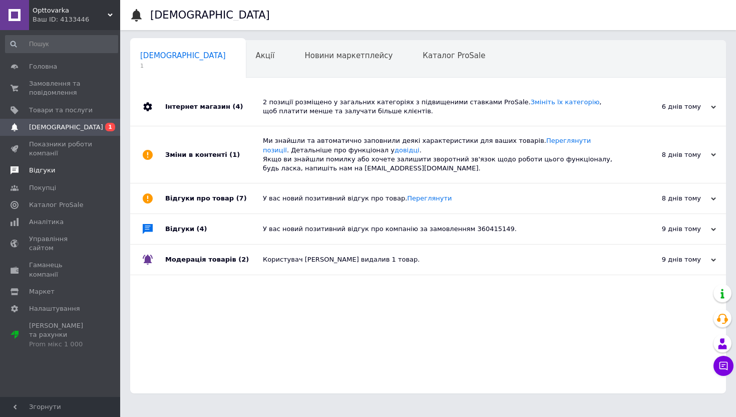
click at [43, 172] on span "Відгуки" at bounding box center [42, 170] width 26 height 9
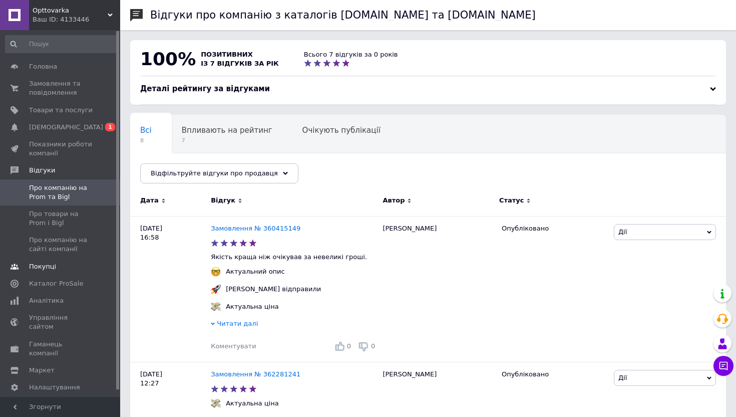
click at [38, 267] on span "Покупці" at bounding box center [42, 266] width 27 height 9
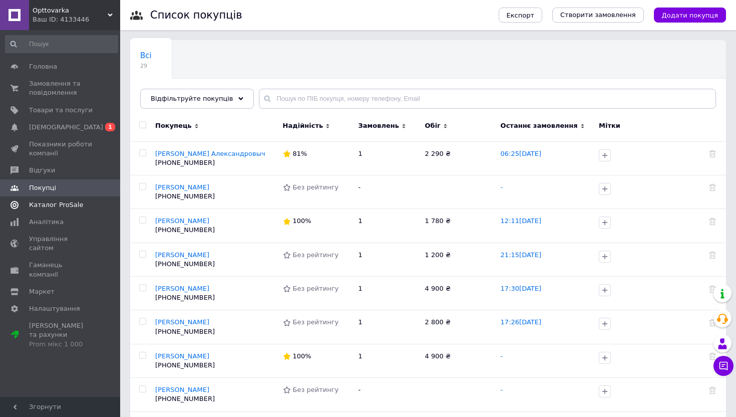
click at [44, 205] on span "Каталог ProSale" at bounding box center [56, 204] width 54 height 9
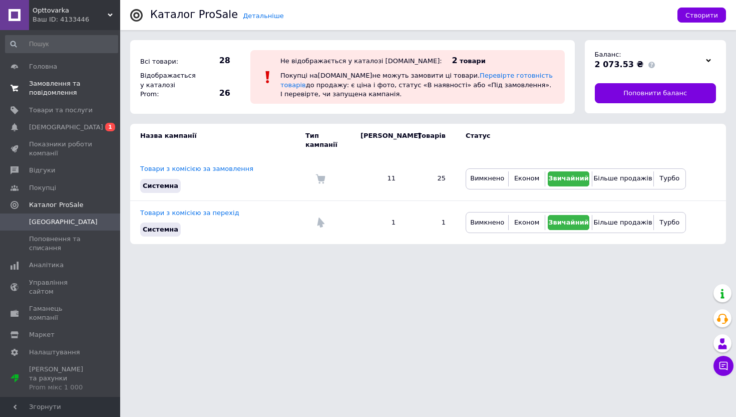
click at [46, 87] on span "Замовлення та повідомлення" at bounding box center [61, 88] width 64 height 18
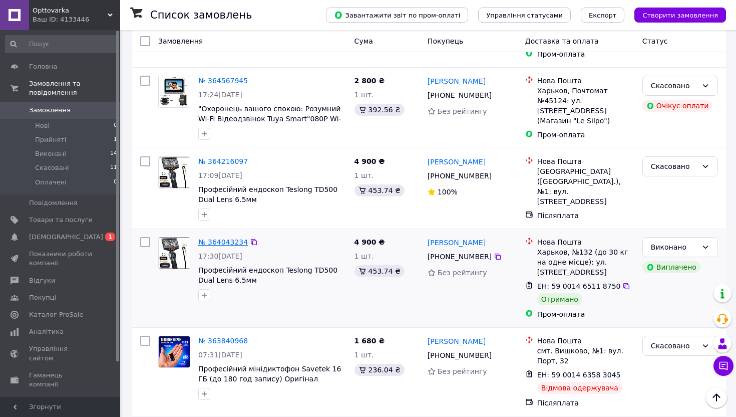
scroll to position [702, 0]
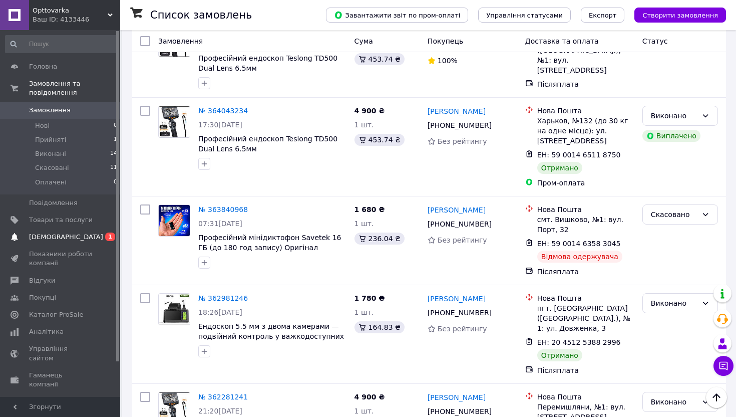
click at [63, 233] on span "[DEMOGRAPHIC_DATA]" at bounding box center [66, 236] width 74 height 9
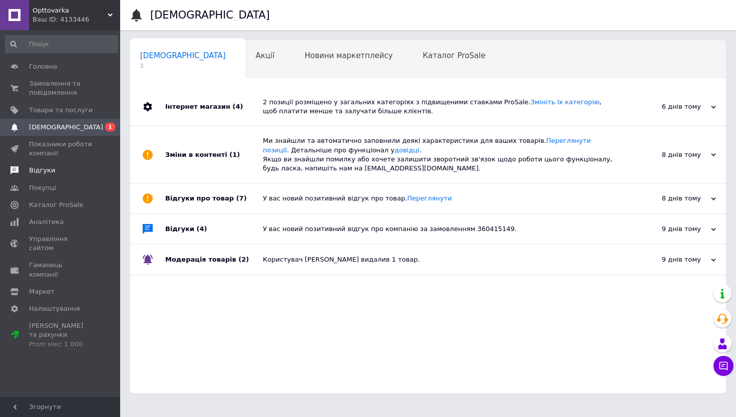
click at [32, 171] on span "Відгуки" at bounding box center [42, 170] width 26 height 9
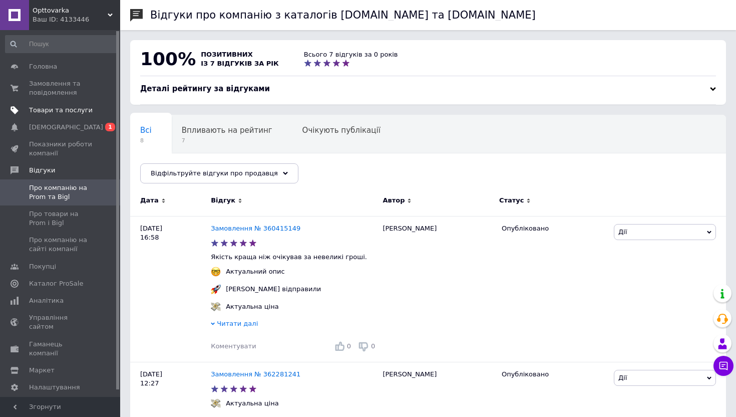
click at [41, 113] on span "Товари та послуги" at bounding box center [61, 110] width 64 height 9
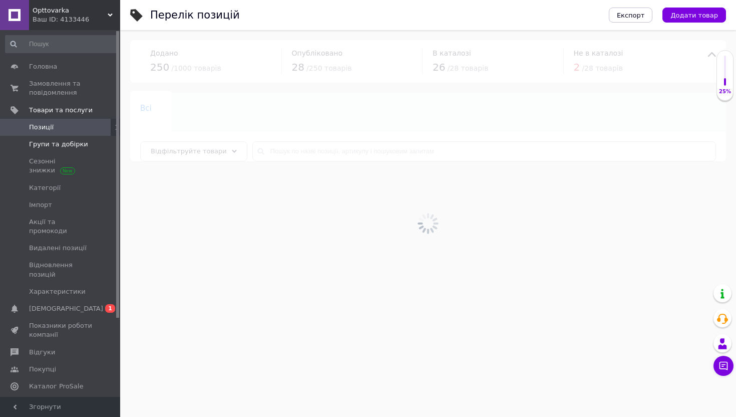
click at [47, 141] on span "Групи та добірки" at bounding box center [58, 144] width 59 height 9
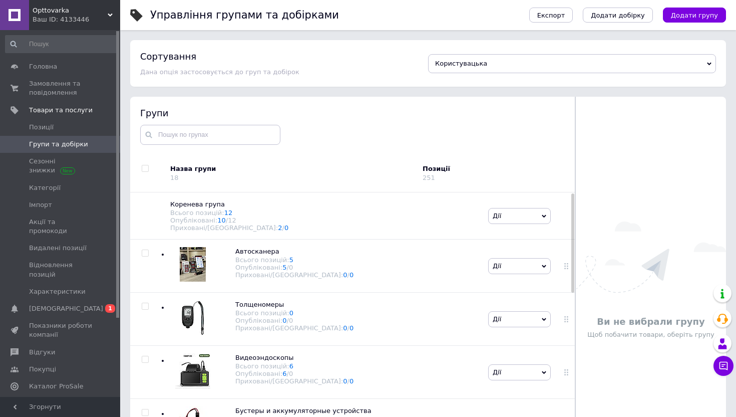
scroll to position [57, 0]
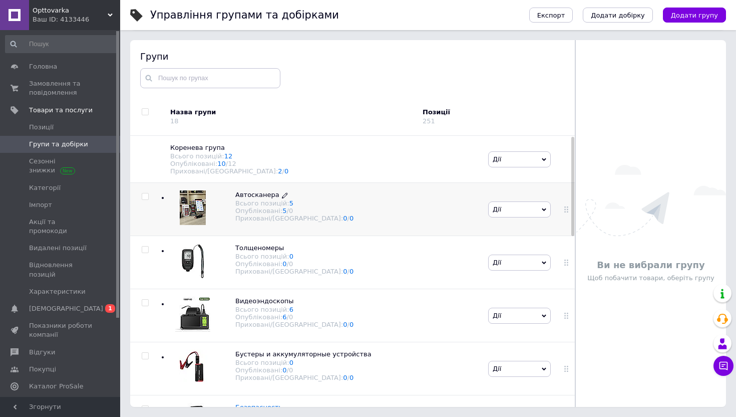
click at [262, 202] on div "Всього позицій: 5" at bounding box center [294, 203] width 118 height 8
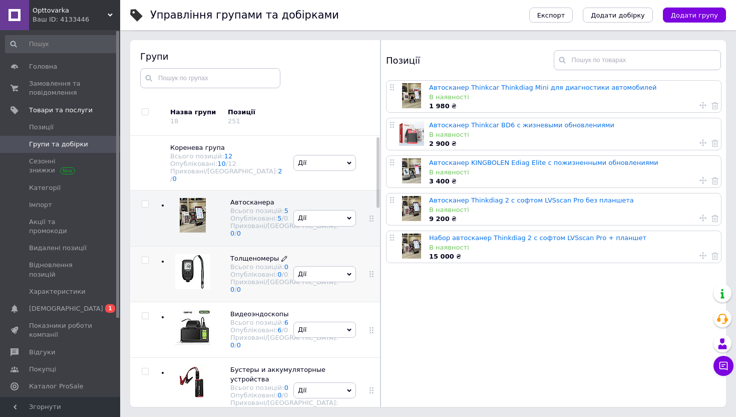
scroll to position [56, 0]
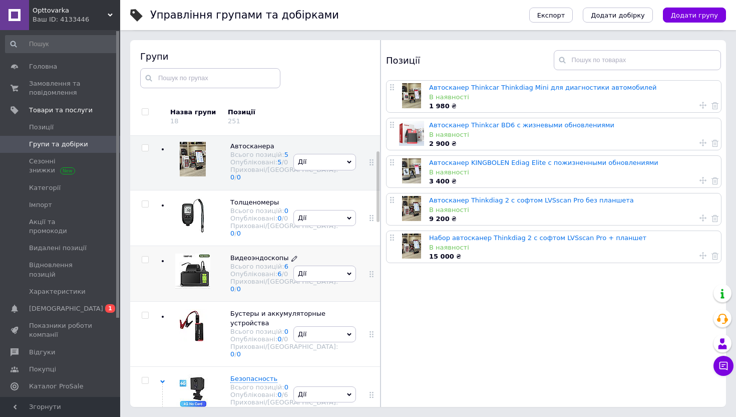
click at [241, 277] on div "Опубліковані: 6 / 0" at bounding box center [284, 274] width 108 height 8
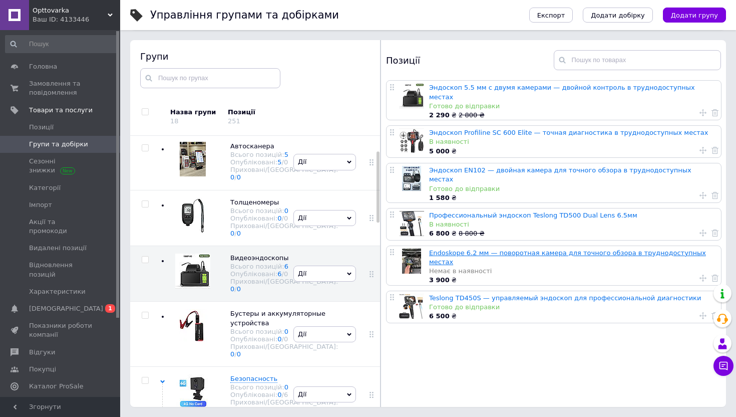
click at [505, 249] on link "Endoskope 6.2 мм — поворотная камера для точного обзора в труднодоступных местах" at bounding box center [567, 257] width 277 height 17
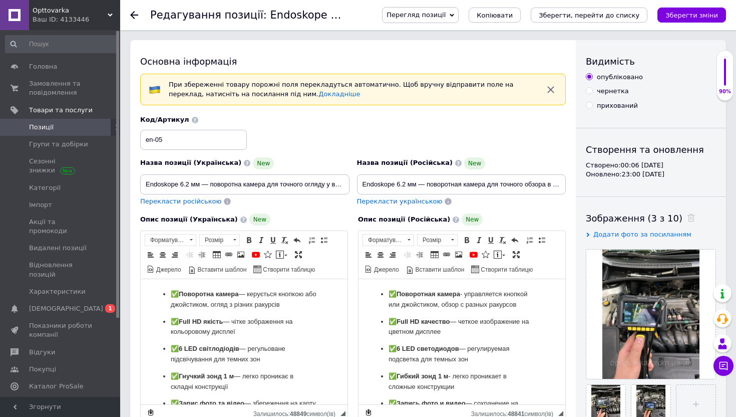
click at [590, 107] on input "прихований" at bounding box center [589, 105] width 7 height 7
radio input "true"
click at [687, 13] on icon "Зберегти зміни" at bounding box center [692, 16] width 53 height 8
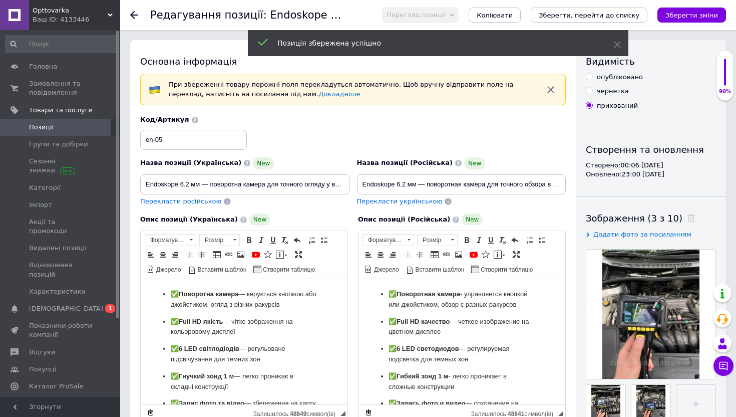
click at [135, 14] on icon at bounding box center [134, 15] width 8 height 8
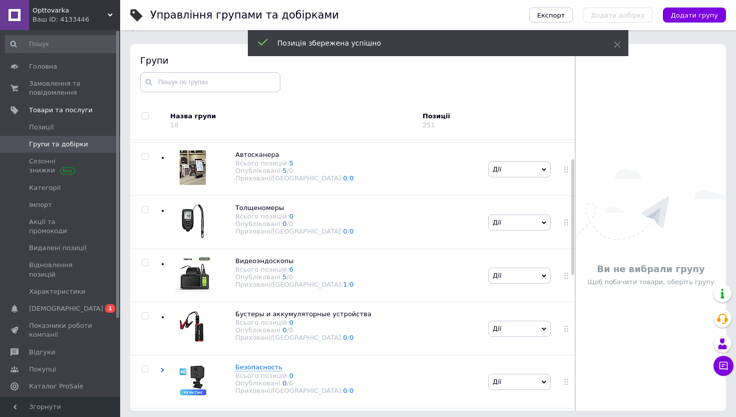
scroll to position [57, 0]
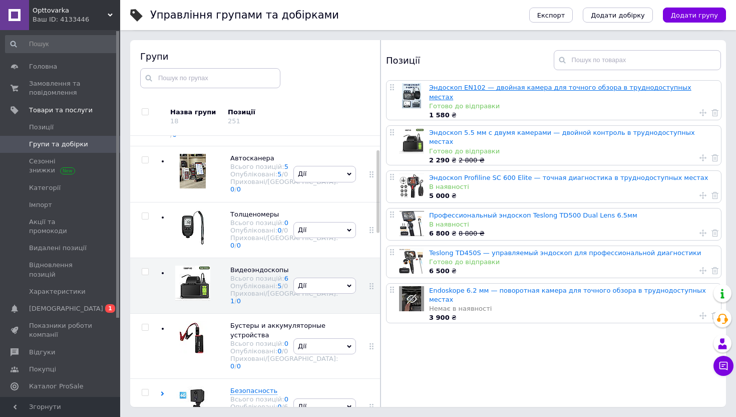
click at [448, 85] on link "Эндоскоп EN102 — двойная камера для точного обзора в труднодоступных местах" at bounding box center [560, 92] width 262 height 17
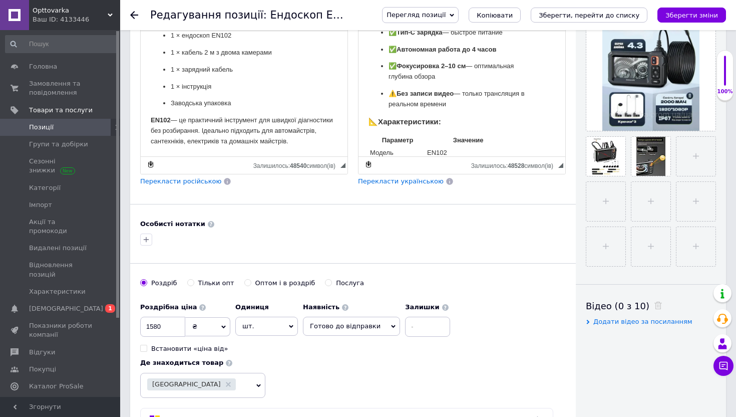
scroll to position [350, 0]
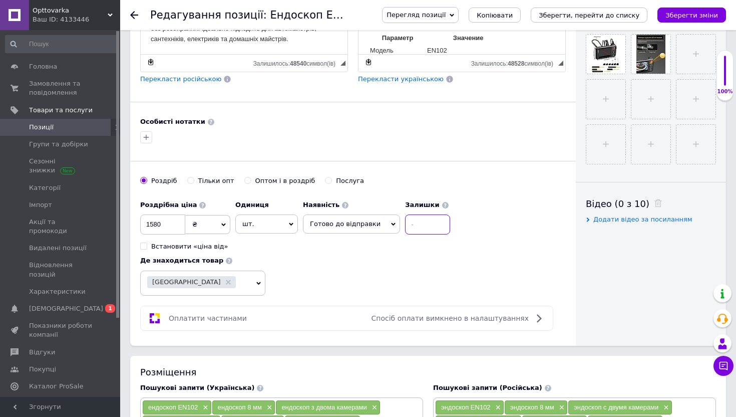
click at [418, 222] on input at bounding box center [427, 224] width 45 height 20
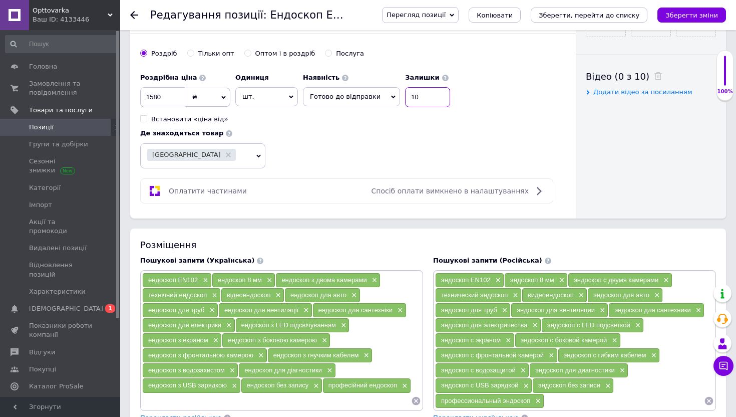
scroll to position [504, 0]
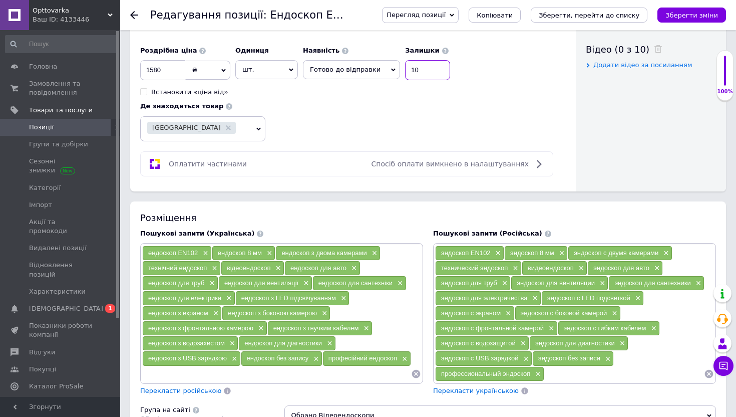
type input "10"
click at [228, 129] on div "[GEOGRAPHIC_DATA]" at bounding box center [196, 129] width 99 height 14
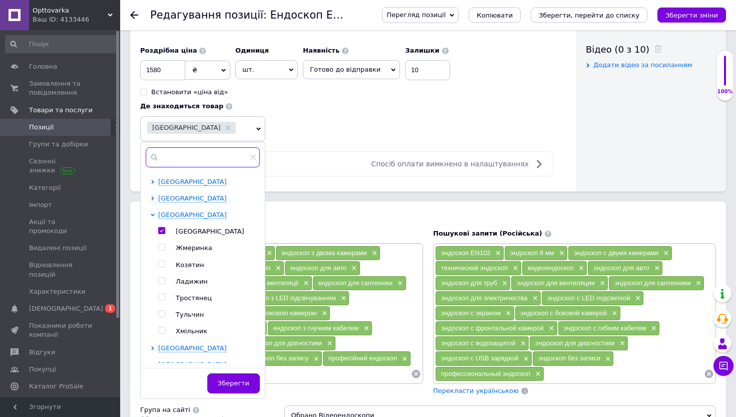
click at [181, 158] on input "text" at bounding box center [203, 157] width 114 height 20
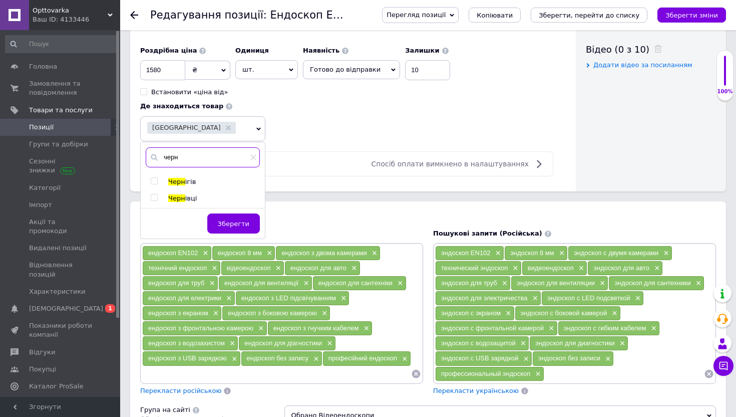
type input "черн"
click at [154, 180] on input "checkbox" at bounding box center [154, 181] width 7 height 7
checkbox input "true"
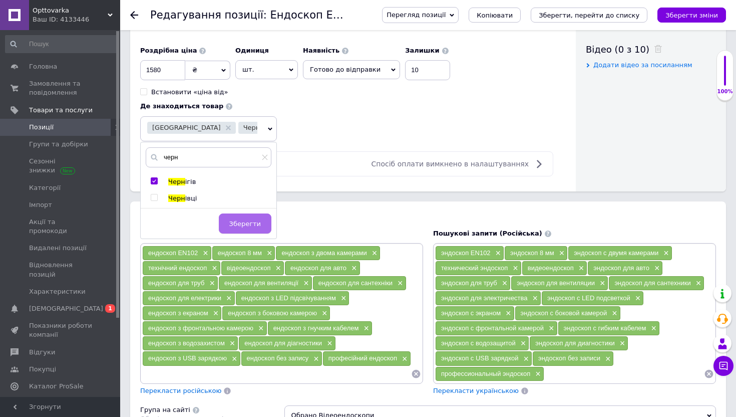
click at [229, 227] on span "Зберегти" at bounding box center [245, 224] width 32 height 8
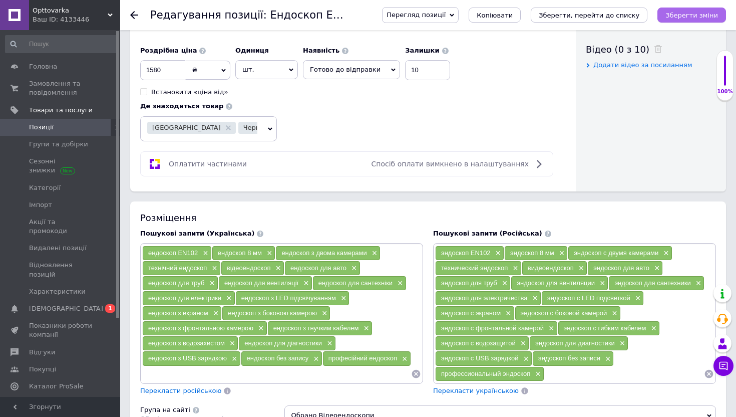
click at [682, 20] on button "Зберегти зміни" at bounding box center [692, 15] width 69 height 15
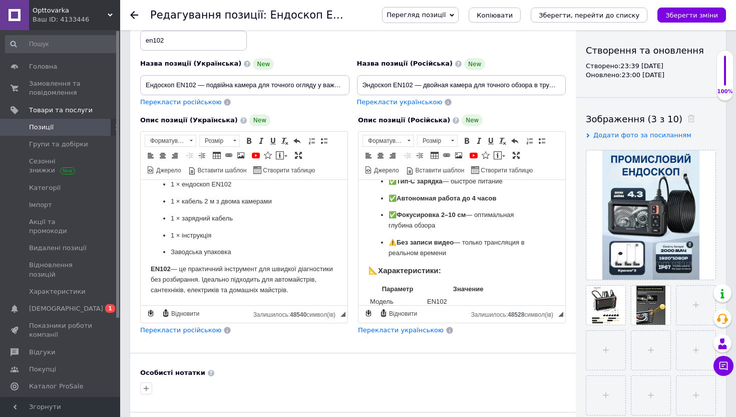
scroll to position [0, 0]
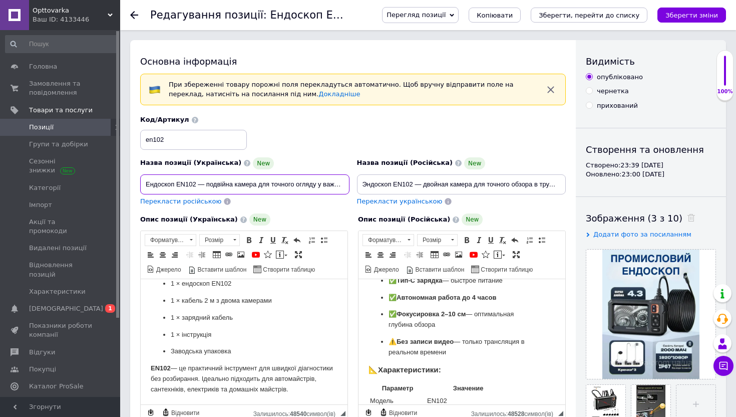
click at [185, 178] on input "Ендоскоп EN102 — подвійна камера для точного огляду у важкодоступних місцях" at bounding box center [244, 184] width 209 height 20
click at [216, 184] on input "Ендоскоп на 8м камера 2 камери з підвіткою" at bounding box center [244, 184] width 209 height 20
click at [284, 185] on input "Ендоскоп на 8м камера, 2 камери з підвіткою" at bounding box center [244, 184] width 209 height 20
type input "Ендоскоп на 8м камера, 2 камери з підвіткою, для перевірки двигунв"
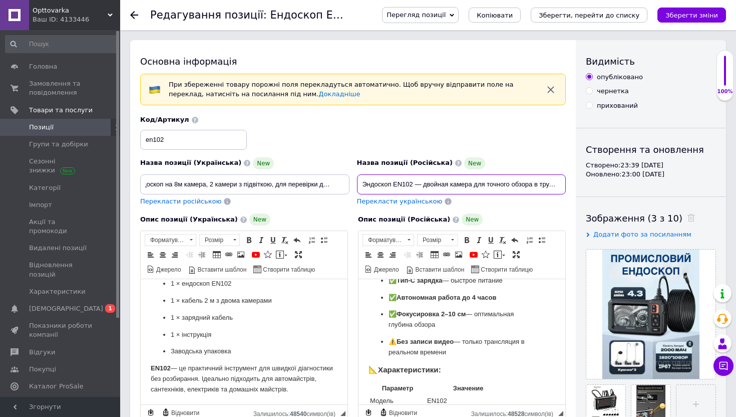
click at [394, 182] on input "Эндоскоп EN102 — двойная камера для точного обзора в труднодоступных местах" at bounding box center [461, 184] width 209 height 20
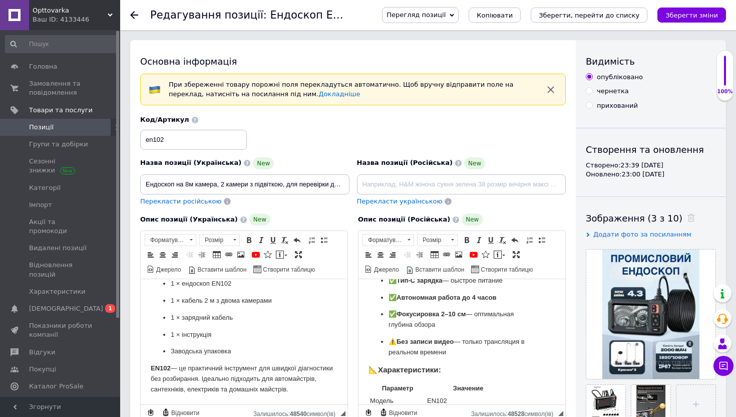
click at [158, 201] on span "Перекласти російською" at bounding box center [180, 201] width 81 height 8
type input "Эндоскоп на 8м камера, 2 камеры с подвеской, для проверки двигателей"
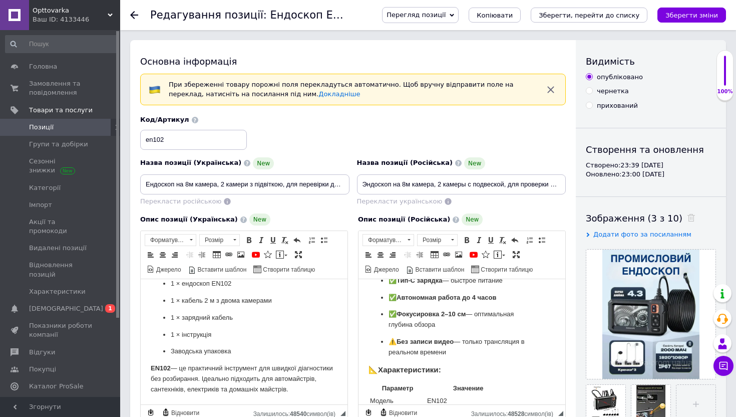
click at [312, 107] on div "Основна інформація При збереженні товару порожні поля перекладуться автоматично…" at bounding box center [353, 368] width 446 height 656
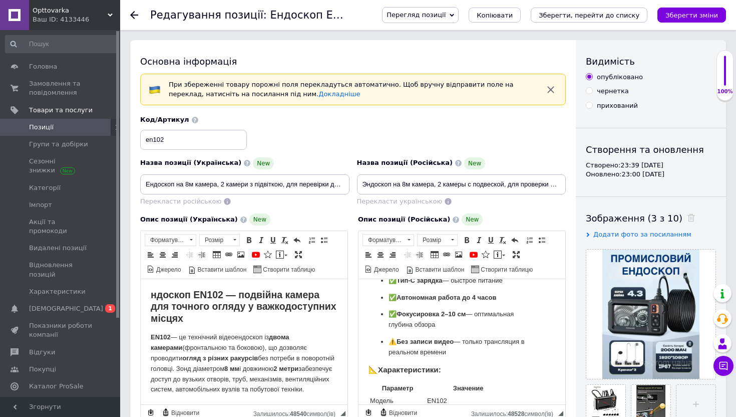
click at [152, 294] on strong "ндоскоп EN102 — подвійна камера для точного огляду у важкодоступних місцях" at bounding box center [244, 306] width 186 height 35
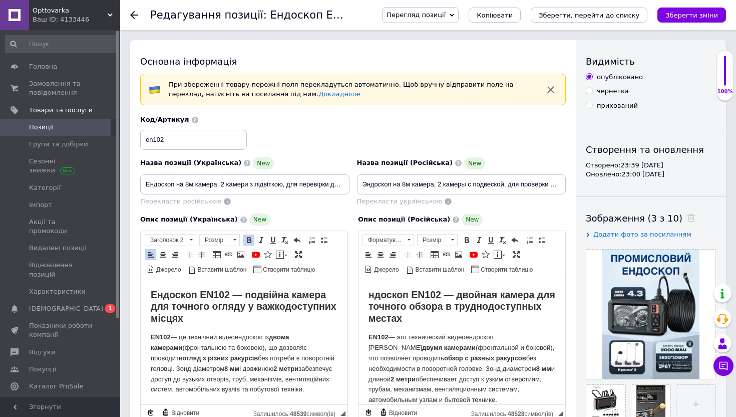
click at [370, 294] on strong "ндоскоп EN102 — двойная камера для точного обзора в труднодоступных местах" at bounding box center [462, 306] width 187 height 35
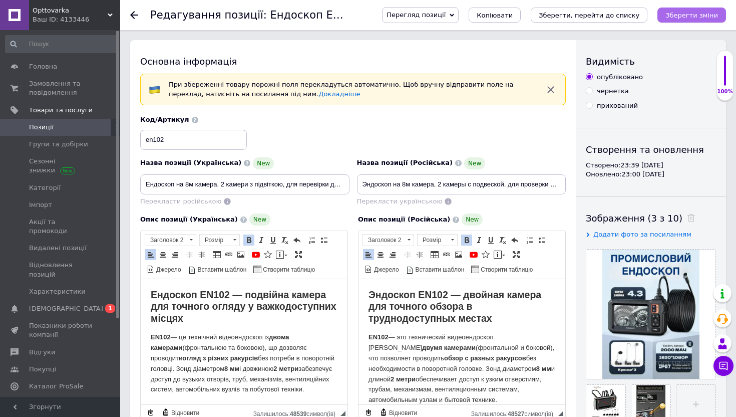
click at [677, 16] on icon "Зберегти зміни" at bounding box center [692, 16] width 53 height 8
click at [132, 14] on use at bounding box center [134, 15] width 8 height 8
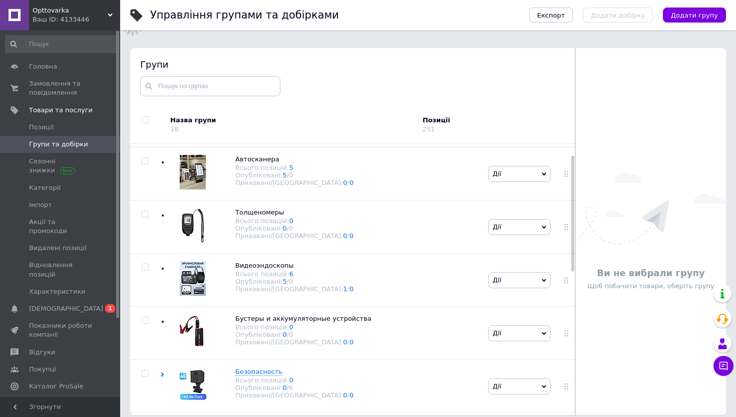
scroll to position [44, 0]
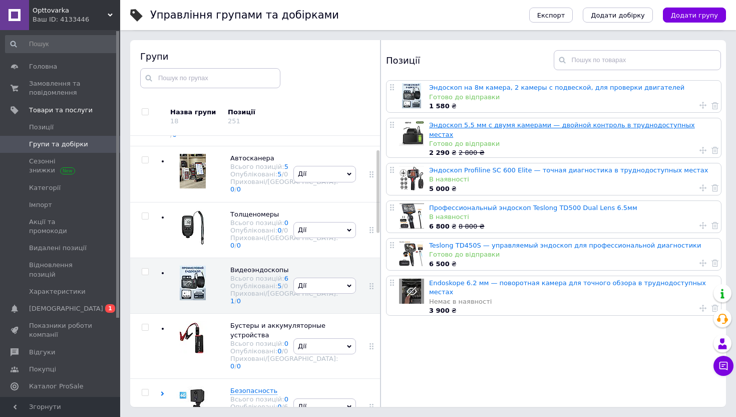
click at [456, 123] on link "Эндоскоп 5.5 мм с двумя камерами — двойной контроль в труднодоступных местах" at bounding box center [562, 129] width 266 height 17
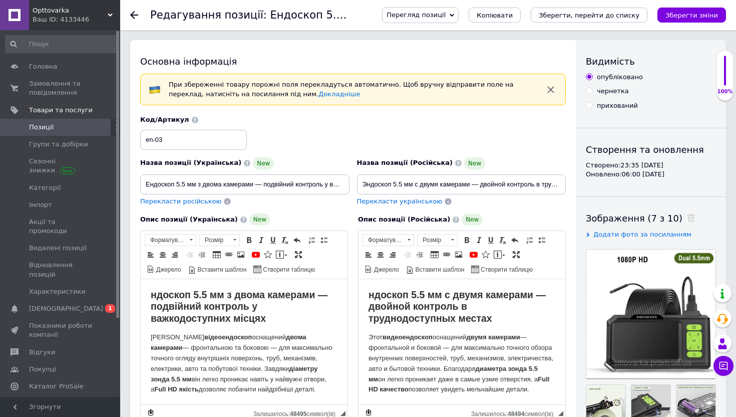
click at [132, 14] on use at bounding box center [134, 15] width 8 height 8
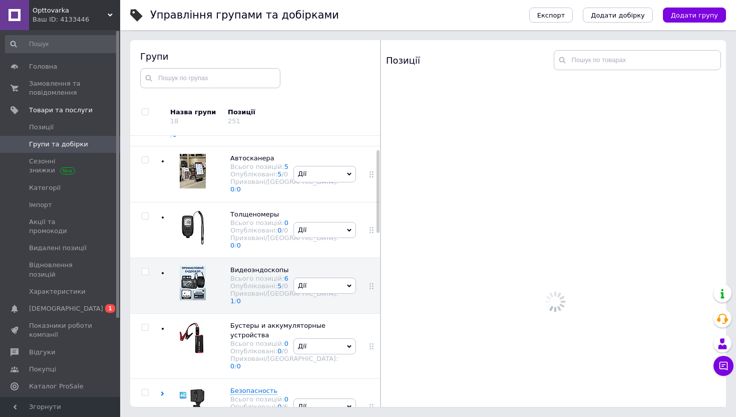
scroll to position [57, 0]
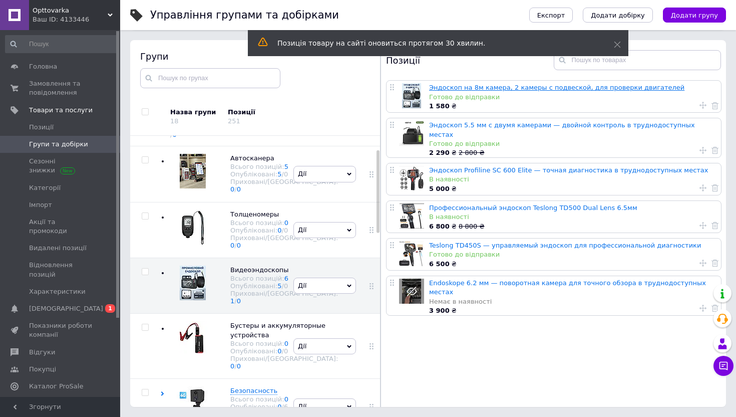
click at [441, 85] on link "Эндоскоп на 8м камера, 2 камеры с подвеской, для проверки двигателей" at bounding box center [556, 88] width 255 height 8
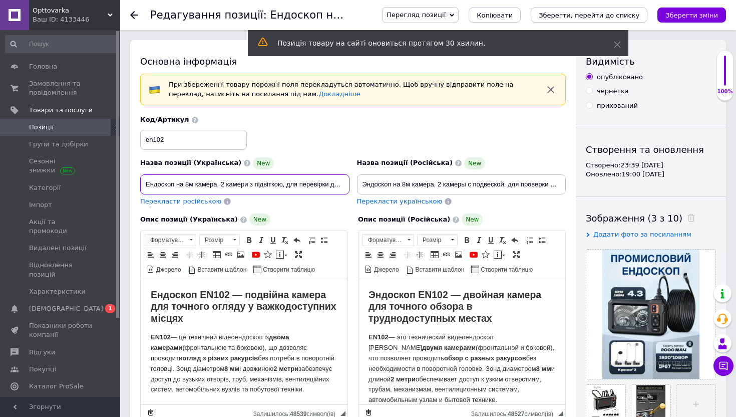
click at [224, 186] on input "Ендоскоп на 8м камера, 2 камери з підвіткою, для перевірки двигунв" at bounding box center [244, 184] width 209 height 20
click at [138, 15] on div at bounding box center [140, 15] width 20 height 30
click at [130, 15] on div "Редагування позиції: Ендоскоп на 8м камера, 2 камери з підвіткою, для перевірки…" at bounding box center [428, 15] width 616 height 30
click at [135, 15] on use at bounding box center [134, 15] width 8 height 8
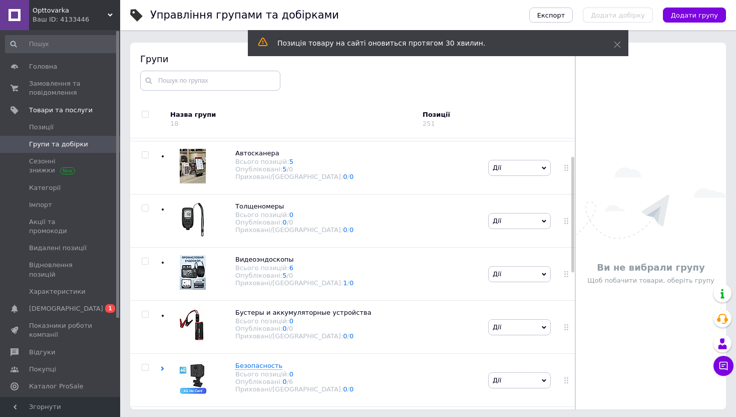
scroll to position [57, 0]
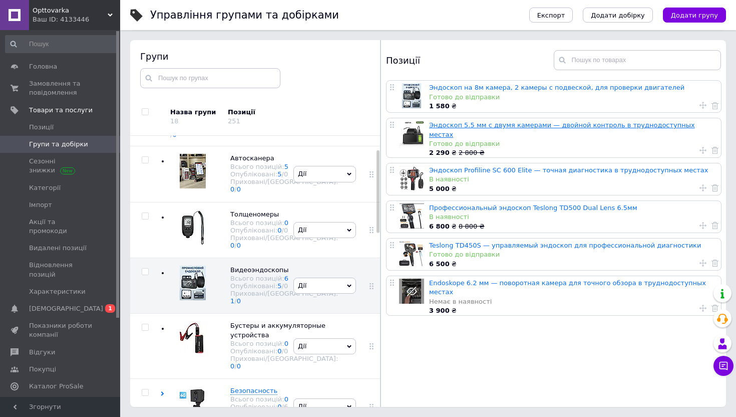
click at [453, 127] on link "Эндоскоп 5.5 мм с двумя камерами — двойной контроль в труднодоступных местах" at bounding box center [562, 129] width 266 height 17
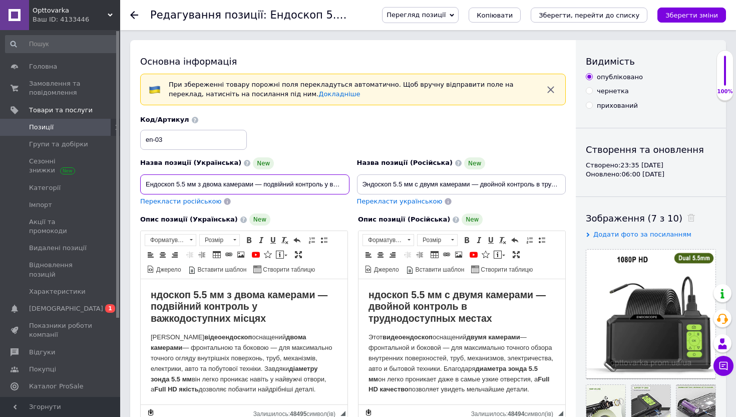
click at [275, 183] on input "Ендоскоп 5.5 мм з двома камерами — подвійний контроль у важкодоступних місцях" at bounding box center [244, 184] width 209 height 20
paste input "Ендоскоп на 8м камера, 2 камери з підвіткою, для перевірки двигунв"
click at [178, 188] on input "Ендоскоп на 8м камера, 2 камери з підвіткою, для перевірки двигунв" at bounding box center [244, 184] width 209 height 20
click at [177, 185] on input "Ендоскоп на 8м камера, 2 камери з підвіткою, для перевірки двигунв" at bounding box center [244, 184] width 209 height 20
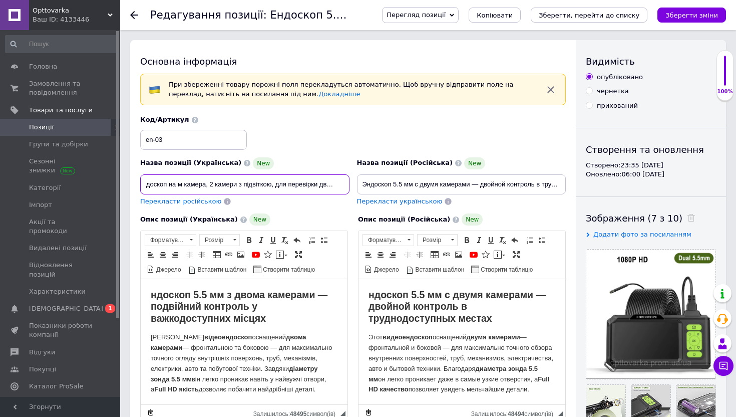
scroll to position [0, 8]
type input "Ендоскоп на 5.5м камера, 2 камери з підвіткою, для перевірки двигунв"
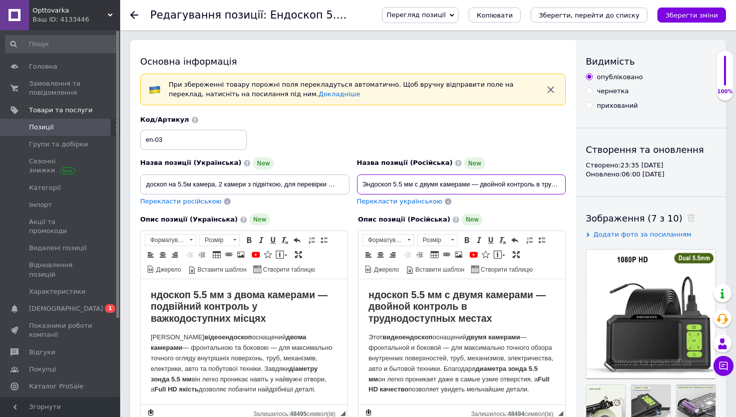
click at [378, 184] on input "Эндоскоп 5.5 мм с двумя камерами — двойной контроль в труднодоступных местах" at bounding box center [461, 184] width 209 height 20
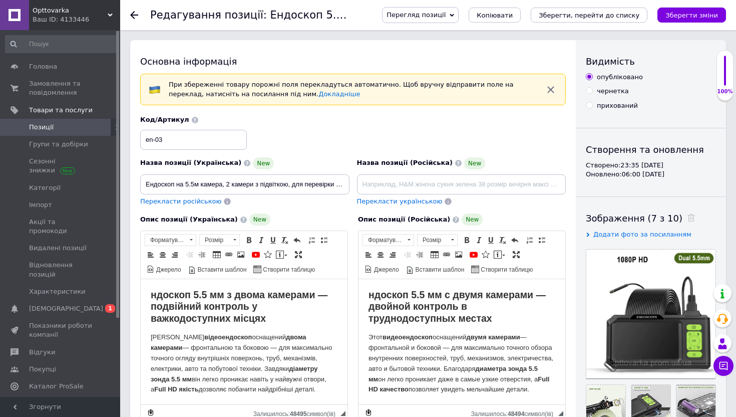
click at [165, 203] on span "Перекласти російською" at bounding box center [180, 201] width 81 height 8
type input "Эндоскоп на 5.5м камера, 2 камеры с подвеской, для проверки двигателей"
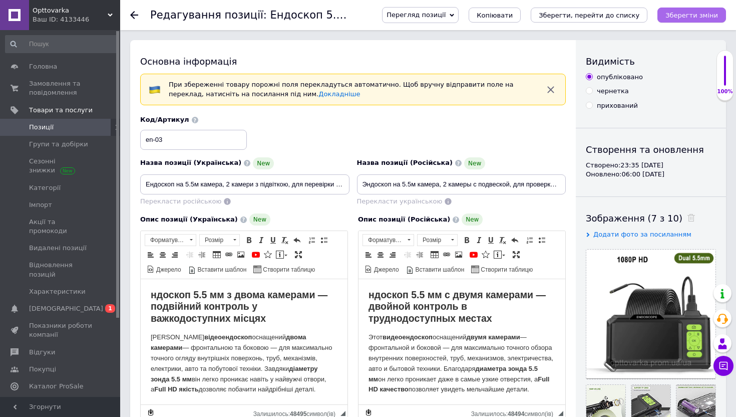
click at [685, 16] on icon "Зберегти зміни" at bounding box center [692, 16] width 53 height 8
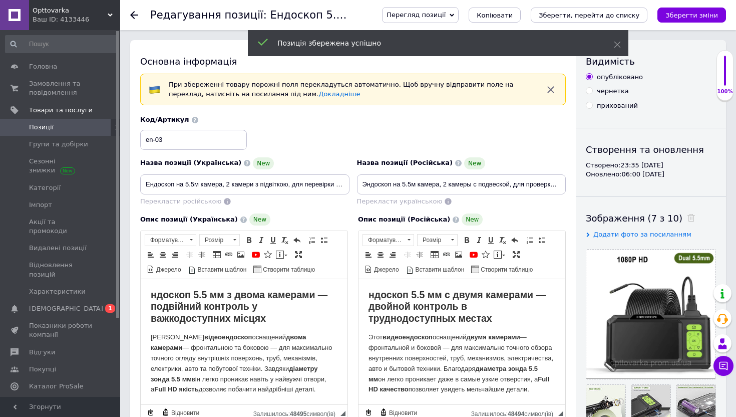
click at [135, 13] on icon at bounding box center [134, 15] width 8 height 8
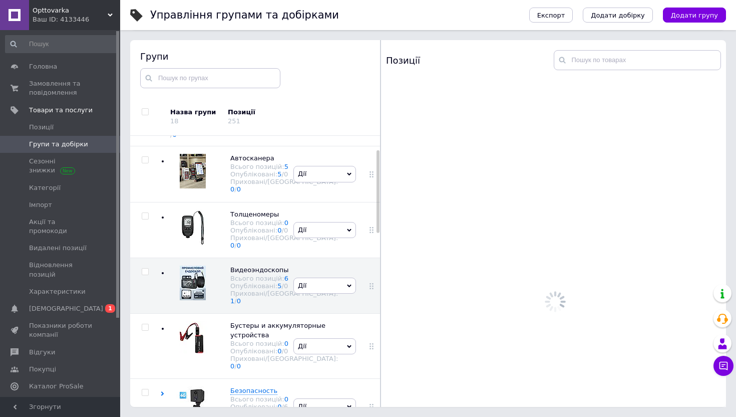
scroll to position [57, 0]
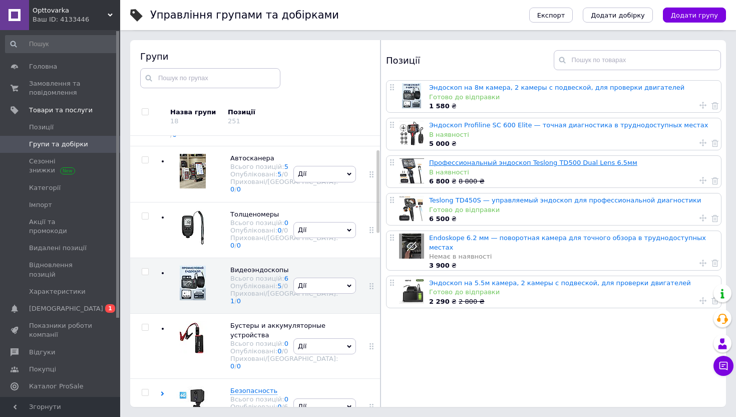
click at [442, 163] on link "Профессиональный эндоскоп Teslong TD500 Dual Lens 6.5мм" at bounding box center [533, 163] width 208 height 8
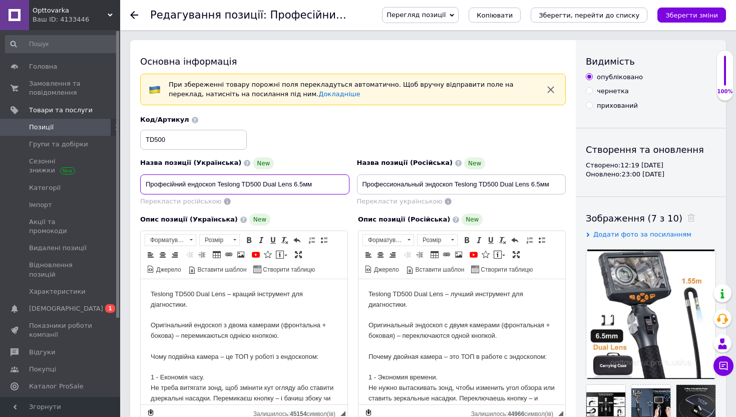
drag, startPoint x: 317, startPoint y: 184, endPoint x: 154, endPoint y: 179, distance: 162.4
click at [154, 179] on input "Професійний ендоскоп Teslong TD500 Dual Lens 6.5мм" at bounding box center [244, 184] width 209 height 20
paste input "Ендоскоп на 8м камера, 2 камери з підвіткою, для перевірки двигунв"
click at [153, 182] on input "Ендоскоп на 8м камера, 2 камери з підвіткою, для перевірки двигунв" at bounding box center [244, 184] width 209 height 20
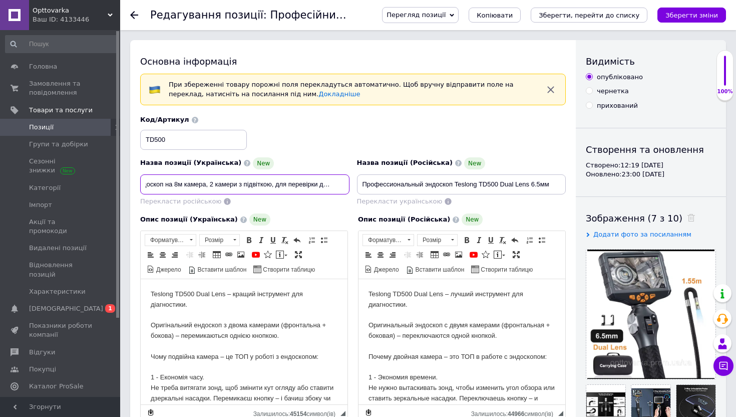
scroll to position [0, 0]
click at [188, 182] on input "Ендоскоп на 8м камера, 2 камери з підвіткою, для перевірки двигунв" at bounding box center [244, 184] width 209 height 20
click at [313, 184] on input "Ендоскоп на 6.5мм камера, 2 камери з підвіткою, для перевірки двигунв" at bounding box center [244, 184] width 209 height 20
click at [296, 184] on input "Ендоскоп на 6.5мм камера, 2 камери з підвіткою, для перевірки двигунв" at bounding box center [244, 184] width 209 height 20
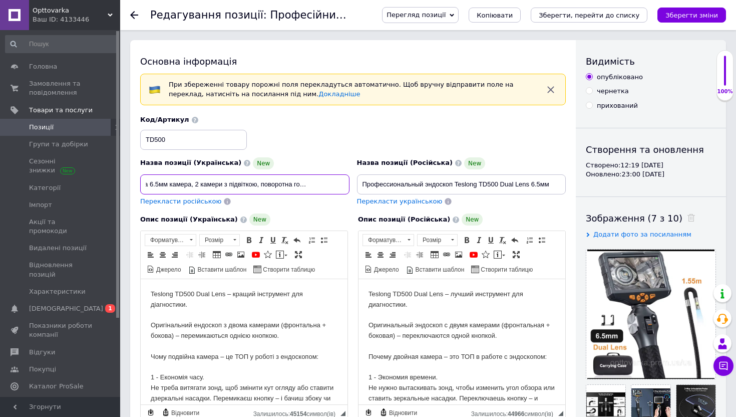
type input "Ендоскоп на 6.5мм камера, 2 камери з підвіткою, поворотна головка камери для пе…"
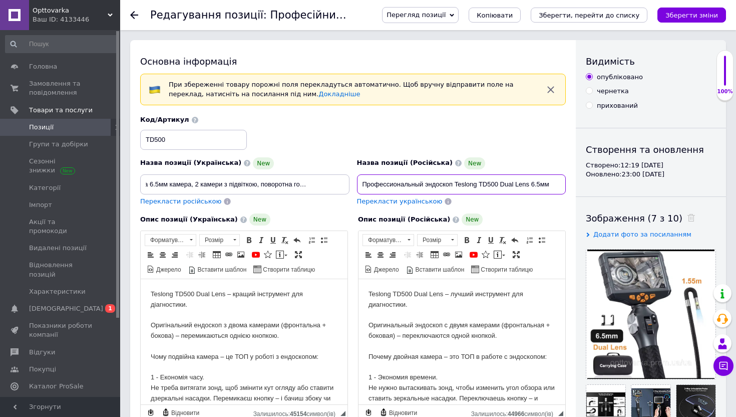
click at [411, 186] on input "Профессиональный эндоскоп Teslong TD500 Dual Lens 6.5мм" at bounding box center [461, 184] width 209 height 20
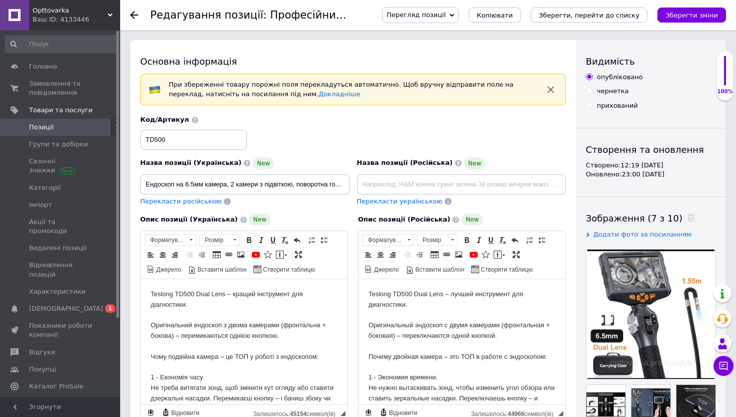
click at [179, 202] on span "Перекласти російською" at bounding box center [180, 201] width 81 height 8
type input "Эндоскоп на 6.5мм камера, 2 камеры с подветкой, поворотная головка камеры для п…"
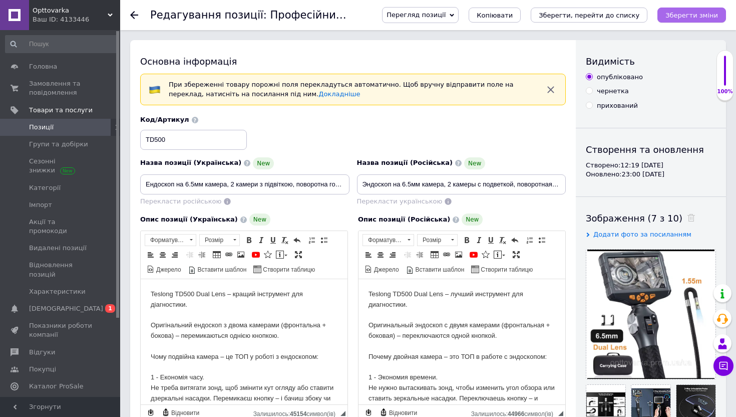
click at [680, 13] on icon "Зберегти зміни" at bounding box center [692, 16] width 53 height 8
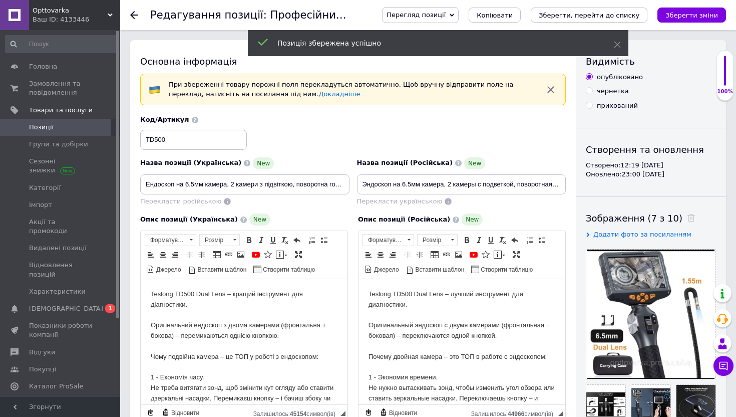
click at [132, 12] on icon at bounding box center [134, 15] width 8 height 8
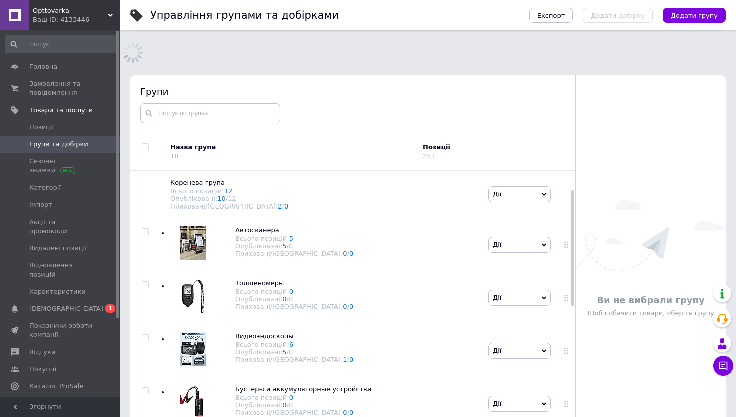
scroll to position [44, 0]
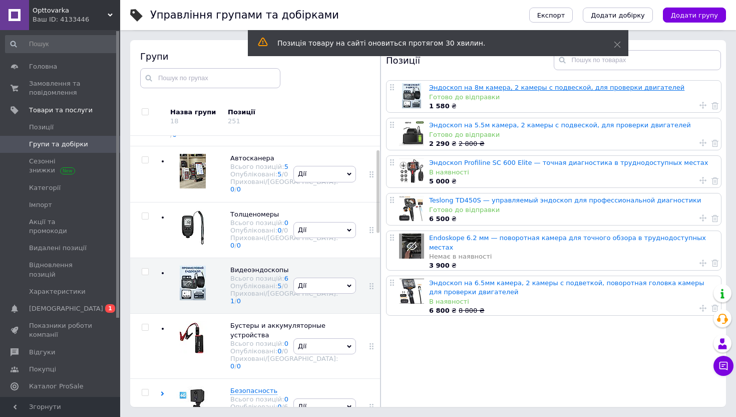
click at [476, 87] on link "Эндоскоп на 8м камера, 2 камеры с подвеской, для проверки двигателей" at bounding box center [556, 88] width 255 height 8
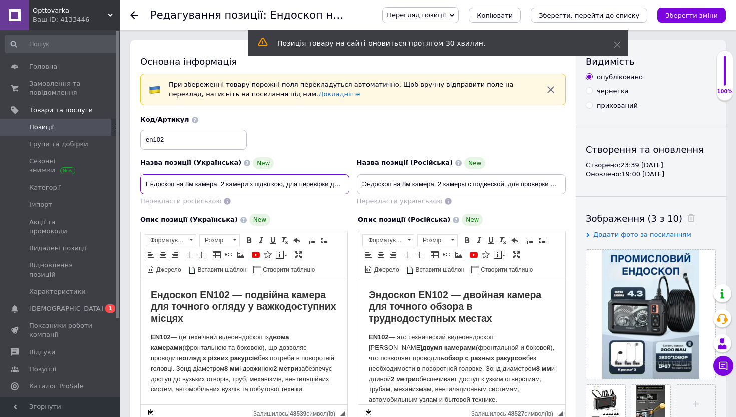
click at [192, 186] on input "Ендоскоп на 8м камера, 2 камери з підвіткою, для перевірки двигунв" at bounding box center [244, 184] width 209 height 20
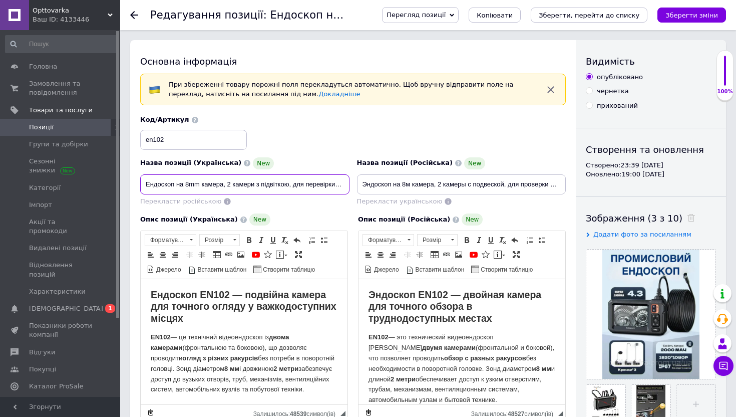
type input "Ендоскоп на 8mm камера, 2 камери з підвіткою, для перевірки двигунв"
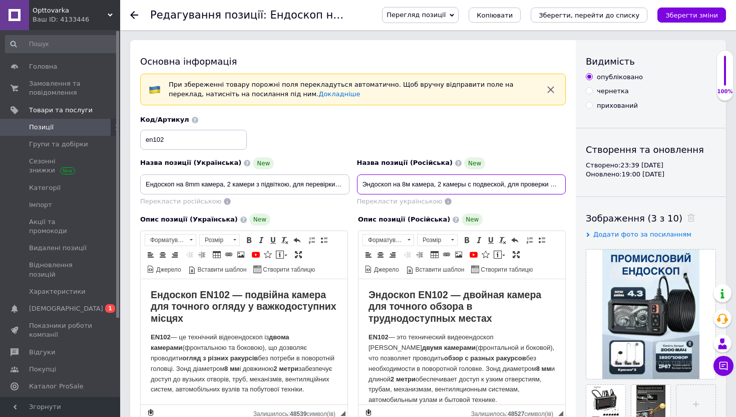
click at [410, 182] on input "Эндоскоп на 8м камера, 2 камеры с подвеской, для проверки двигателей" at bounding box center [461, 184] width 209 height 20
type input "Эндоскоп на 8mm камера, 2 камеры с подвеской, для проверки двигателей"
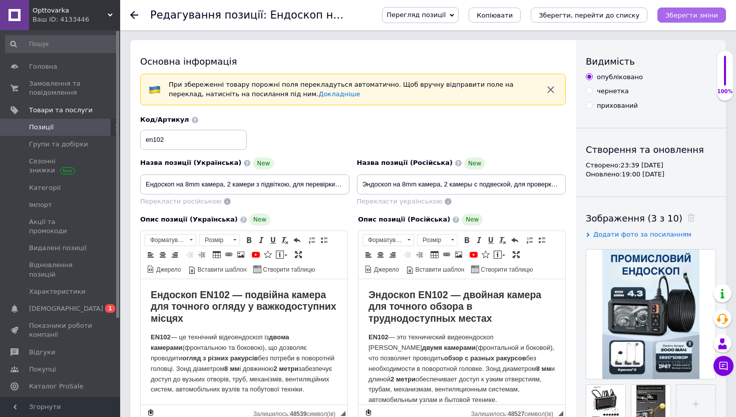
click at [701, 12] on icon "Зберегти зміни" at bounding box center [692, 16] width 53 height 8
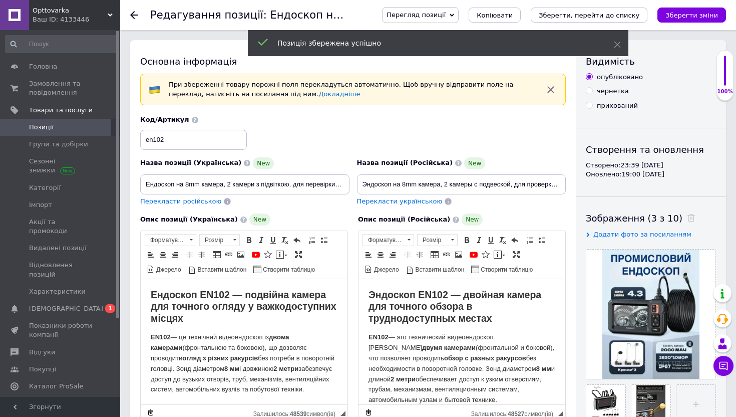
click at [135, 15] on use at bounding box center [134, 15] width 8 height 8
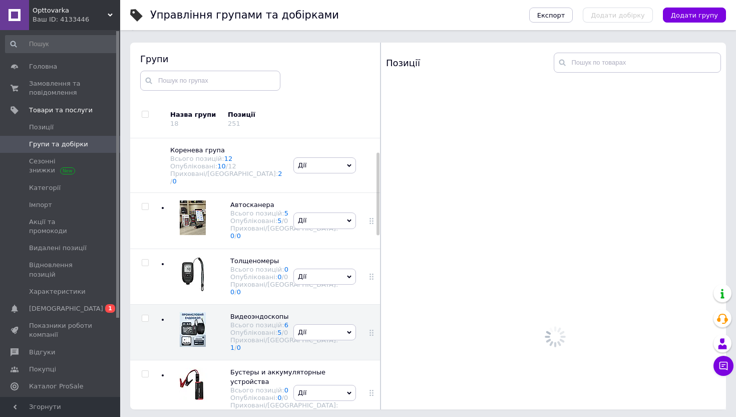
scroll to position [57, 0]
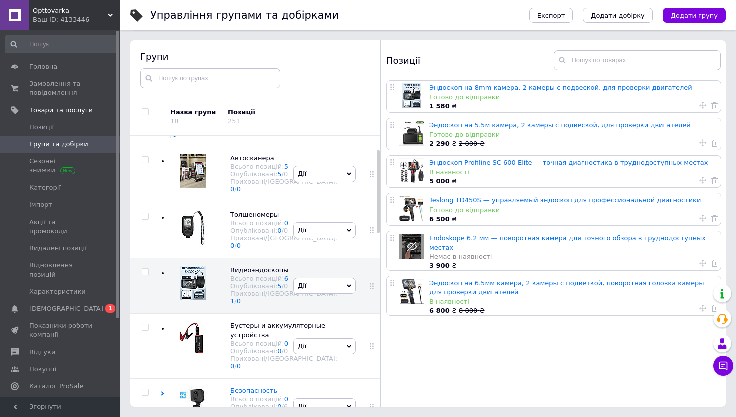
click at [441, 125] on link "Эндоскоп на 5.5м камера, 2 камеры с подвеской, для проверки двигателей" at bounding box center [560, 125] width 262 height 8
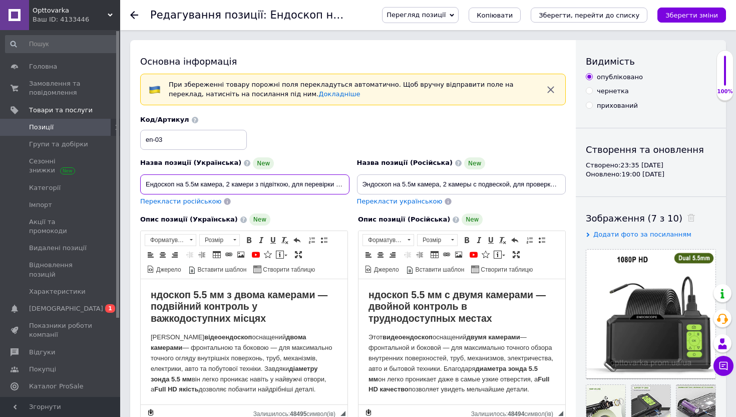
click at [199, 183] on input "Ендоскоп на 5.5м камера, 2 камери з підвіткою, для перевірки двигунв" at bounding box center [244, 184] width 209 height 20
click at [299, 183] on input "Ендоскоп на 5.5mm камера, 2 камери з підвіткою, для перевірки двигунв" at bounding box center [244, 184] width 209 height 20
type input "Ендоскоп на 5.5mm камера, 2 камери з підвіткою, довжина дроту 1метр для перевір…"
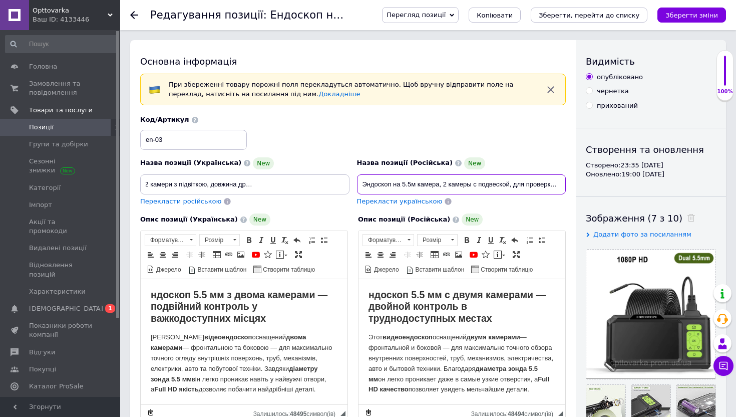
click at [431, 180] on input "Эндоскоп на 5.5м камера, 2 камеры с подвеской, для проверки двигателей" at bounding box center [461, 184] width 209 height 20
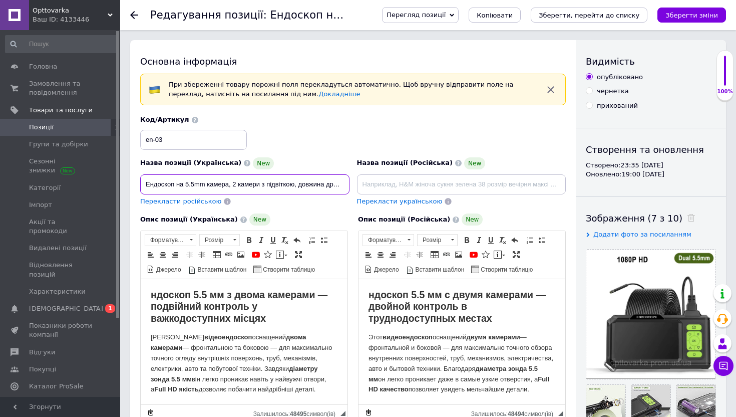
click at [318, 187] on input "Ендоскоп на 5.5mm камера, 2 камери з підвіткою, довжина дроту 1метр для перевір…" at bounding box center [244, 184] width 209 height 20
click at [199, 202] on span "Перекласти російською" at bounding box center [180, 201] width 81 height 8
type input "Эндоскоп на 5.5mm камера, 2 камеры с подветкой, длина провода 1метр для проверк…"
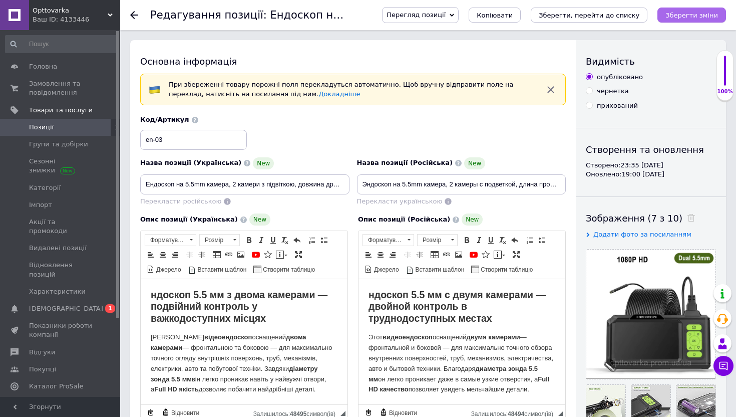
click at [680, 17] on icon "Зберегти зміни" at bounding box center [692, 16] width 53 height 8
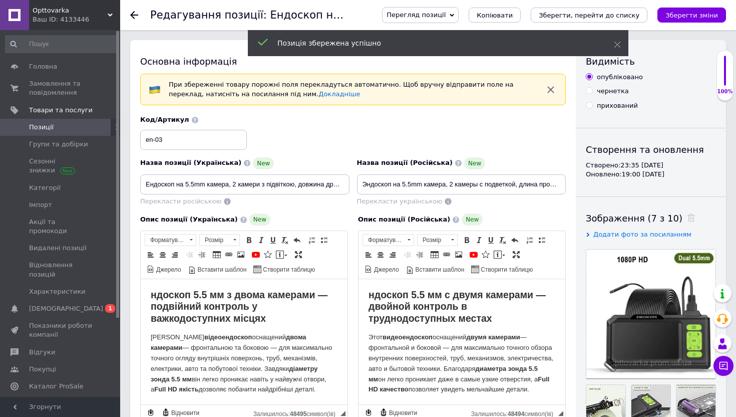
click at [135, 15] on use at bounding box center [134, 15] width 8 height 8
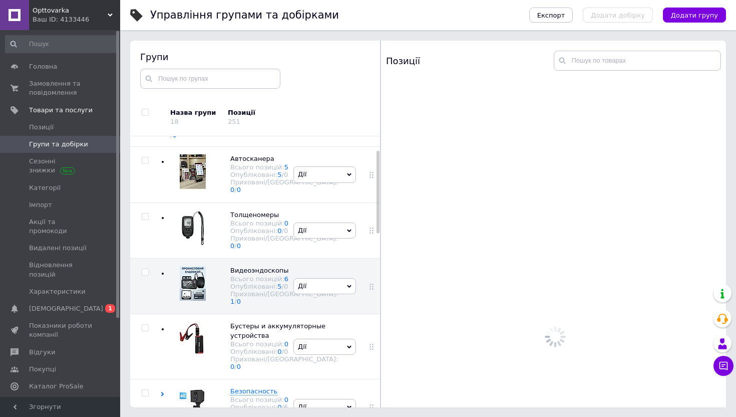
scroll to position [57, 0]
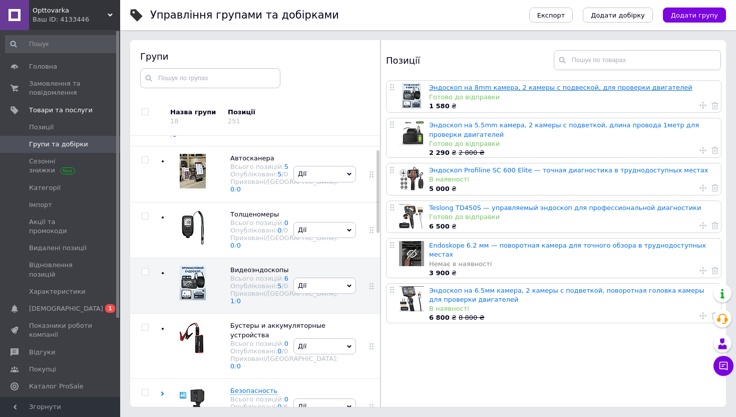
click at [446, 87] on link "Эндоскоп на 8mm камера, 2 камеры с подвеской, для проверки двигателей" at bounding box center [560, 88] width 263 height 8
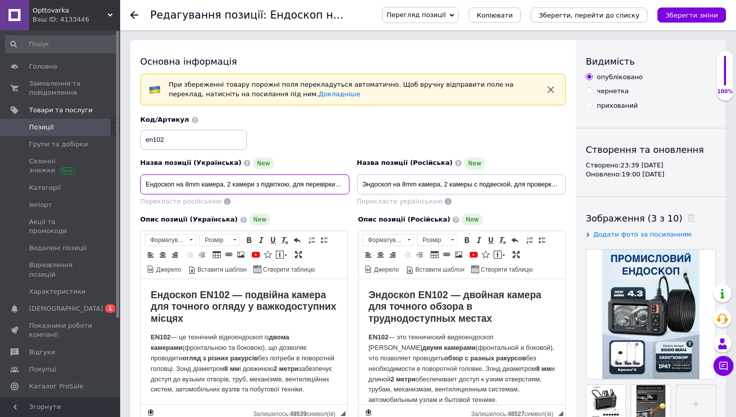
click at [253, 183] on input "Ендоскоп на 8mm камера, 2 камери з підвіткою, для перевірки двигунв" at bounding box center [244, 184] width 209 height 20
type input "Ендоскоп на 8mm камера, 2 камери з підвіткою,1 метр довжина для перевірки двигу…"
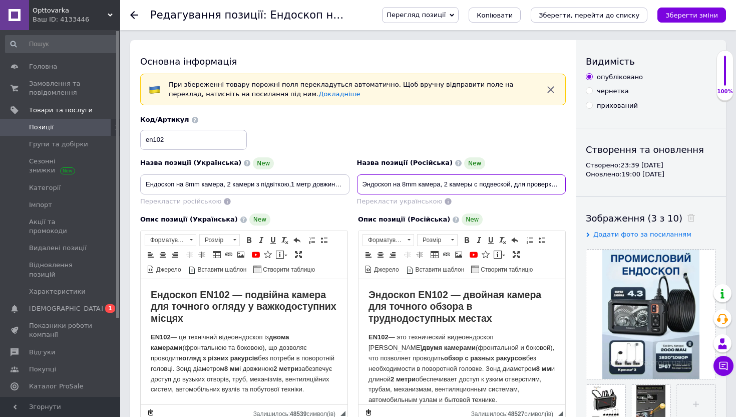
click at [383, 187] on input "Эндоскоп на 8mm камера, 2 камеры с подвеской, для проверки двигателей" at bounding box center [461, 184] width 209 height 20
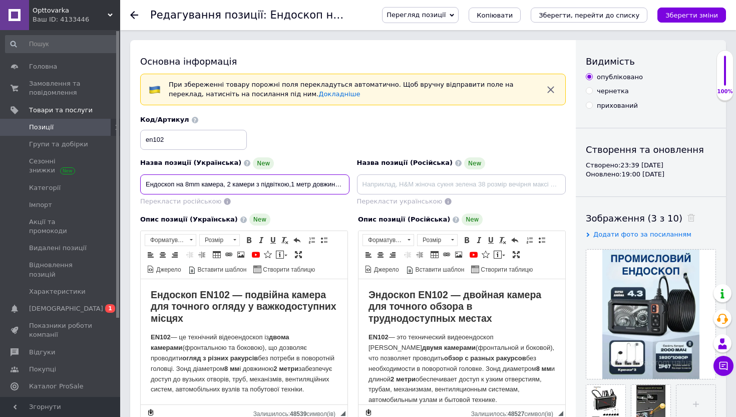
click at [216, 183] on input "Ендоскоп на 8mm камера, 2 камери з підвіткою,1 метр довжина для перевірки двигу…" at bounding box center [244, 184] width 209 height 20
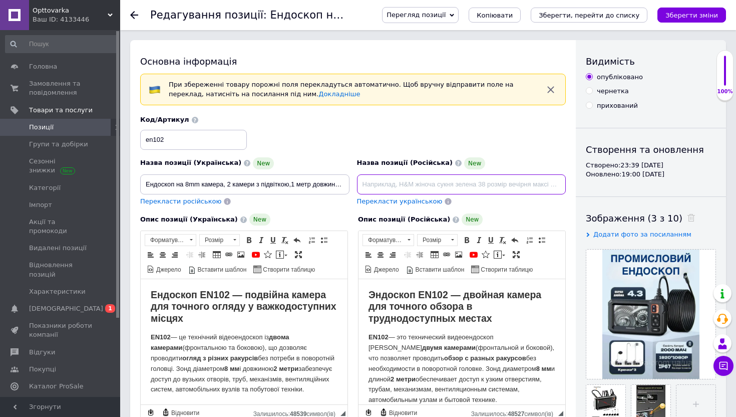
click at [444, 182] on input at bounding box center [461, 184] width 209 height 20
paste input "Эндоскоп с 8-миллиметровой камерой, двумя камерами с подсветкой, длиной 1 метр,…"
type input "Эндоскоп с 8-миллиметровой камерой, двумя камерами с подсветкой, длиной 1 метр,…"
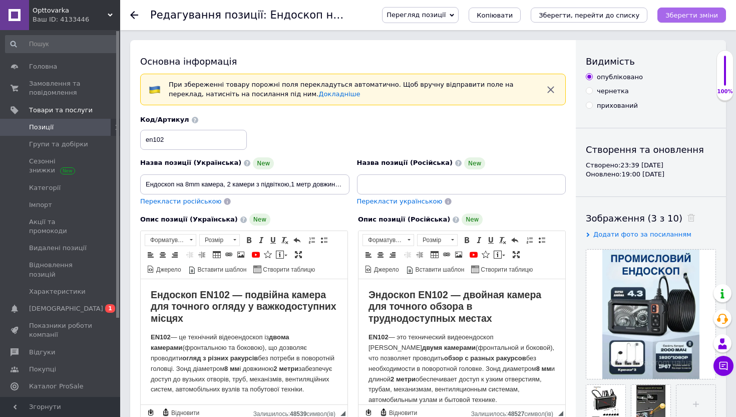
click at [691, 13] on icon "Зберегти зміни" at bounding box center [692, 16] width 53 height 8
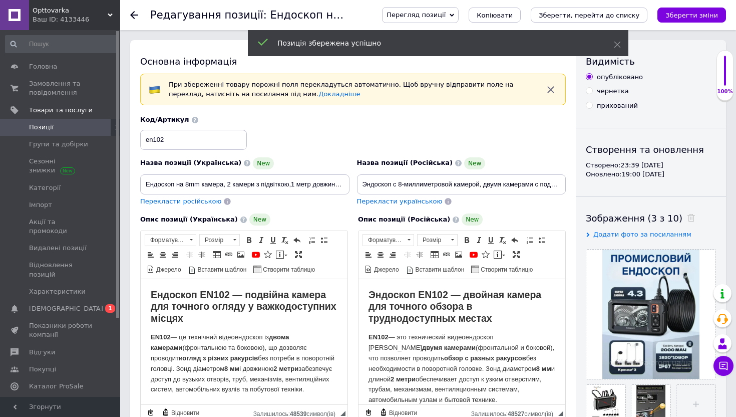
click at [135, 13] on icon at bounding box center [134, 15] width 8 height 8
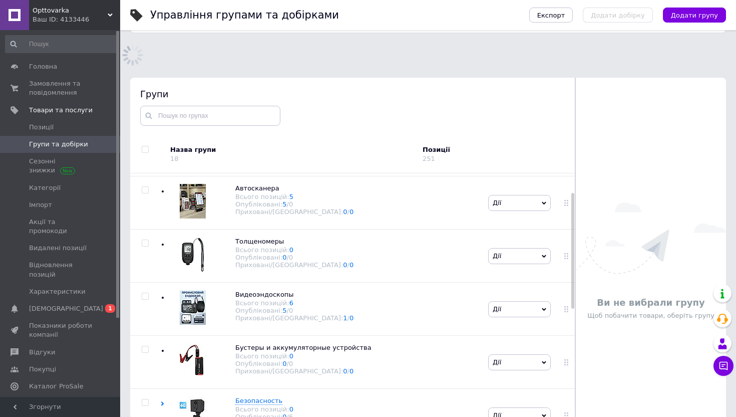
scroll to position [57, 0]
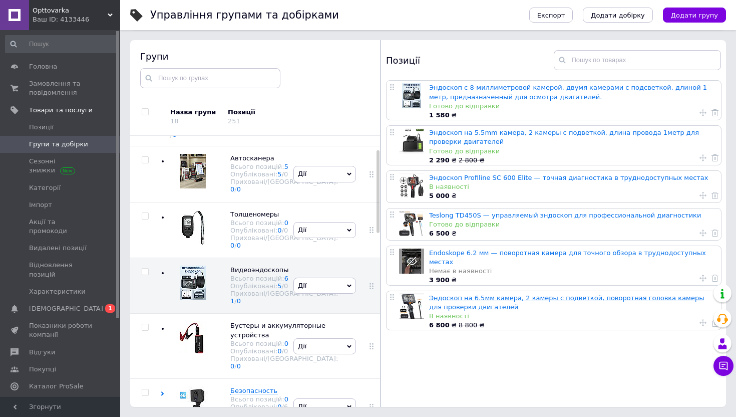
click at [449, 294] on link "Эндоскоп на 6.5мм камера, 2 камеры с подветкой, поворотная головка камеры для п…" at bounding box center [566, 302] width 275 height 17
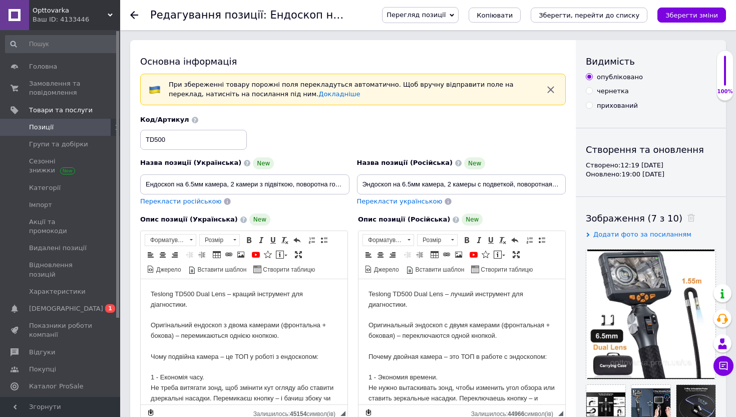
click at [137, 14] on icon at bounding box center [134, 15] width 8 height 8
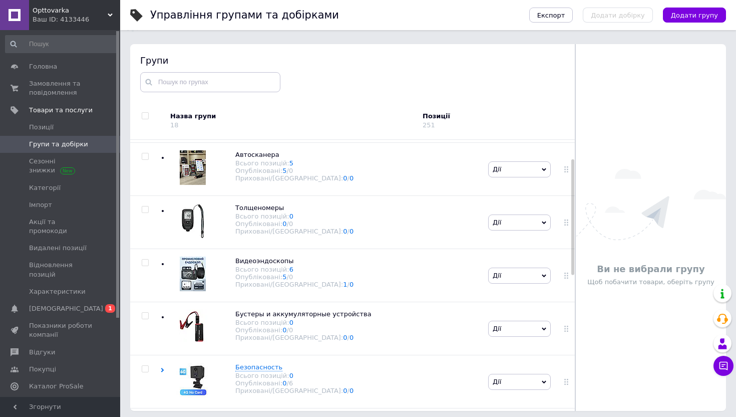
scroll to position [57, 0]
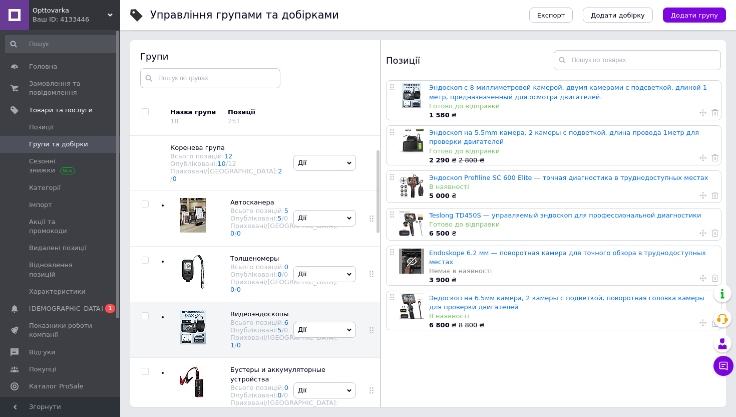
scroll to position [44, 0]
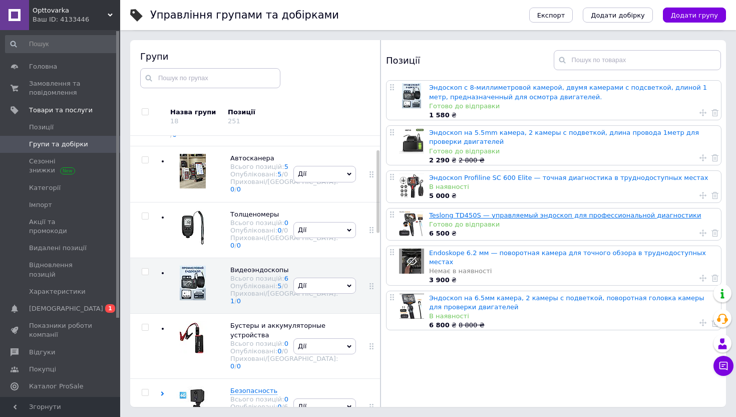
click at [457, 213] on link "Teslong TD450S — управляемый эндоскоп для профессиональной диагностики" at bounding box center [565, 215] width 272 height 8
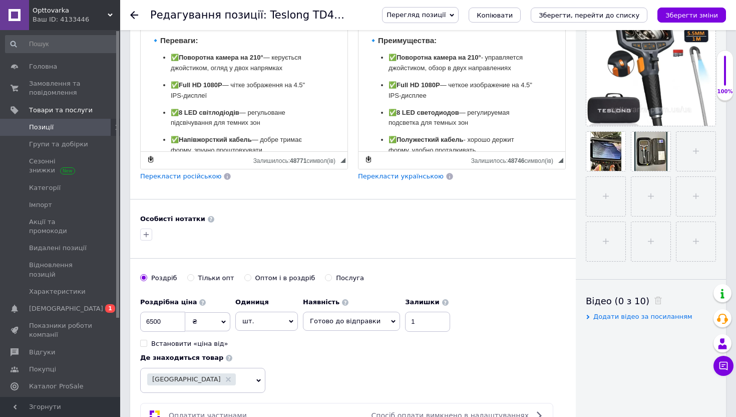
scroll to position [365, 0]
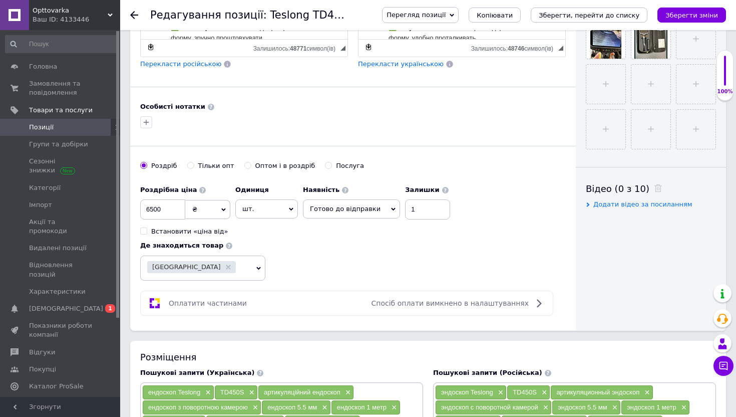
click at [251, 270] on span "[GEOGRAPHIC_DATA]" at bounding box center [202, 267] width 125 height 25
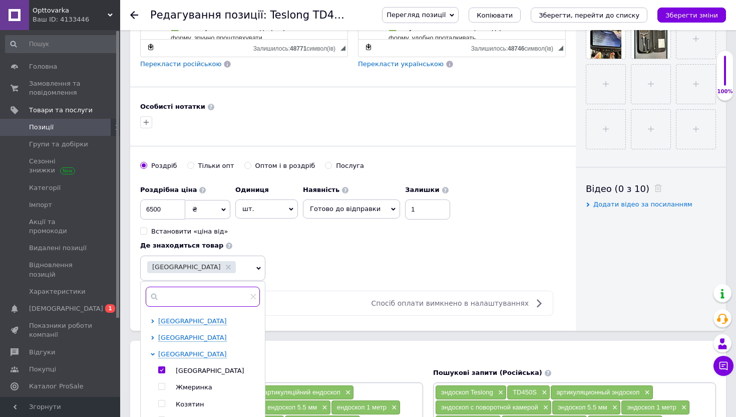
click at [220, 300] on input "text" at bounding box center [203, 296] width 114 height 20
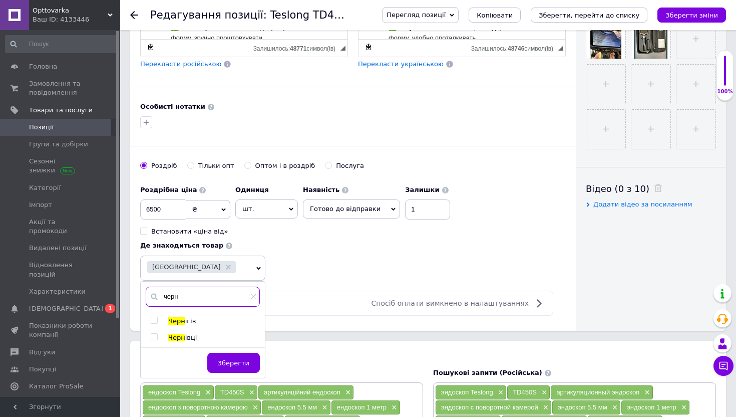
type input "черн"
click at [154, 320] on input "checkbox" at bounding box center [154, 320] width 7 height 7
checkbox input "true"
click at [222, 357] on button "Зберегти" at bounding box center [245, 363] width 53 height 20
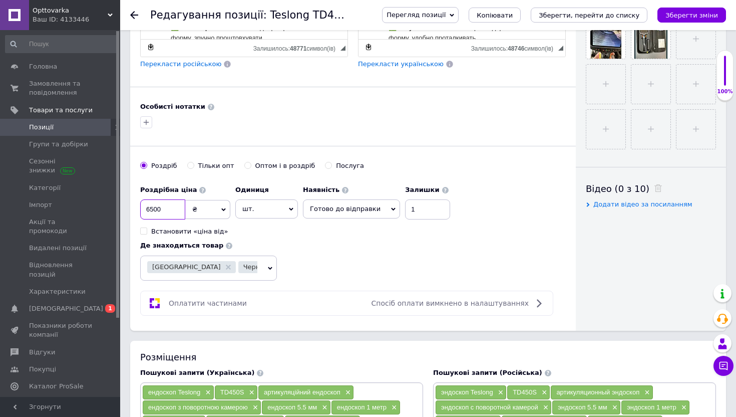
click at [152, 213] on input "6500" at bounding box center [162, 209] width 45 height 20
type input "6700"
click at [688, 13] on icon "Зберегти зміни" at bounding box center [692, 16] width 53 height 8
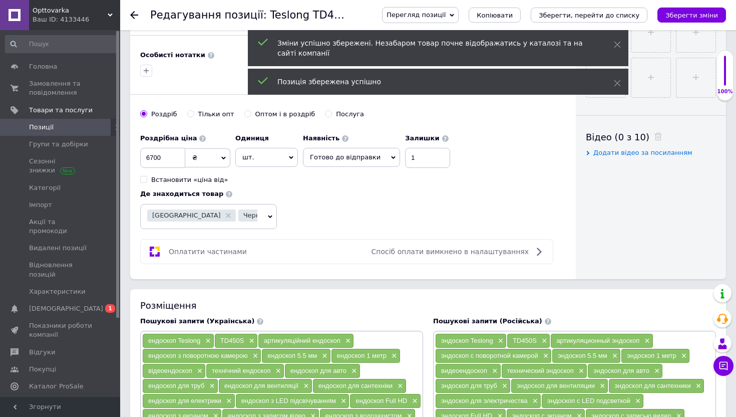
scroll to position [503, 0]
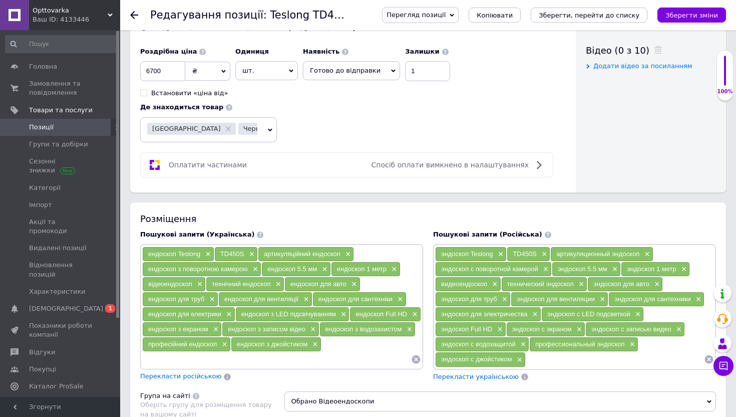
click at [133, 16] on icon at bounding box center [134, 15] width 8 height 8
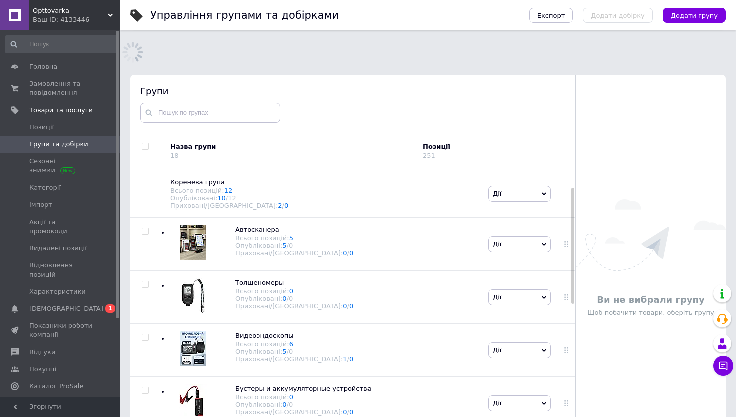
scroll to position [44, 0]
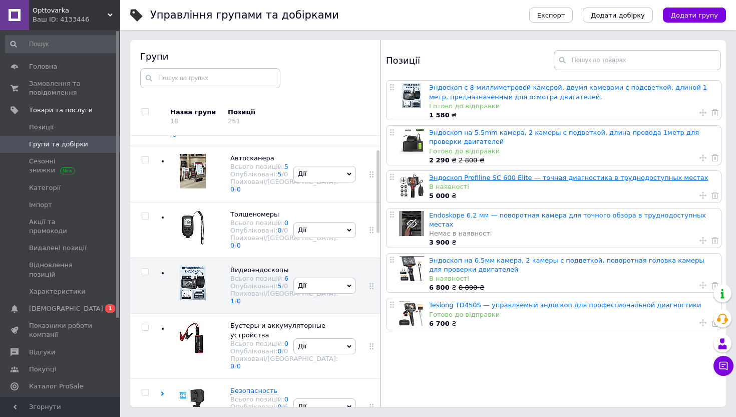
click at [467, 176] on link "Эндоскоп Profiline SC 600 Elite — точная диагностика в труднодоступных местах" at bounding box center [568, 178] width 279 height 8
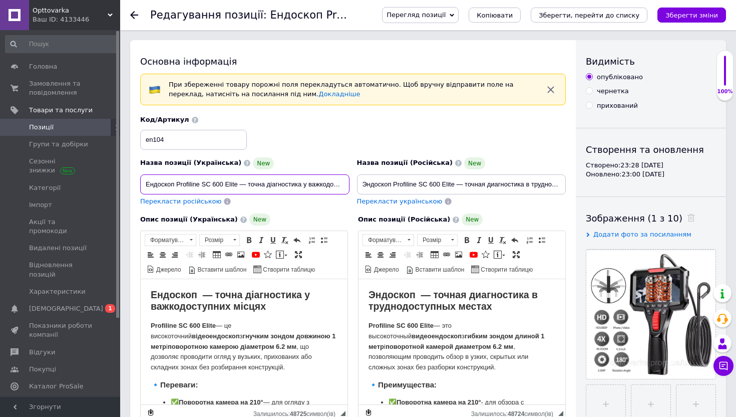
click at [222, 181] on input "Ендоскоп Profiline SC 600 Elite — точна діагностика у важкодоступних місцях" at bounding box center [244, 184] width 209 height 20
click at [268, 179] on input "Ендоскоп на 6.3mm поворотна головка камери, 1 метр довжина дроту, для перевірки…" at bounding box center [244, 184] width 209 height 20
click at [255, 184] on input "Ендоскоп на 6.3mm поворотна головка камери, 1 метр довжина дроту, для перевірки…" at bounding box center [244, 184] width 209 height 20
type input "Ендоскоп на 6.3mm поворотна головка камери, 1 метр довжина дроту, для перевірки…"
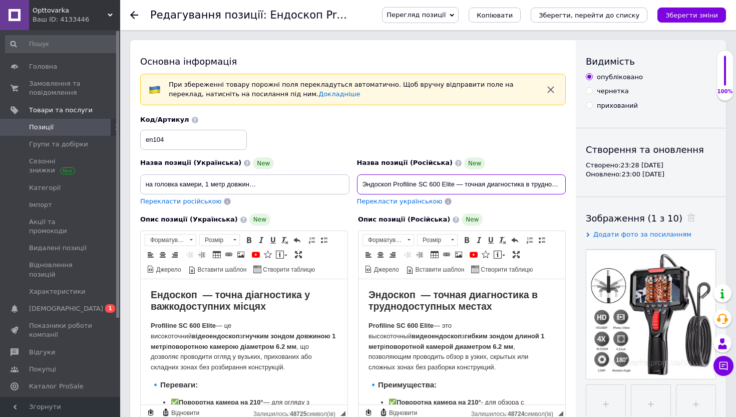
click at [381, 180] on input "Эндоскоп Profiline SC 600 Elite — точная диагностика в труднодоступных местах" at bounding box center [461, 184] width 209 height 20
type input "Эндокоп Profiline SC 600 Elite — точная диагностика в труднодоступных местах"
click at [393, 185] on input "Эндокоп Profiline SC 600 Elite — точная диагностика в труднодоступных местах" at bounding box center [461, 184] width 209 height 20
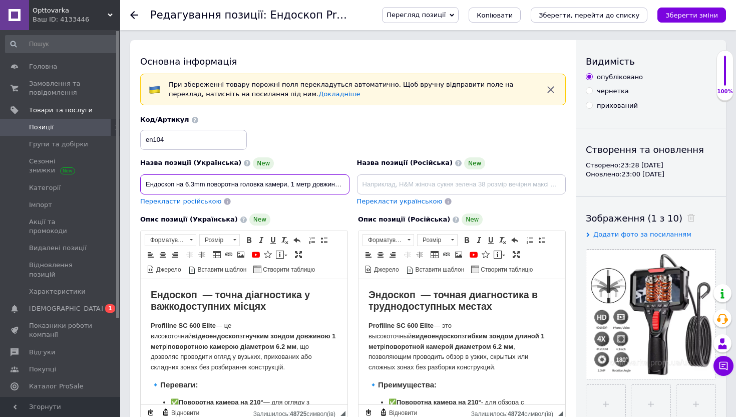
click at [250, 182] on input "Ендоскоп на 6.3mm поворотна головка камери, 1 метр довжина дроту, для перевірки…" at bounding box center [244, 184] width 209 height 20
click at [199, 202] on span "Перекласти російською" at bounding box center [180, 201] width 81 height 8
type input "Эндоскоп на 6.3mm поворотная головка камеры, 1 метр длина провода, для проверки…"
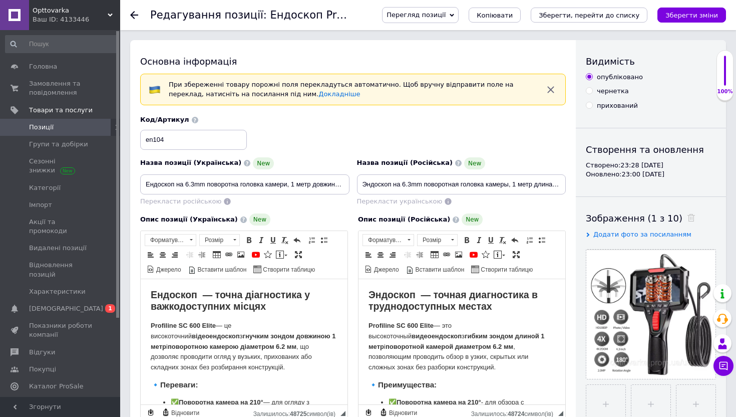
click at [325, 140] on div "Код/Артикул en104" at bounding box center [353, 133] width 433 height 42
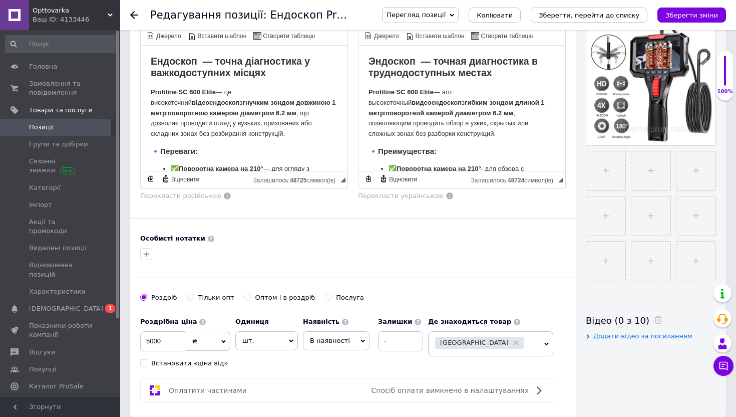
scroll to position [344, 0]
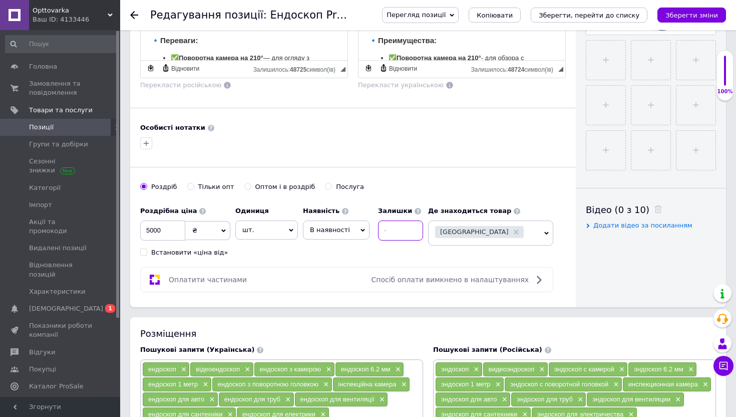
click at [407, 227] on input at bounding box center [400, 230] width 45 height 20
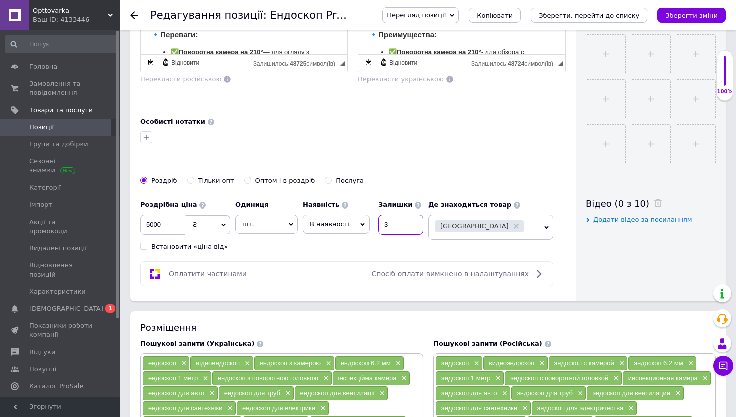
scroll to position [350, 0]
type input "3"
click at [678, 15] on icon "Зберегти зміни" at bounding box center [692, 16] width 53 height 8
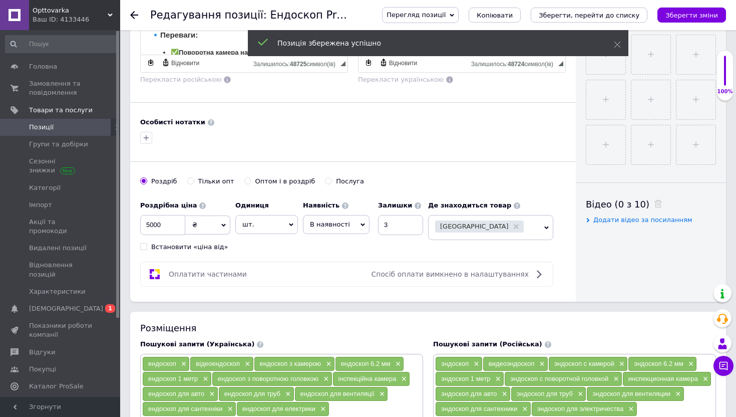
click at [317, 226] on span "В наявності" at bounding box center [330, 224] width 40 height 8
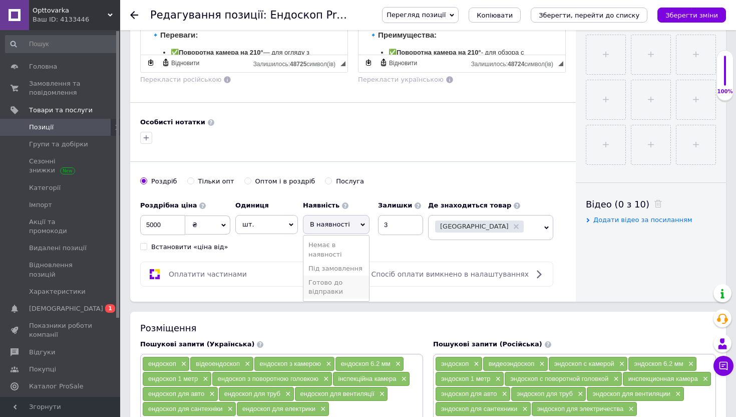
click at [326, 284] on li "Готово до відправки" at bounding box center [337, 286] width 66 height 23
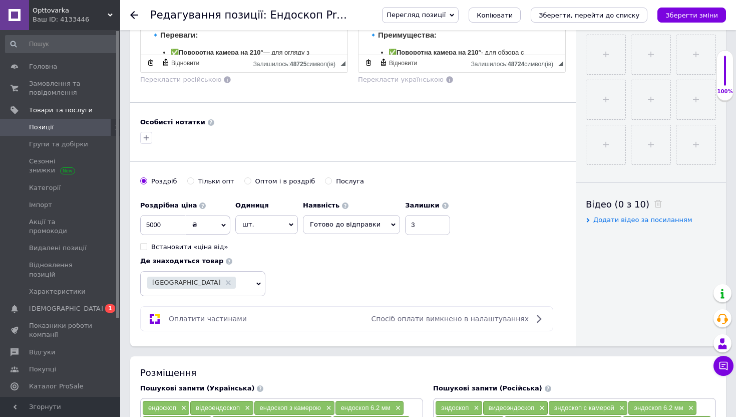
click at [226, 282] on div "[GEOGRAPHIC_DATA]" at bounding box center [196, 283] width 99 height 14
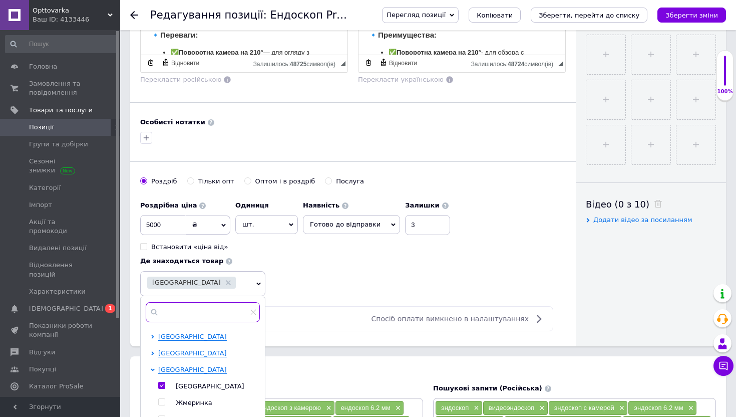
click at [199, 315] on input "text" at bounding box center [203, 312] width 114 height 20
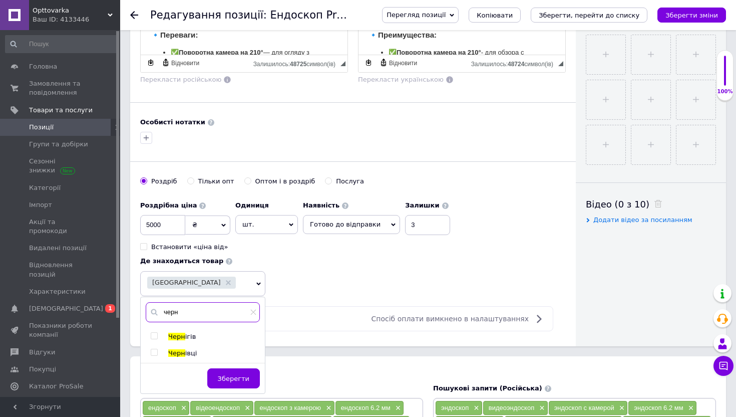
type input "черн"
click at [154, 335] on input "checkbox" at bounding box center [154, 336] width 7 height 7
checkbox input "true"
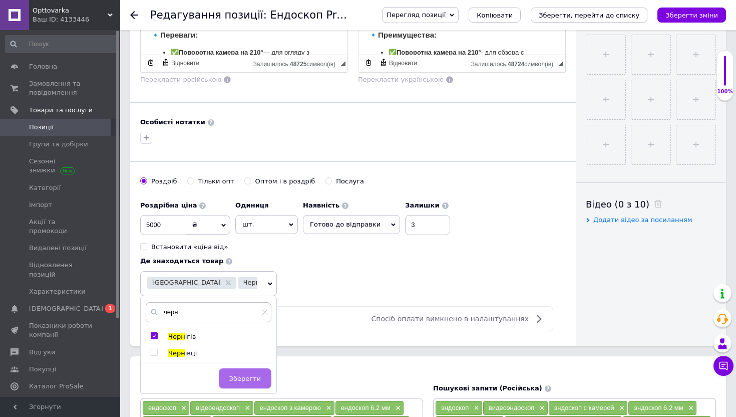
click at [219, 377] on button "Зберегти" at bounding box center [245, 378] width 53 height 20
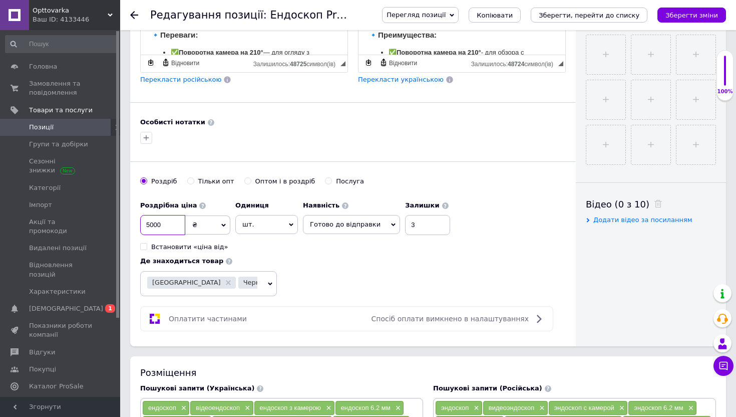
drag, startPoint x: 162, startPoint y: 224, endPoint x: 134, endPoint y: 224, distance: 27.5
click at [134, 224] on div "Основна інформація При збереженні товару порожні поля перекладуться автоматично…" at bounding box center [353, 18] width 446 height 656
type input "6700"
click at [303, 247] on div "Роздрібна ціна 6700 ₴ $ EUR CHF GBP ¥ PLN ₸ MDL HUF KGS CNY TRY KRW lei Встанов…" at bounding box center [297, 224] width 315 height 56
click at [705, 14] on icon "Зберегти зміни" at bounding box center [692, 16] width 53 height 8
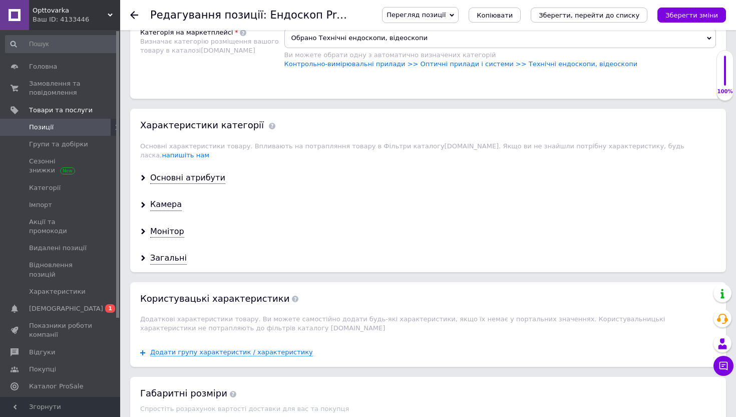
scroll to position [901, 0]
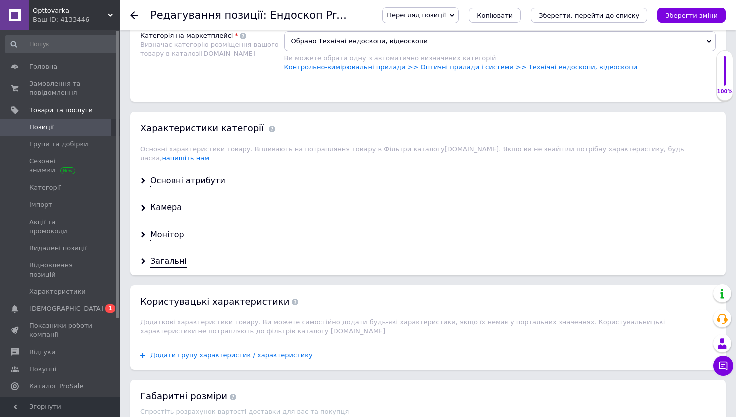
click at [186, 178] on div "Основні атрибути" at bounding box center [428, 181] width 596 height 27
click at [182, 175] on div "Основні атрибути" at bounding box center [187, 181] width 75 height 12
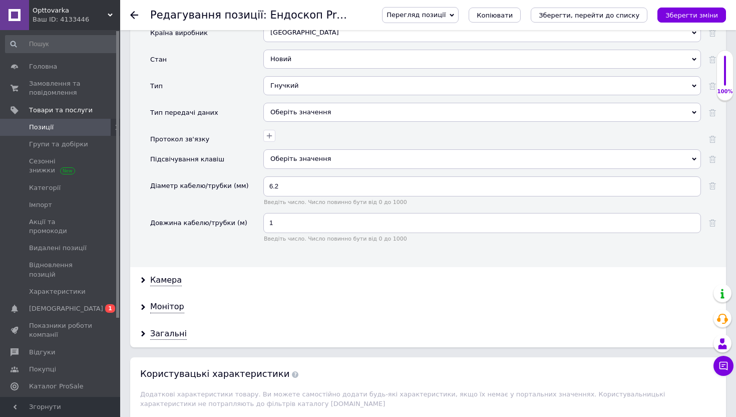
scroll to position [1167, 0]
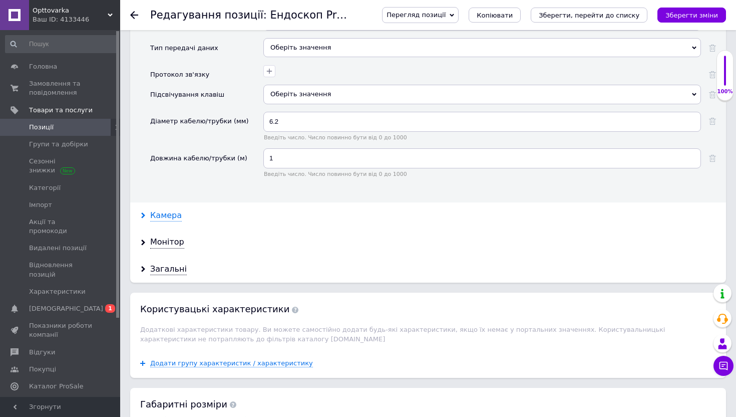
click at [157, 210] on div "Камера" at bounding box center [166, 216] width 32 height 12
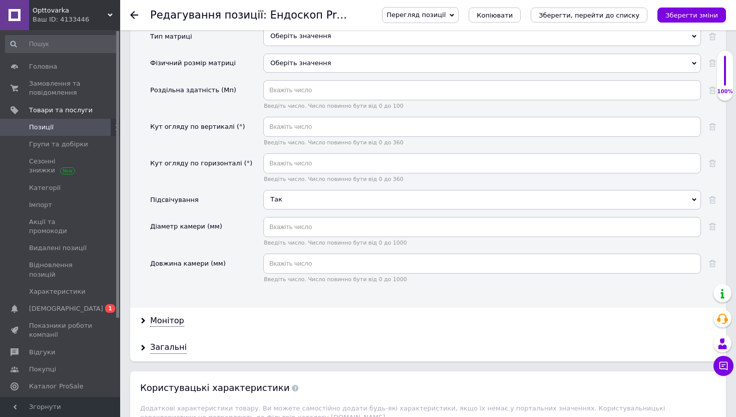
scroll to position [1369, 0]
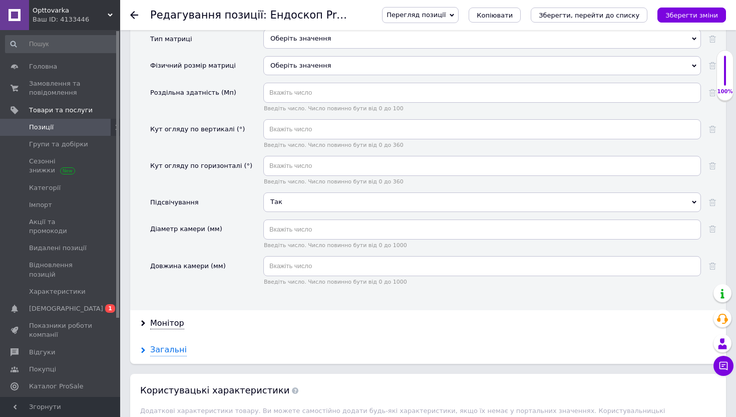
click at [166, 344] on div "Загальні" at bounding box center [168, 350] width 37 height 12
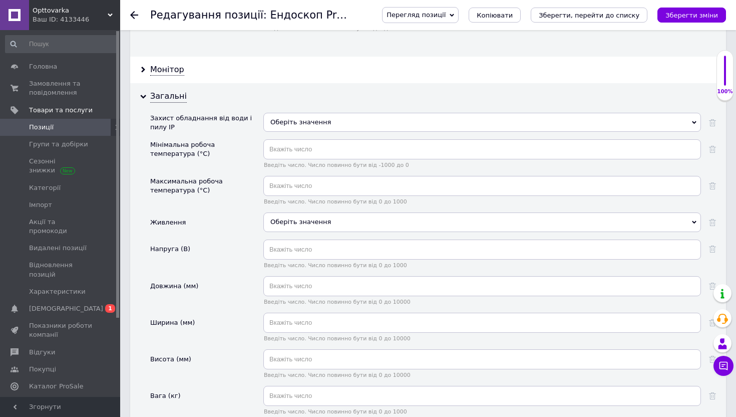
scroll to position [1634, 0]
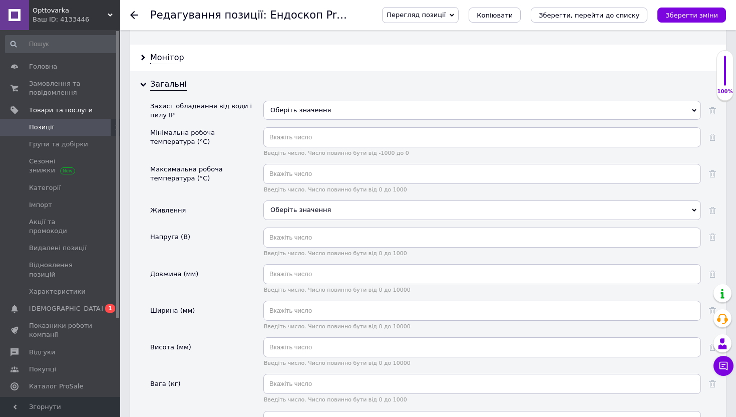
click at [282, 204] on div "Оберіть значення" at bounding box center [482, 209] width 438 height 19
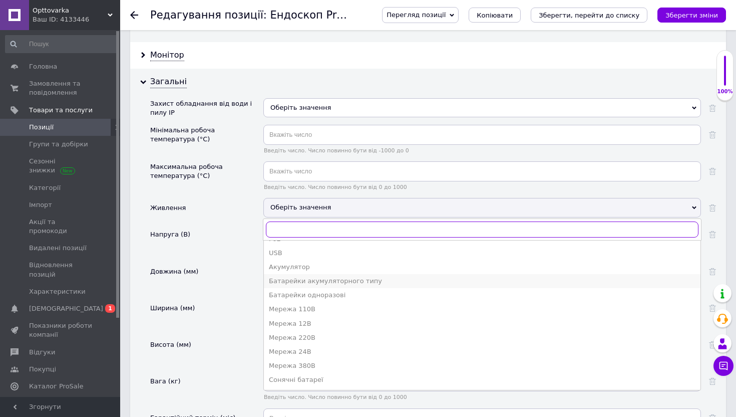
scroll to position [0, 0]
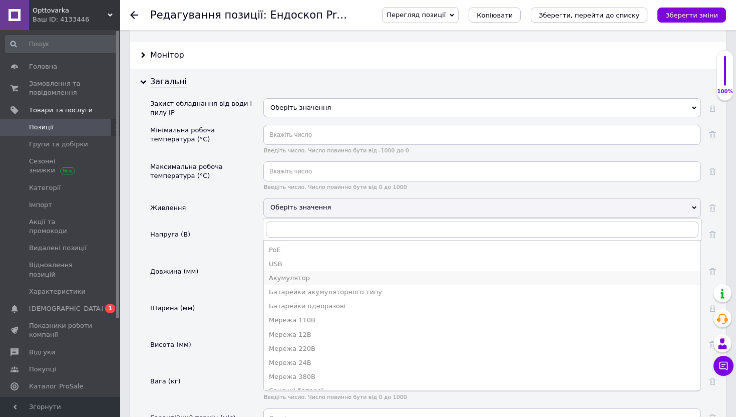
click at [290, 273] on div "Акумулятор" at bounding box center [482, 277] width 427 height 9
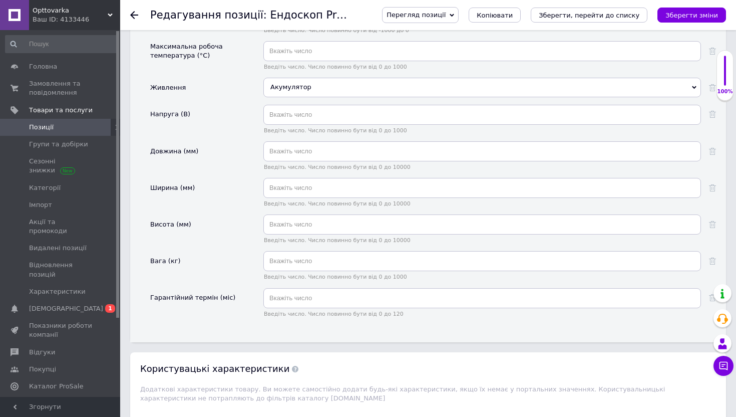
scroll to position [1765, 0]
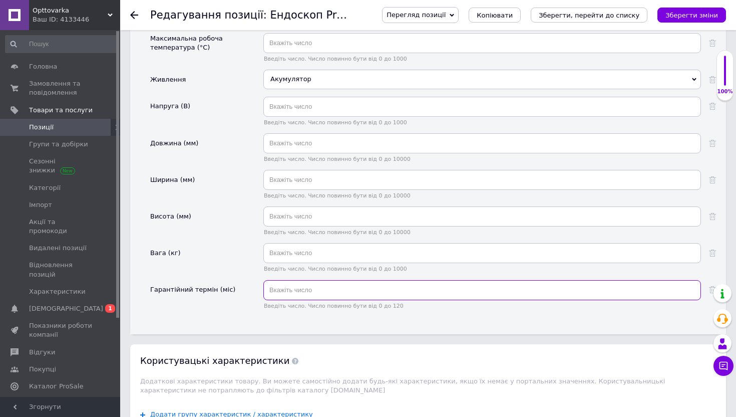
click at [288, 284] on input "text" at bounding box center [482, 290] width 438 height 20
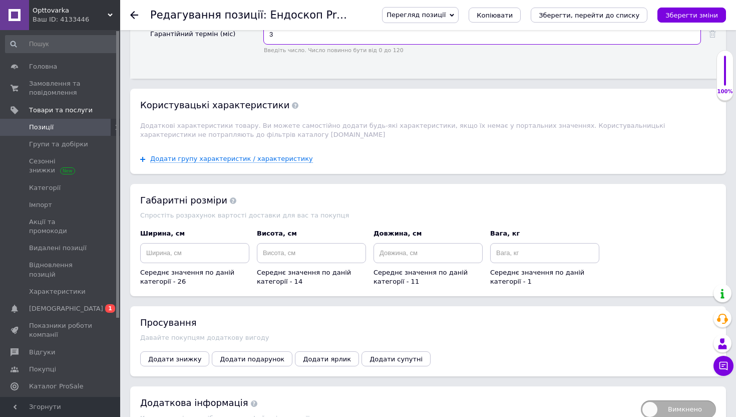
scroll to position [2067, 0]
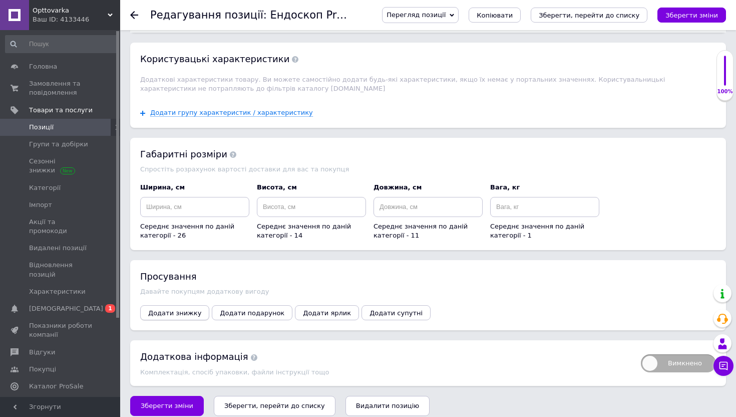
type input "3"
click at [178, 309] on span "Додати знижку" at bounding box center [174, 313] width 53 height 8
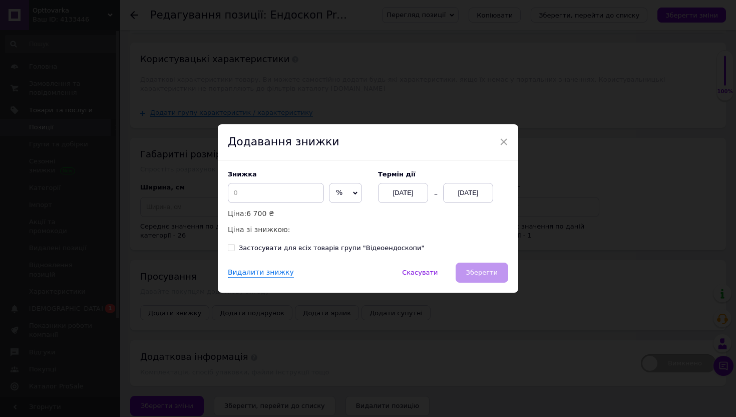
click at [329, 190] on span "%" at bounding box center [345, 193] width 33 height 20
click at [330, 209] on li "₴" at bounding box center [346, 214] width 32 height 14
click at [237, 193] on input at bounding box center [276, 193] width 96 height 20
type input "1710"
click at [468, 193] on div "[DATE]" at bounding box center [468, 193] width 50 height 20
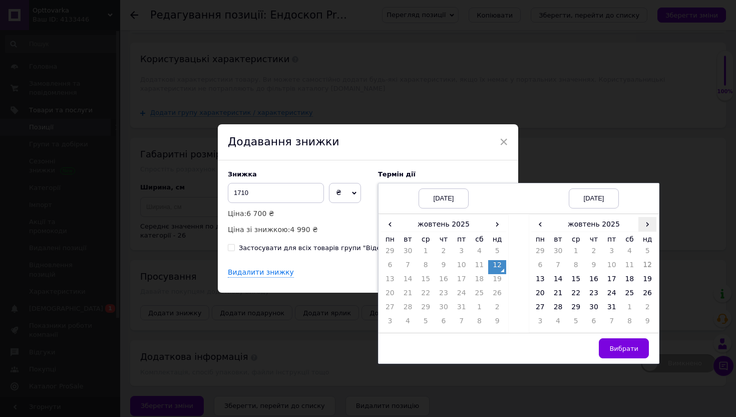
click at [647, 220] on span "›" at bounding box center [648, 224] width 18 height 15
click at [576, 280] on td "12" at bounding box center [576, 281] width 18 height 14
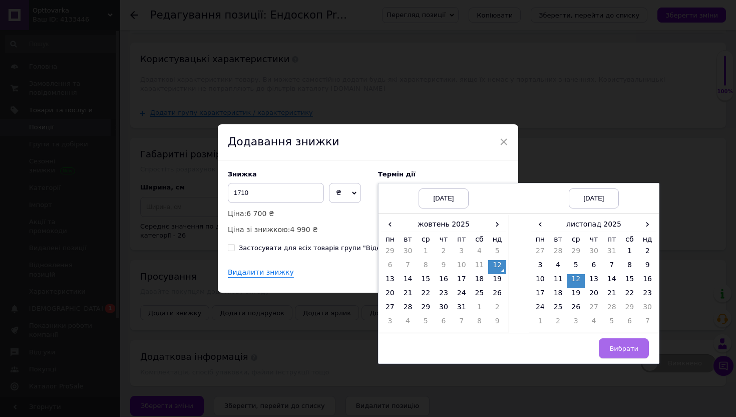
click at [618, 341] on button "Вибрати" at bounding box center [624, 348] width 50 height 20
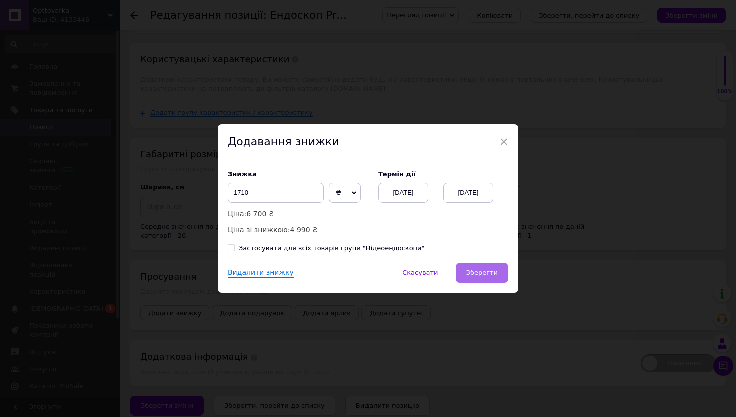
click at [470, 273] on span "Зберегти" at bounding box center [482, 272] width 32 height 8
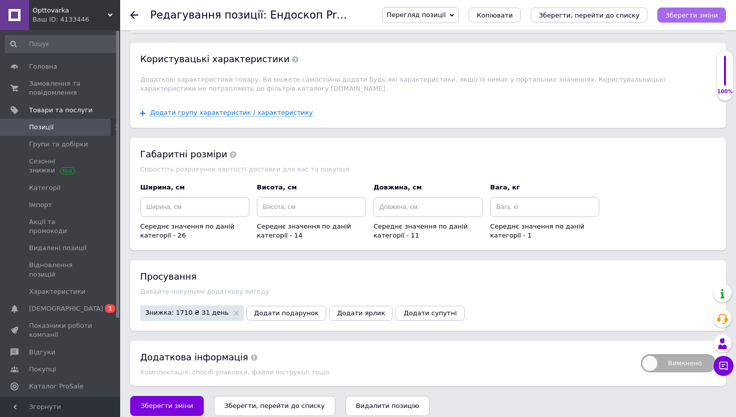
click at [699, 17] on icon "Зберегти зміни" at bounding box center [692, 16] width 53 height 8
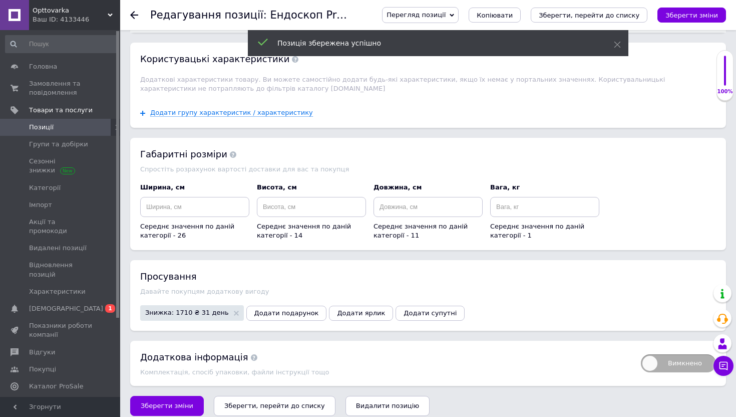
click at [134, 15] on use at bounding box center [134, 15] width 8 height 8
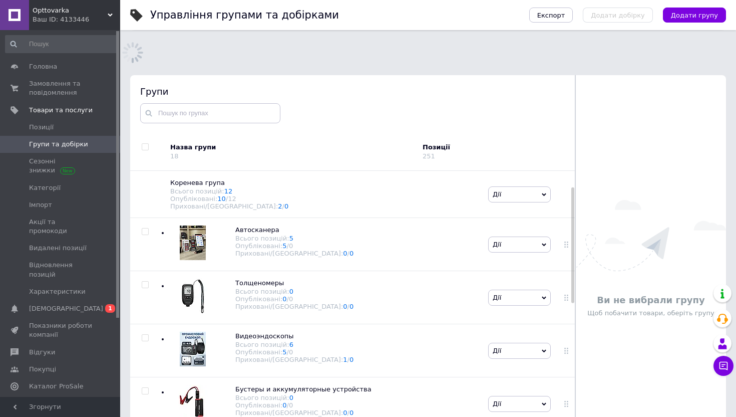
scroll to position [44, 0]
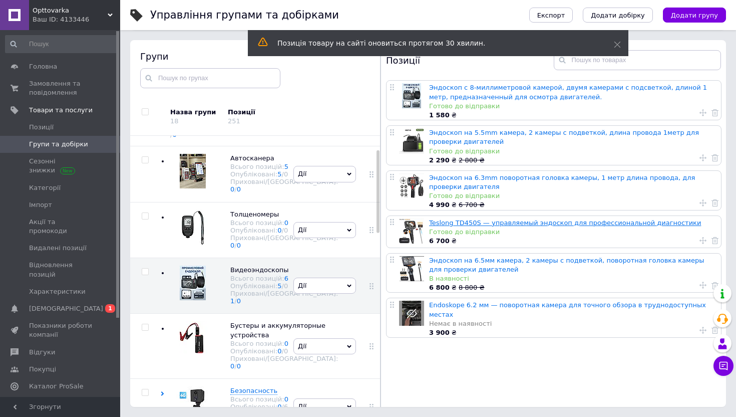
click at [470, 221] on link "Teslong TD450S — управляемый эндоскоп для профессиональной диагностики" at bounding box center [565, 223] width 272 height 8
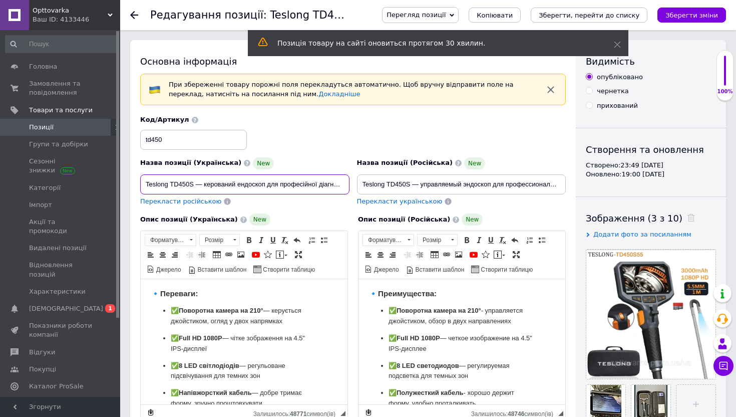
click at [196, 182] on input "Teslong TD450S — керований ендоскоп для професійної діагностики" at bounding box center [244, 184] width 209 height 20
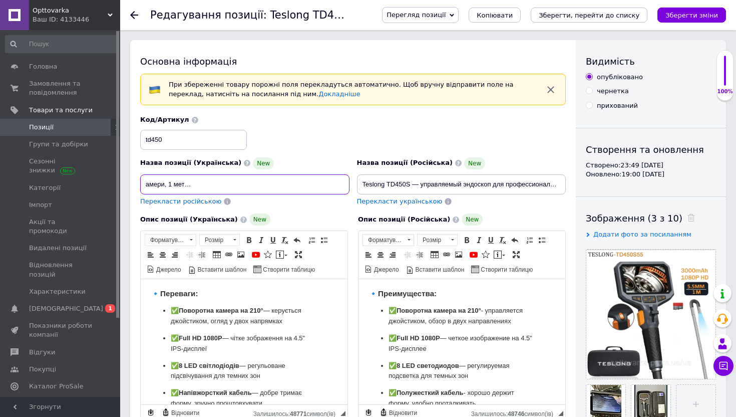
scroll to position [0, 155]
type input "Ендоскоп на 5.5mm камера, поворотна головка камери, 1 метр довжина дроту Teslon…"
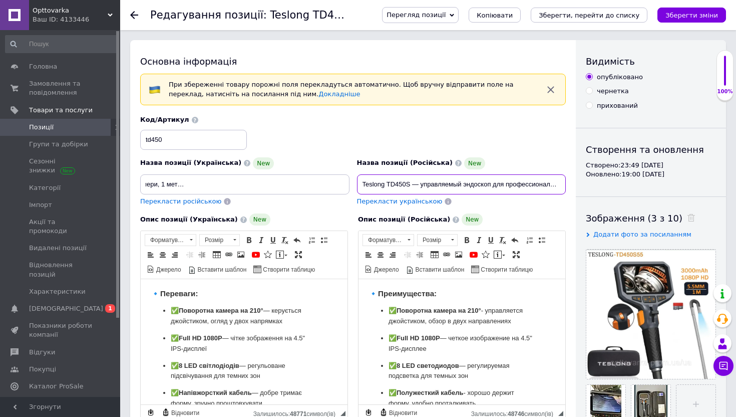
click at [385, 188] on input "Teslong TD450S — управляемый эндоскоп для профессиональной диагностики" at bounding box center [461, 184] width 209 height 20
click at [391, 186] on input "Teslong TD450S — управляемый эндоскоп для профессиональной диагностики" at bounding box center [461, 184] width 209 height 20
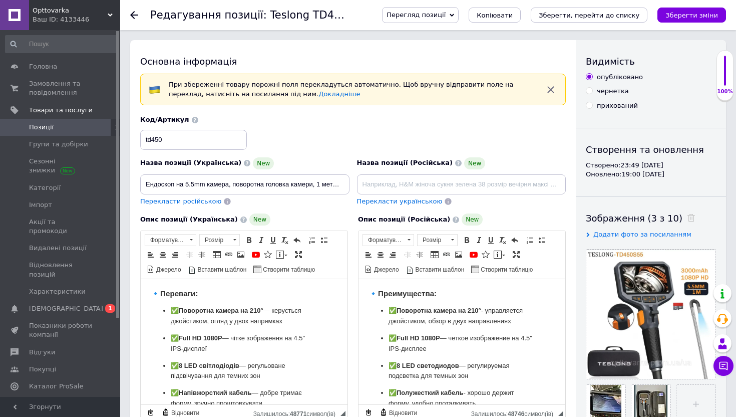
click at [191, 201] on span "Перекласти російською" at bounding box center [180, 201] width 81 height 8
type input "Эндоскоп на 5.5mm камера, поворотная головка камеры, 1 метр длина провода Teslo…"
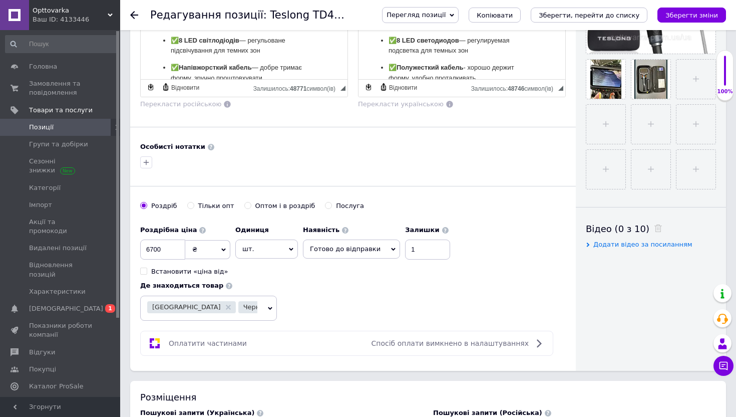
scroll to position [366, 0]
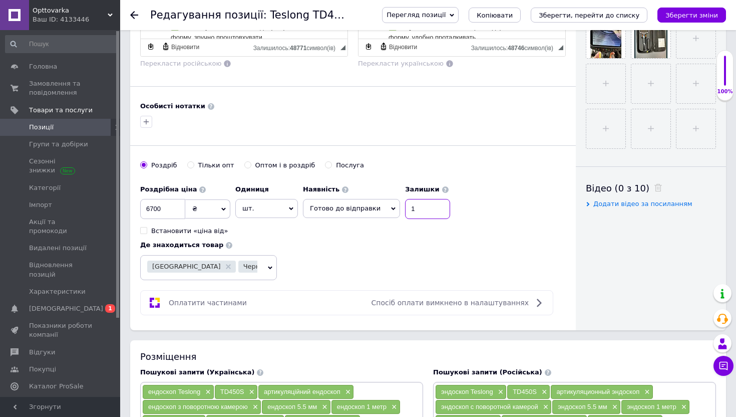
click at [414, 212] on input "1" at bounding box center [427, 209] width 45 height 20
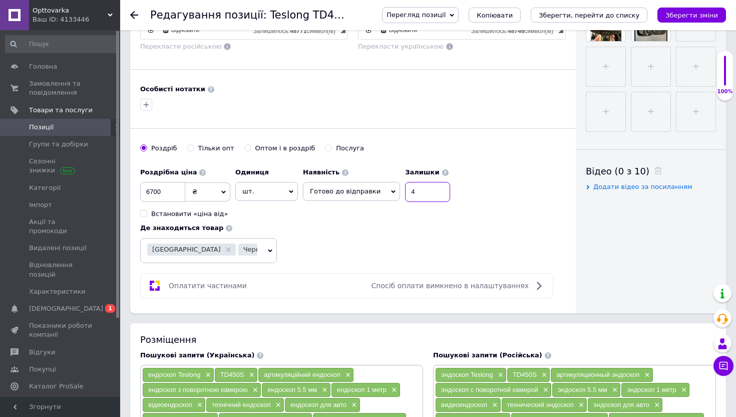
scroll to position [413, 0]
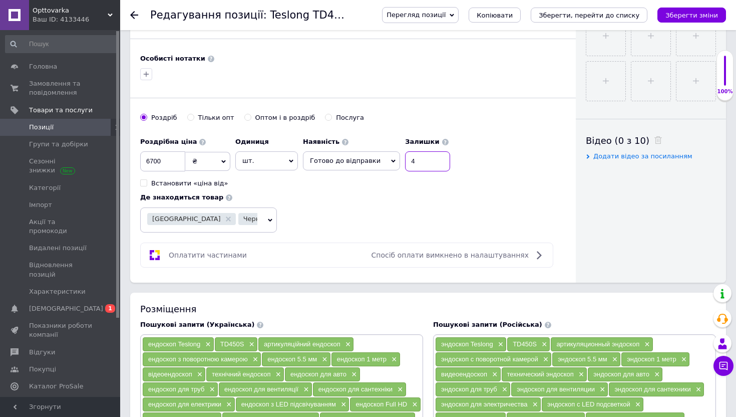
type input "4"
drag, startPoint x: 164, startPoint y: 163, endPoint x: 83, endPoint y: 163, distance: 81.1
click at [83, 163] on div "Opttovarka Ваш ID: 4133446 Сайт Opttovarka Кабінет покупця Перевірити стан сист…" at bounding box center [368, 371] width 736 height 1569
type input "7800"
click at [689, 16] on icon "Зберегти зміни" at bounding box center [692, 16] width 53 height 8
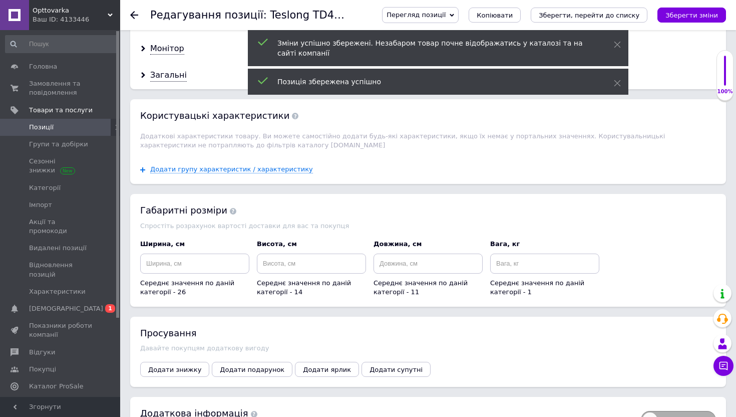
scroll to position [1143, 0]
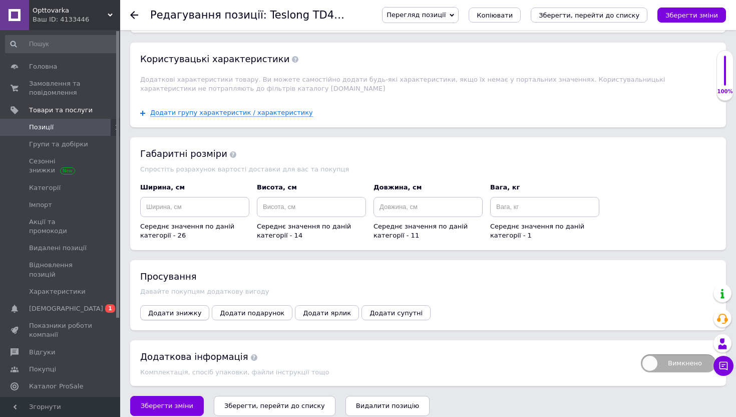
click at [156, 309] on span "Додати знижку" at bounding box center [174, 313] width 53 height 8
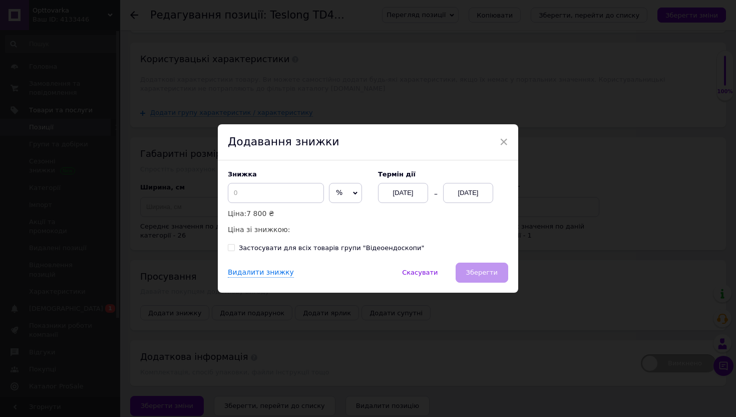
click at [336, 192] on span "%" at bounding box center [339, 192] width 7 height 8
click at [330, 212] on li "₴" at bounding box center [346, 214] width 32 height 14
click at [258, 195] on input at bounding box center [276, 193] width 96 height 20
type input "1110"
click at [464, 191] on div "[DATE]" at bounding box center [468, 193] width 50 height 20
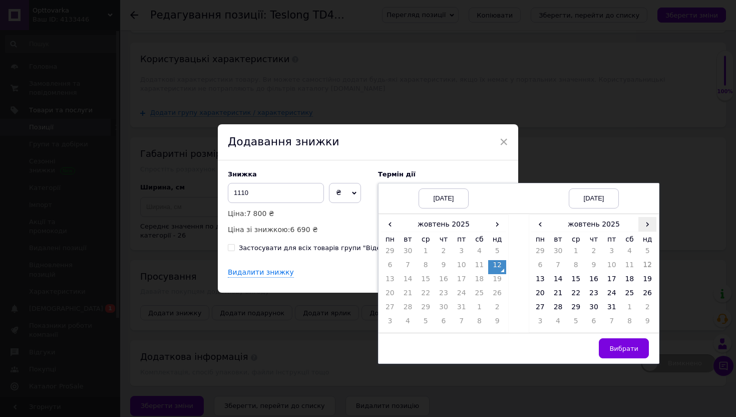
click at [644, 225] on span "›" at bounding box center [648, 224] width 18 height 15
click at [571, 281] on td "12" at bounding box center [576, 281] width 18 height 14
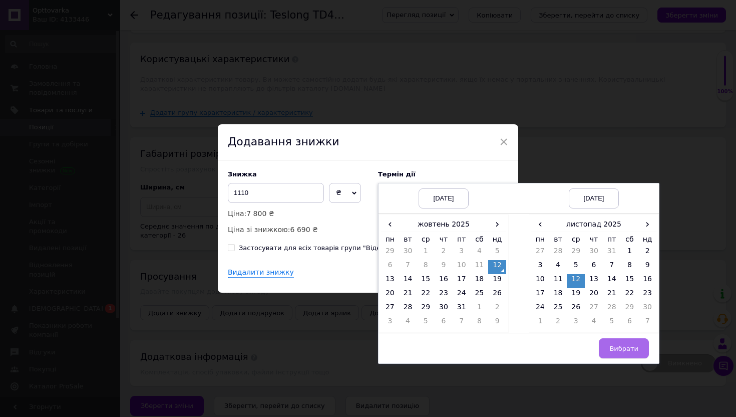
click at [619, 345] on span "Вибрати" at bounding box center [624, 349] width 29 height 8
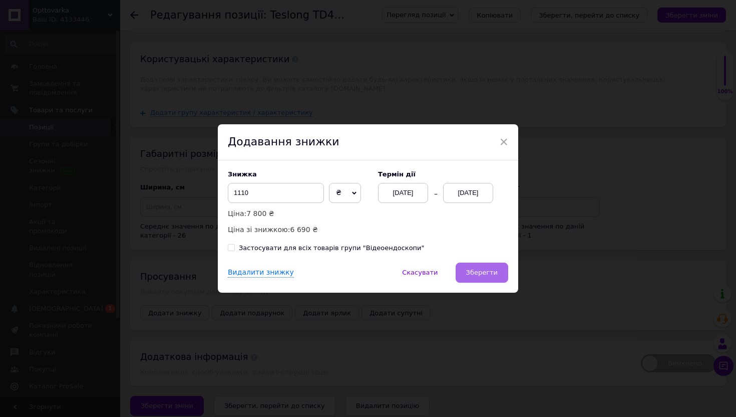
click at [483, 272] on span "Зберегти" at bounding box center [482, 272] width 32 height 8
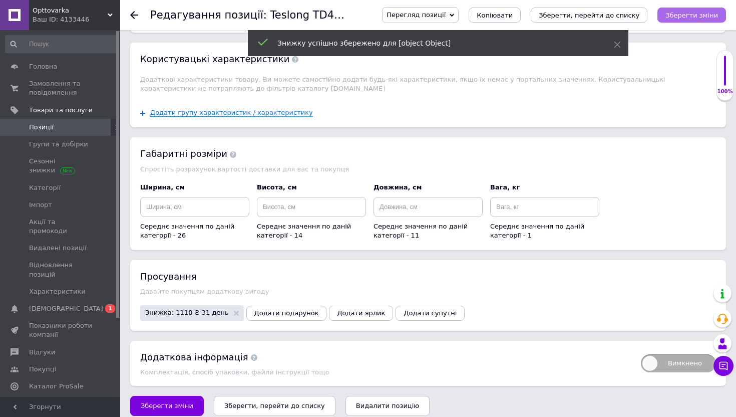
click at [689, 15] on icon "Зберегти зміни" at bounding box center [692, 16] width 53 height 8
click at [133, 13] on use at bounding box center [134, 15] width 8 height 8
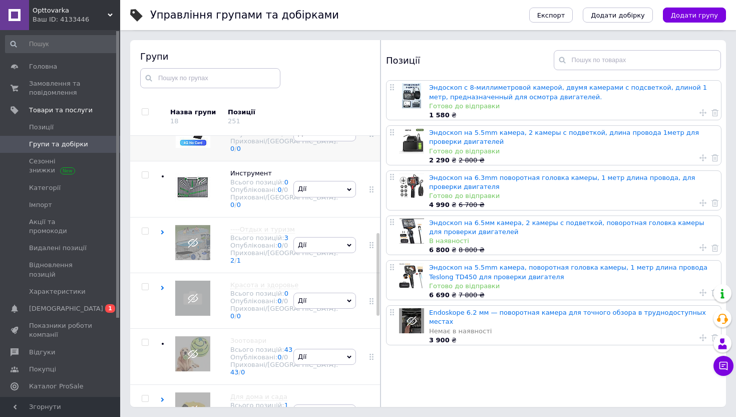
scroll to position [315, 0]
click at [161, 163] on div "Безопасность Всього позицій: 0 Опубліковані: 0 / 6 Приховані/Видалені: 0 / 0" at bounding box center [225, 135] width 131 height 56
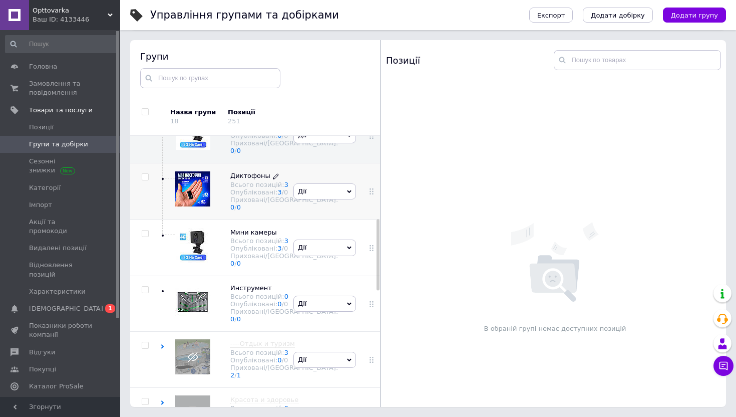
click at [244, 196] on div "Опубліковані: 3 / 0" at bounding box center [284, 192] width 108 height 8
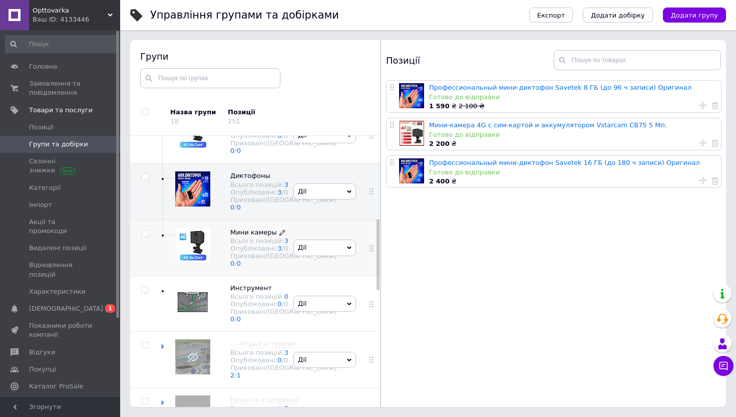
click at [249, 244] on div "Всього позицій: 3" at bounding box center [284, 241] width 108 height 8
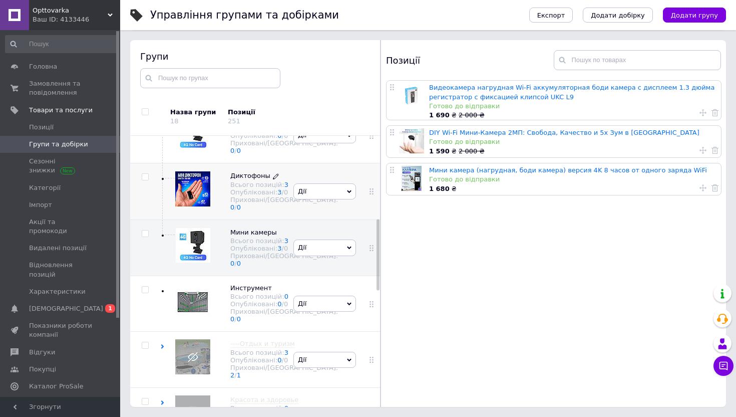
click at [235, 196] on div "Опубліковані: 3 / 0" at bounding box center [284, 192] width 108 height 8
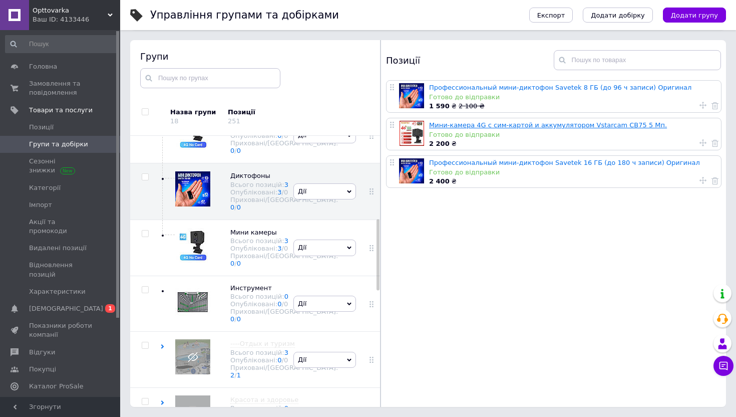
click at [516, 123] on link "Мини-камера 4G с сим-картой и аккумулятором Vstarcam CB75 5 Мп." at bounding box center [548, 125] width 238 height 8
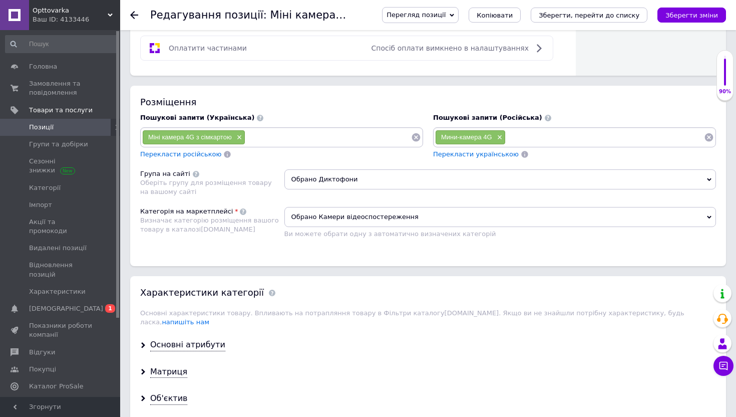
scroll to position [621, 0]
click at [340, 179] on span "Обрано Диктофони" at bounding box center [500, 179] width 432 height 20
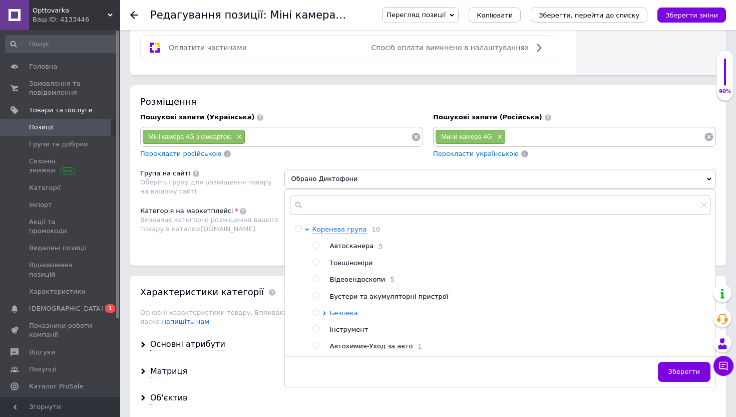
scroll to position [670, 0]
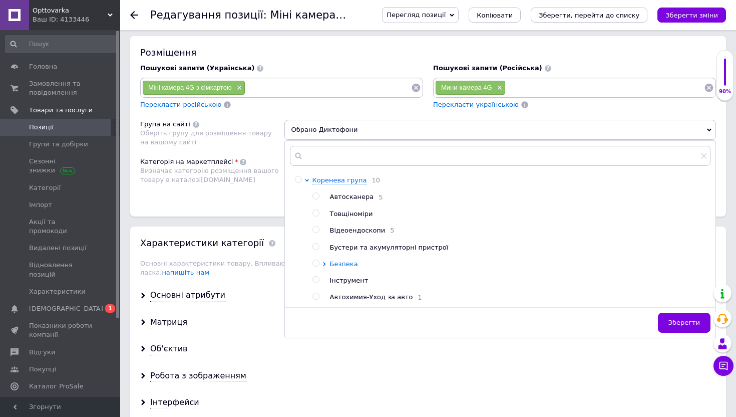
click at [324, 264] on icon at bounding box center [324, 264] width 3 height 4
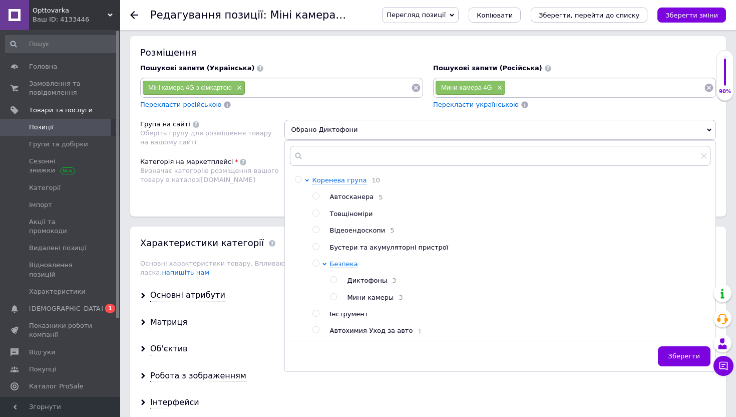
click at [333, 299] on input "radio" at bounding box center [333, 297] width 7 height 7
radio input "true"
click at [681, 360] on span "Зберегти" at bounding box center [685, 356] width 32 height 8
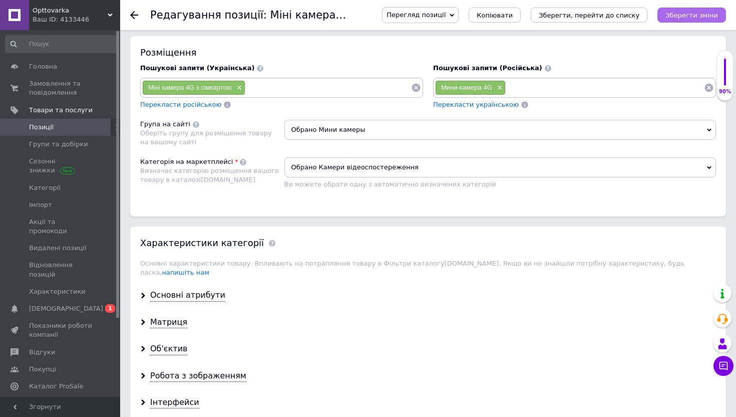
click at [690, 19] on button "Зберегти зміни" at bounding box center [692, 15] width 69 height 15
click at [133, 14] on icon at bounding box center [134, 15] width 8 height 8
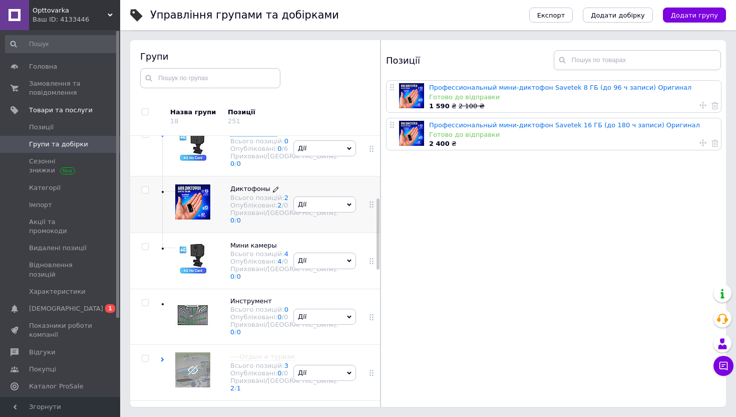
scroll to position [322, 0]
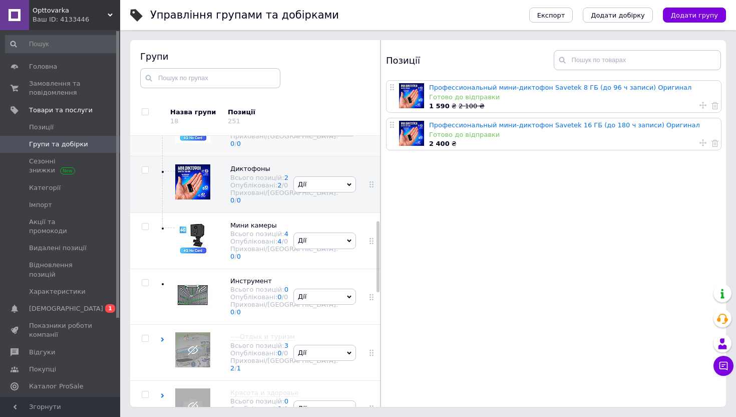
click at [162, 117] on use at bounding box center [162, 115] width 5 height 3
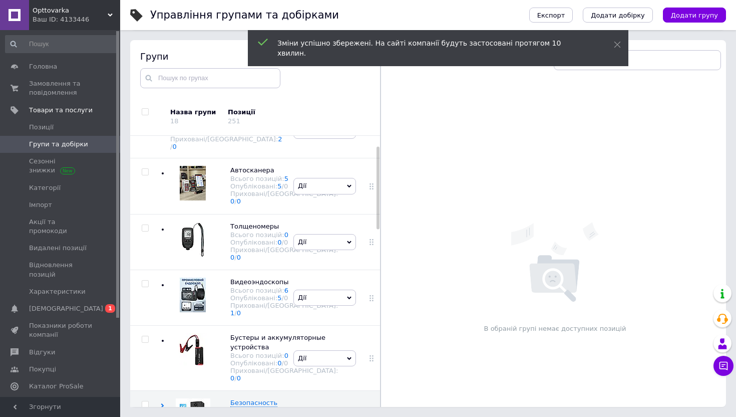
scroll to position [29, 0]
